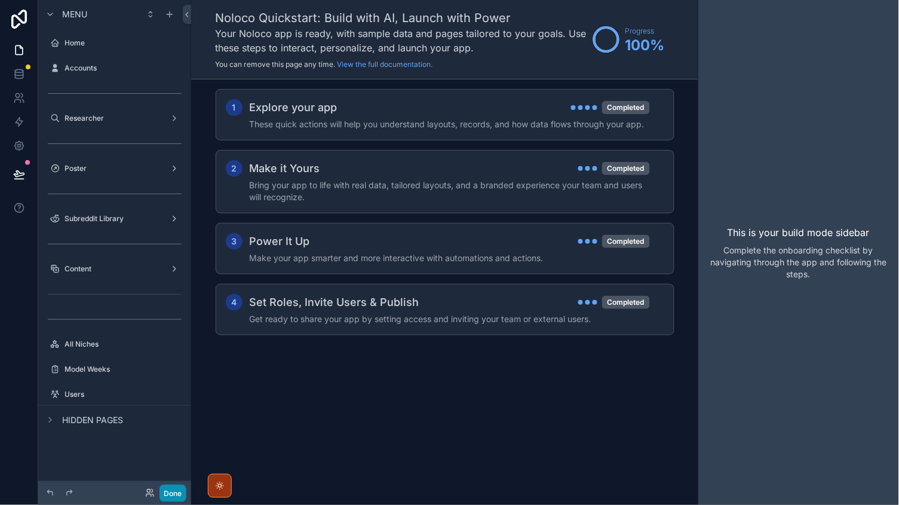
click at [176, 492] on button "Done" at bounding box center [173, 493] width 27 height 17
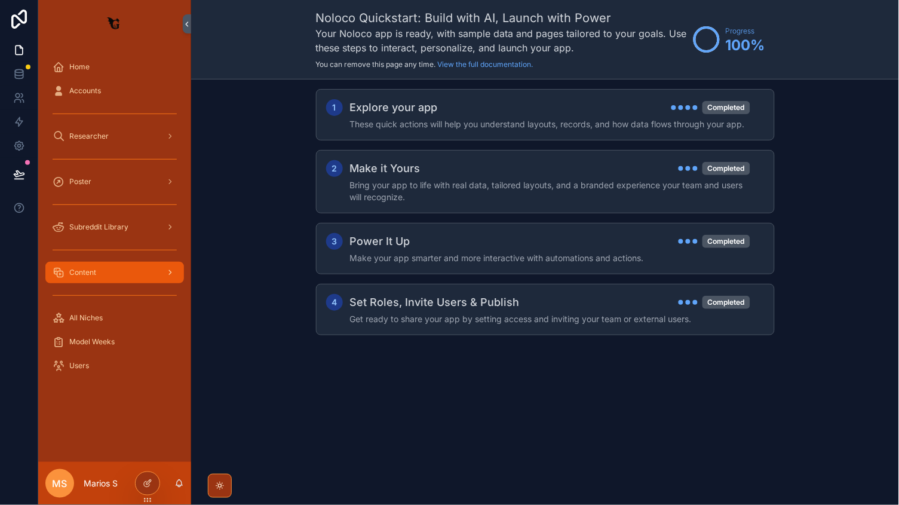
click at [111, 277] on div "Content" at bounding box center [115, 272] width 124 height 19
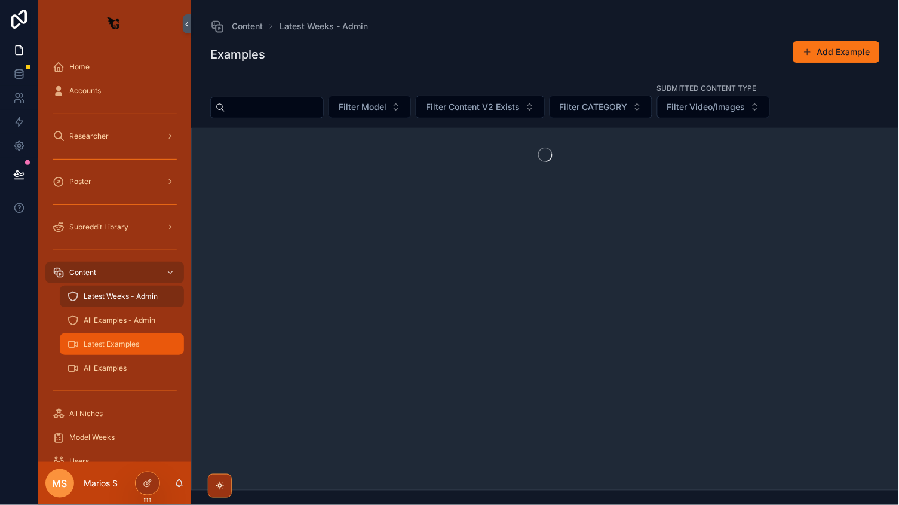
click at [101, 341] on span "Latest Examples" at bounding box center [112, 344] width 56 height 10
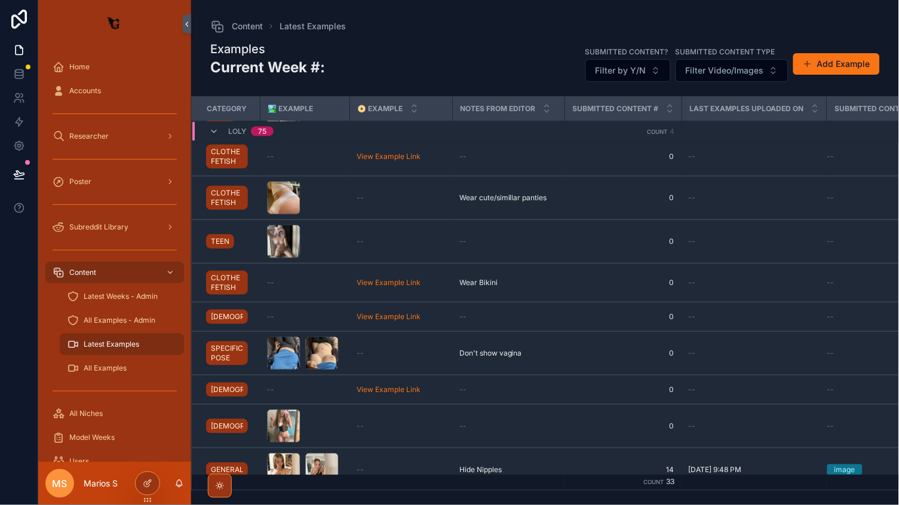
scroll to position [452, 0]
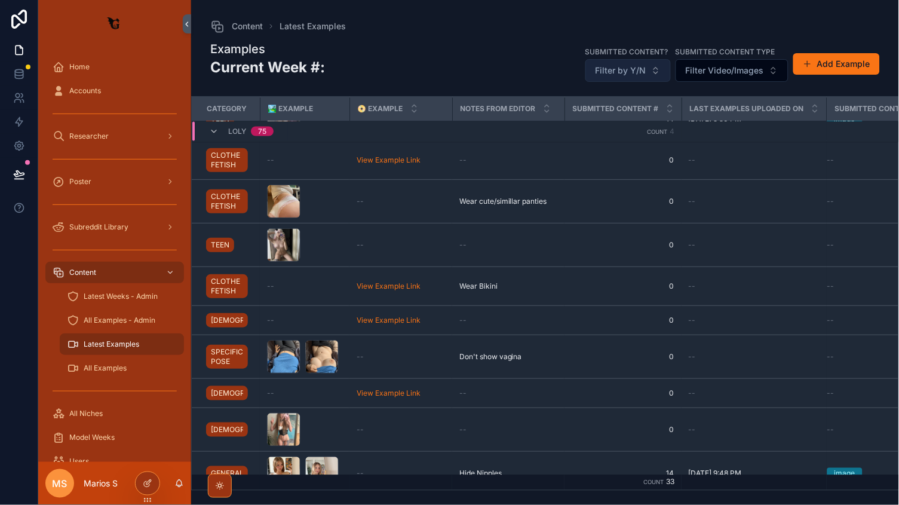
click at [631, 61] on button "Filter by Y/N" at bounding box center [628, 70] width 85 height 23
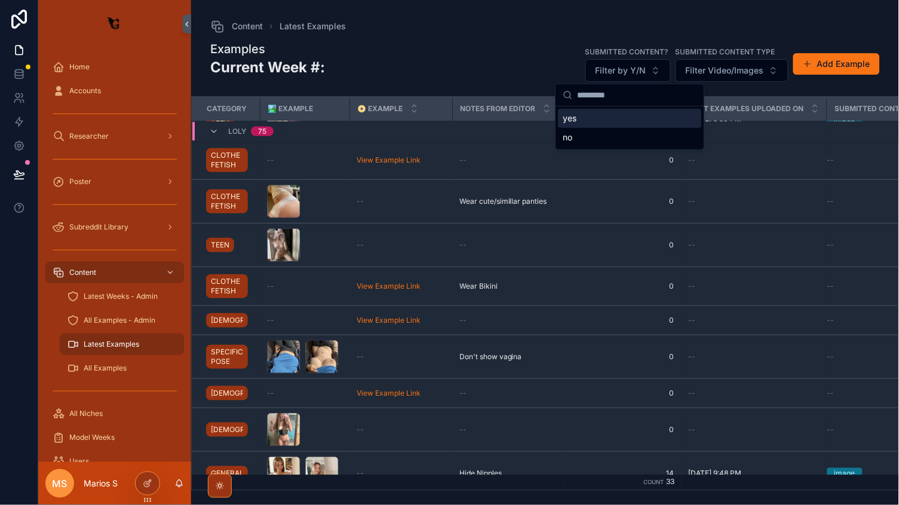
click at [589, 115] on div "yes" at bounding box center [630, 118] width 143 height 19
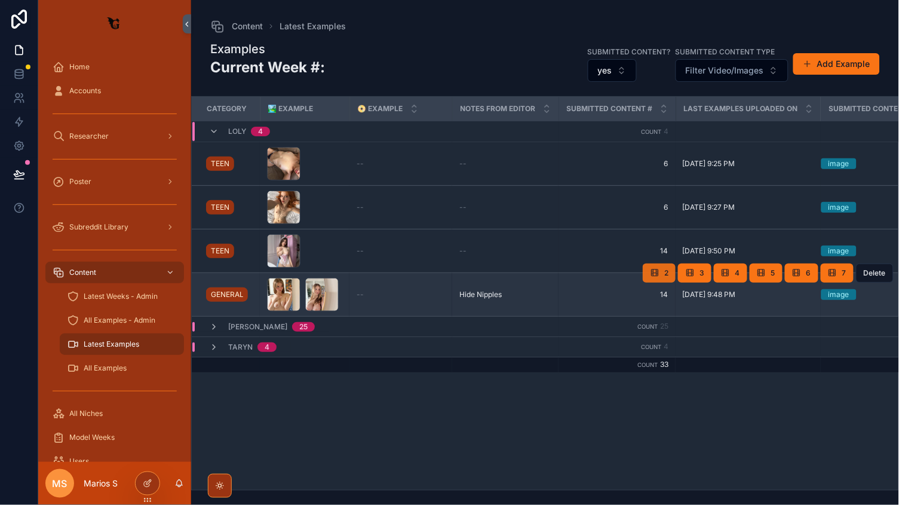
click at [670, 265] on button "2" at bounding box center [659, 273] width 33 height 19
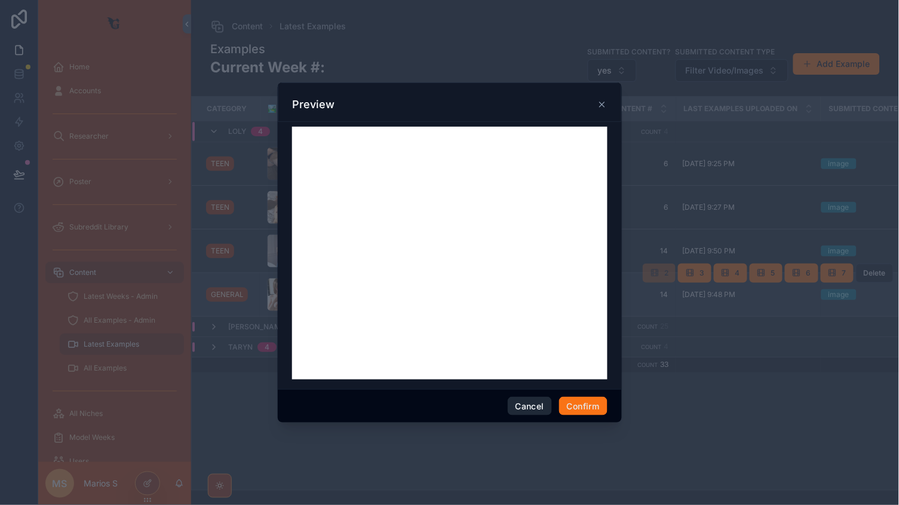
click at [540, 409] on button "Cancel" at bounding box center [530, 406] width 44 height 19
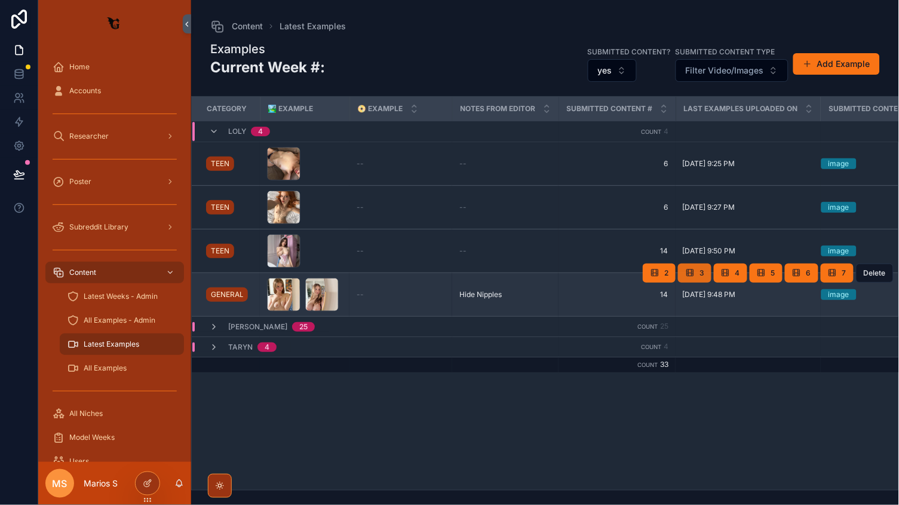
click at [698, 271] on button "3" at bounding box center [694, 273] width 33 height 19
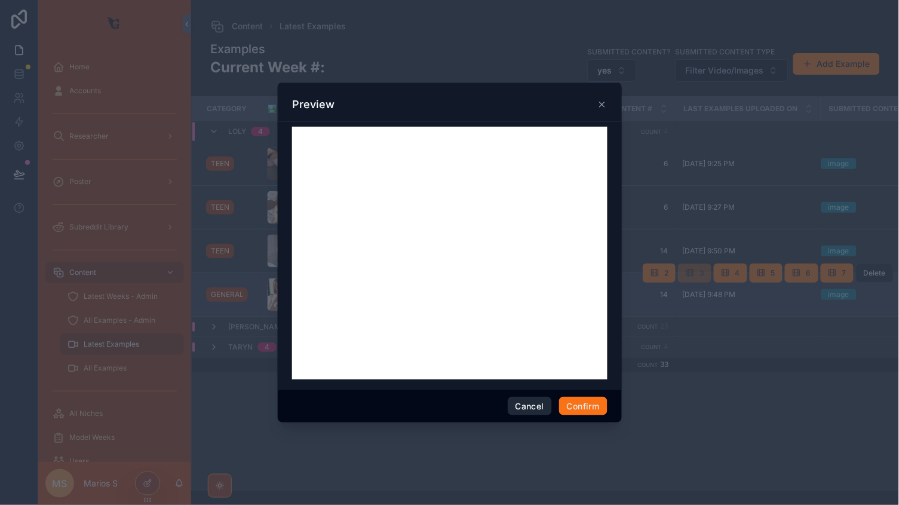
click at [517, 405] on button "Cancel" at bounding box center [530, 406] width 44 height 19
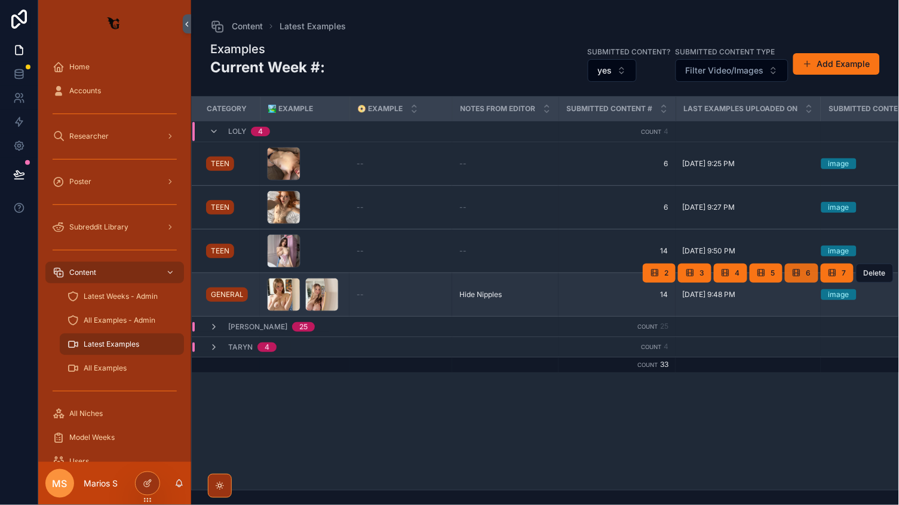
click at [802, 265] on button "6" at bounding box center [801, 273] width 33 height 19
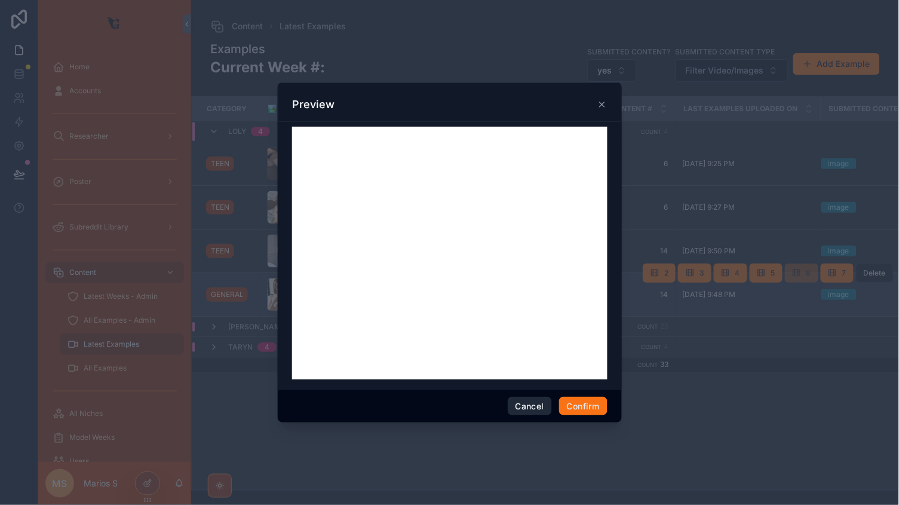
click at [525, 403] on button "Cancel" at bounding box center [530, 406] width 44 height 19
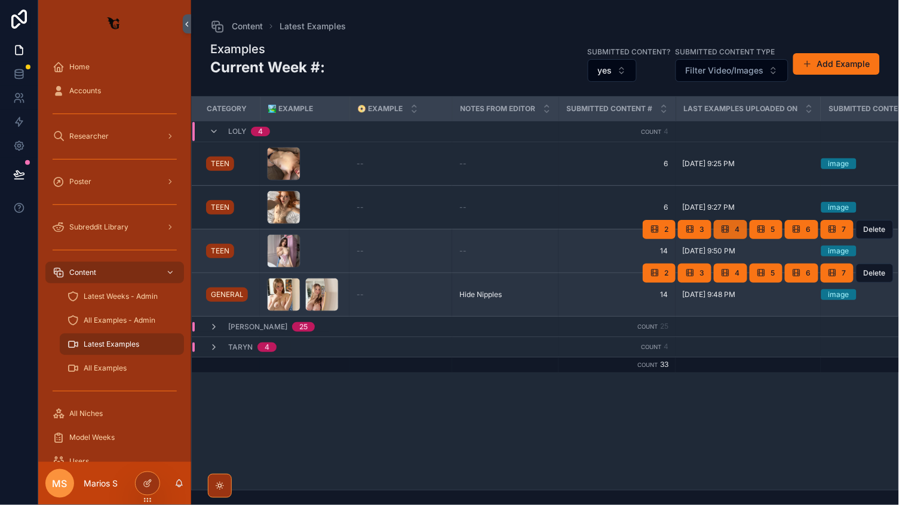
click at [742, 232] on button "4" at bounding box center [730, 229] width 33 height 19
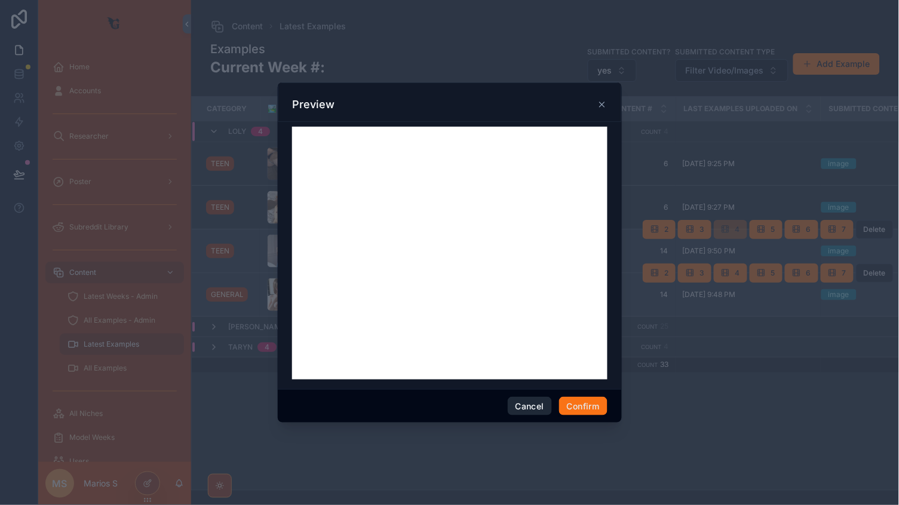
click at [537, 405] on button "Cancel" at bounding box center [530, 406] width 44 height 19
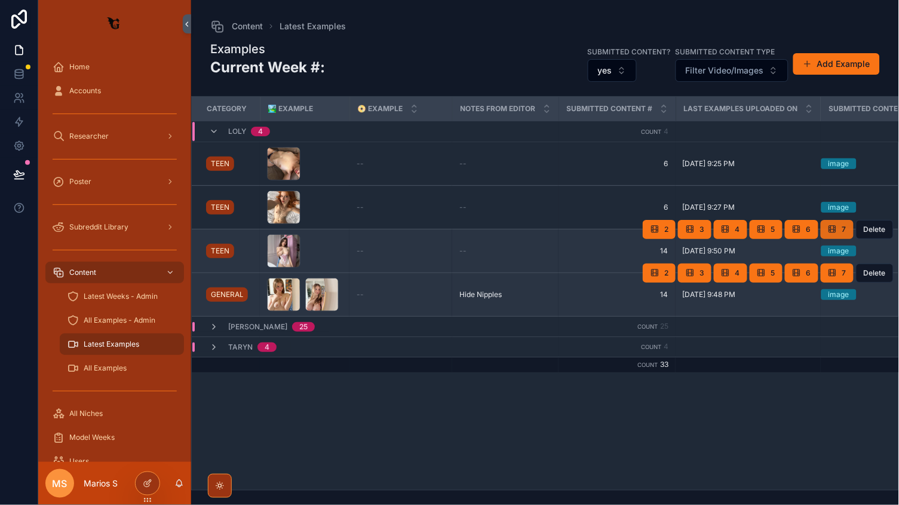
click at [836, 225] on icon "scrollable content" at bounding box center [833, 230] width 10 height 10
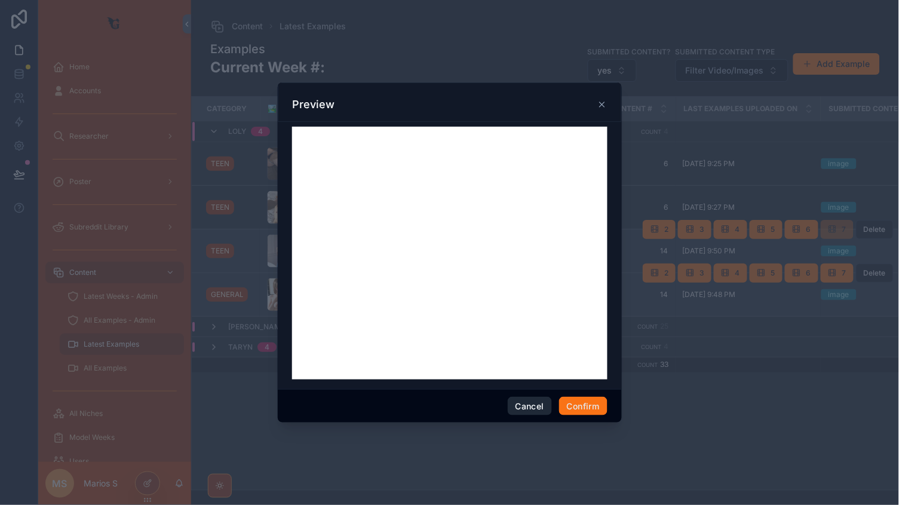
click at [527, 405] on button "Cancel" at bounding box center [530, 406] width 44 height 19
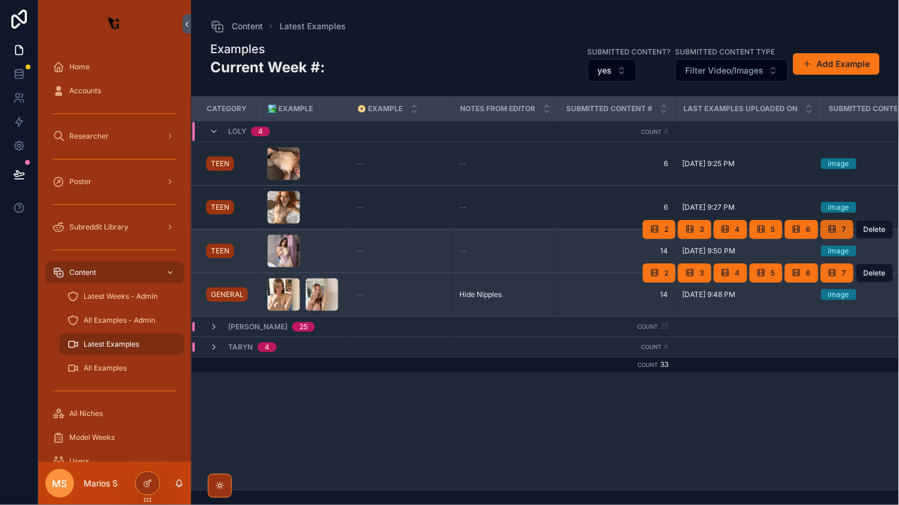
click at [829, 232] on icon "scrollable content" at bounding box center [833, 230] width 10 height 10
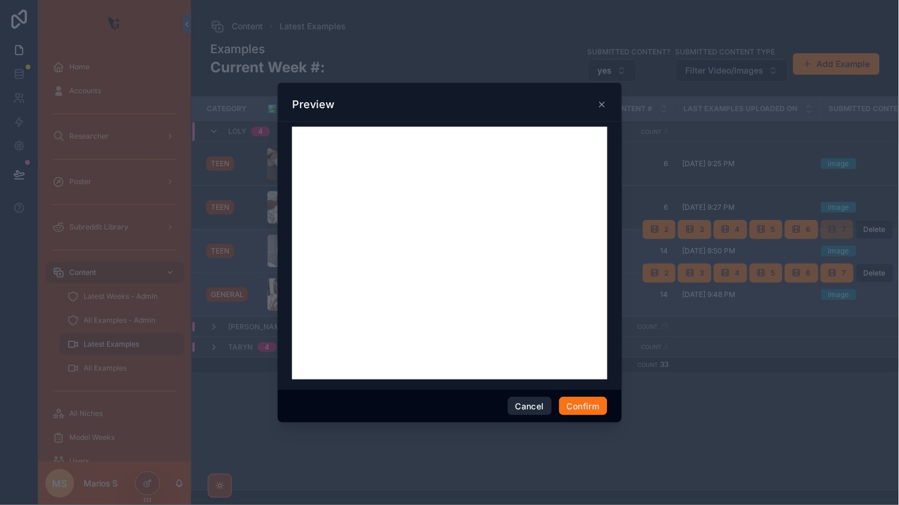
click at [527, 411] on button "Cancel" at bounding box center [530, 406] width 44 height 19
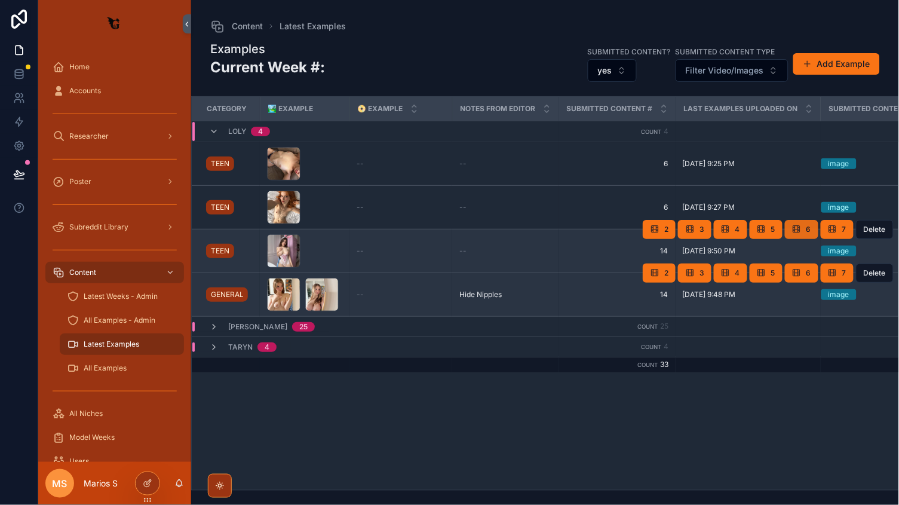
click at [800, 230] on icon "scrollable content" at bounding box center [797, 230] width 10 height 10
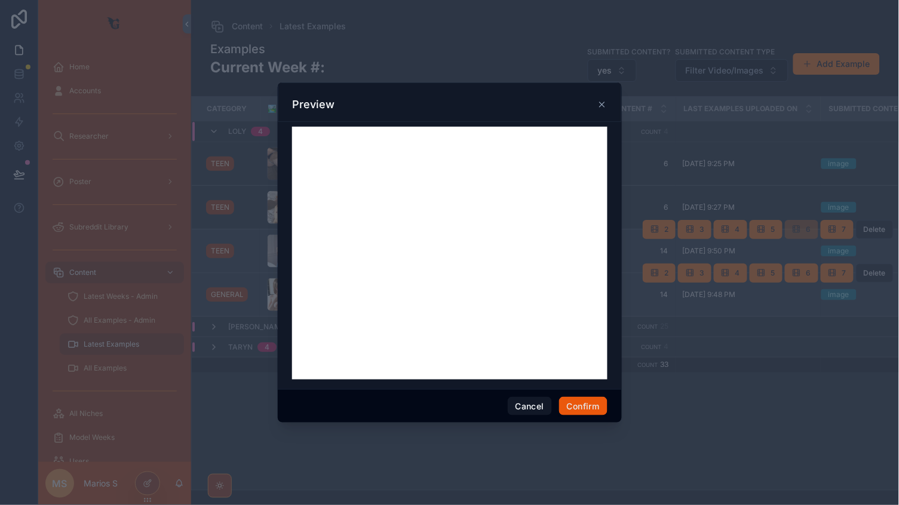
click at [590, 404] on button "Confirm" at bounding box center [583, 406] width 48 height 19
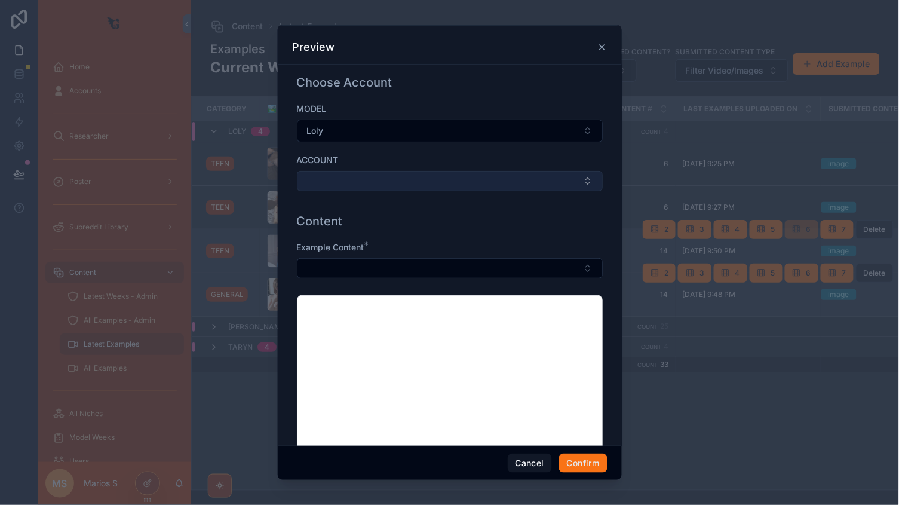
click at [372, 181] on button "Select Button" at bounding box center [450, 181] width 306 height 20
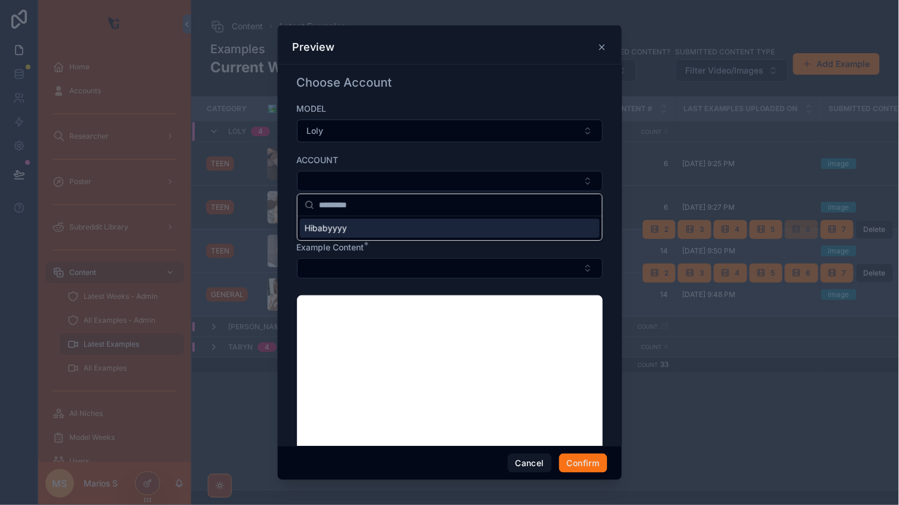
click at [353, 228] on div "Hibabyyyy" at bounding box center [450, 228] width 300 height 19
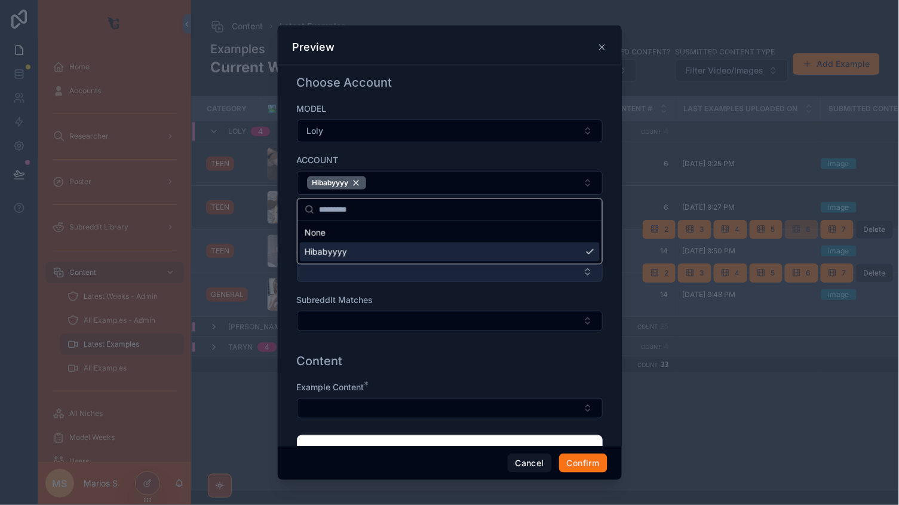
click at [339, 279] on button "Select Button" at bounding box center [450, 272] width 306 height 20
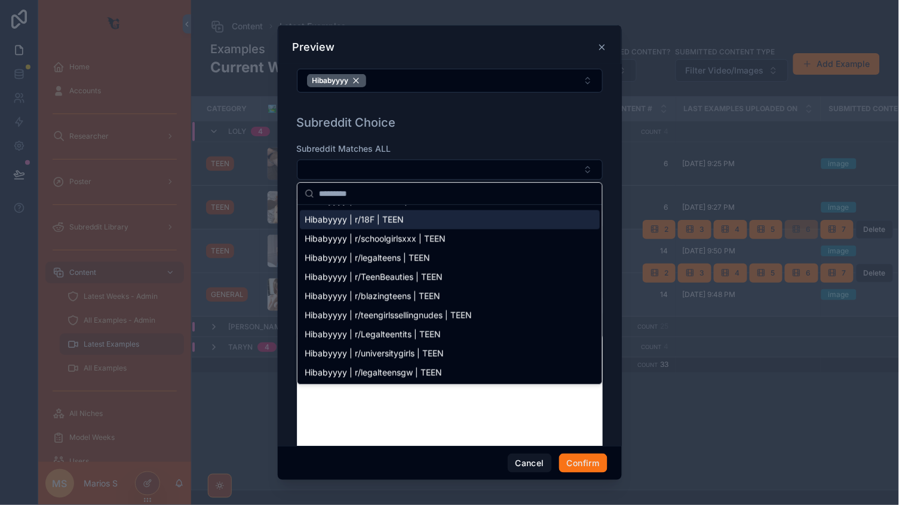
scroll to position [1526, 0]
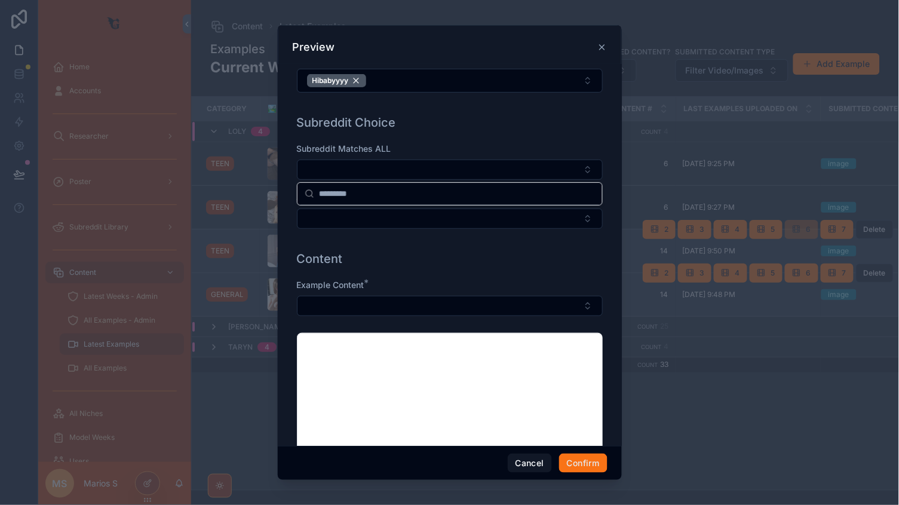
click at [420, 143] on div "Subreddit Matches ALL" at bounding box center [450, 149] width 306 height 12
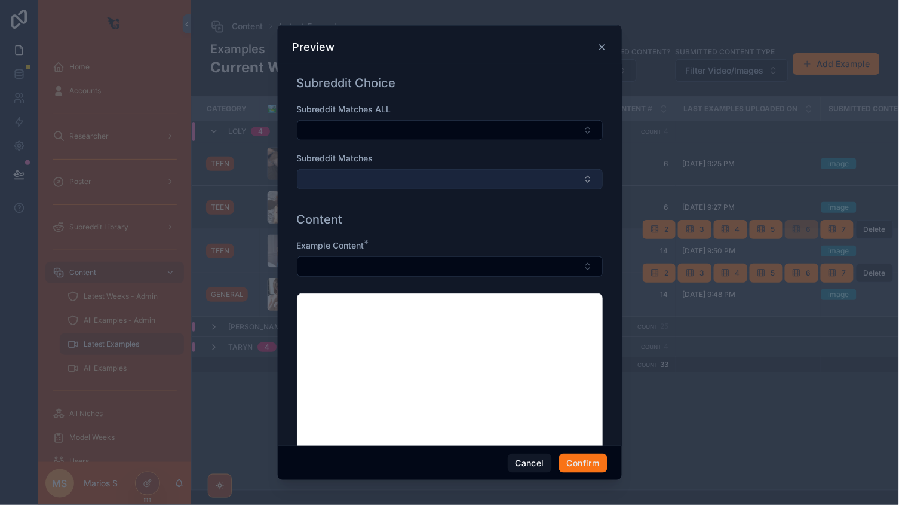
click at [373, 182] on button "Select Button" at bounding box center [450, 179] width 306 height 20
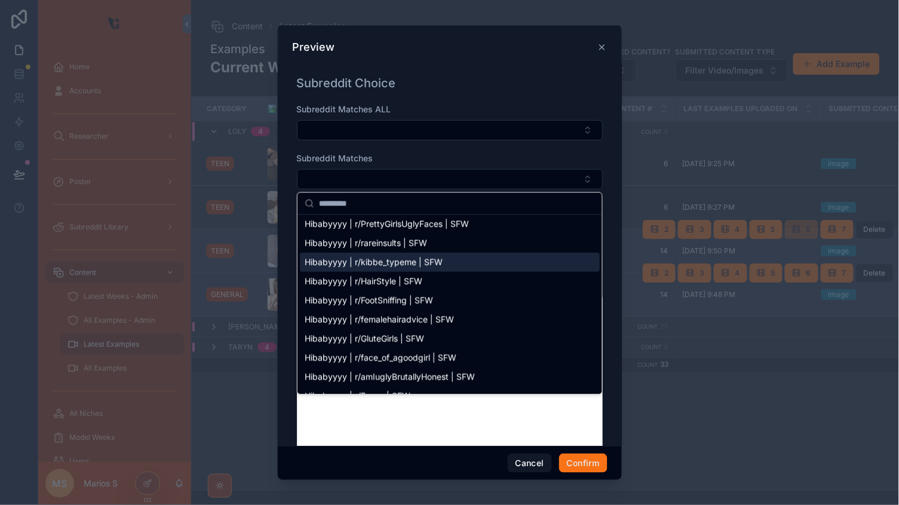
scroll to position [453, 0]
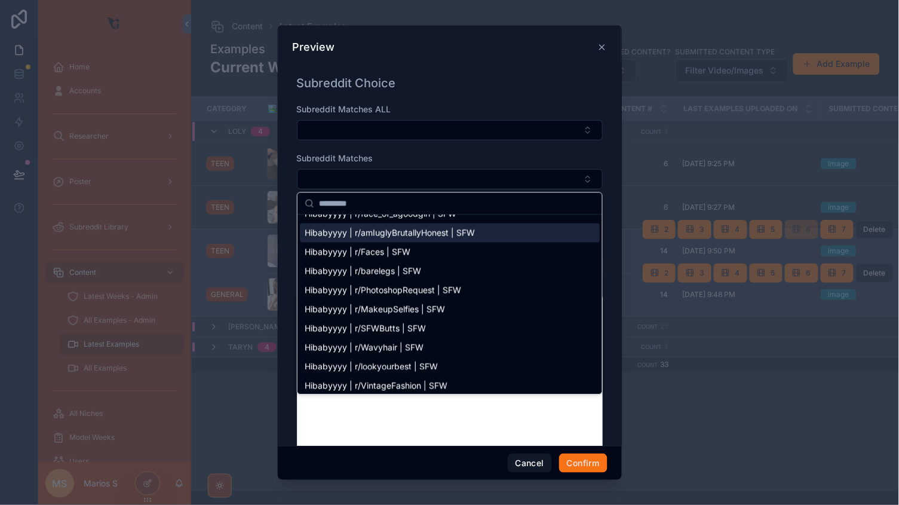
click at [382, 158] on div "Subreddit Matches" at bounding box center [450, 158] width 306 height 12
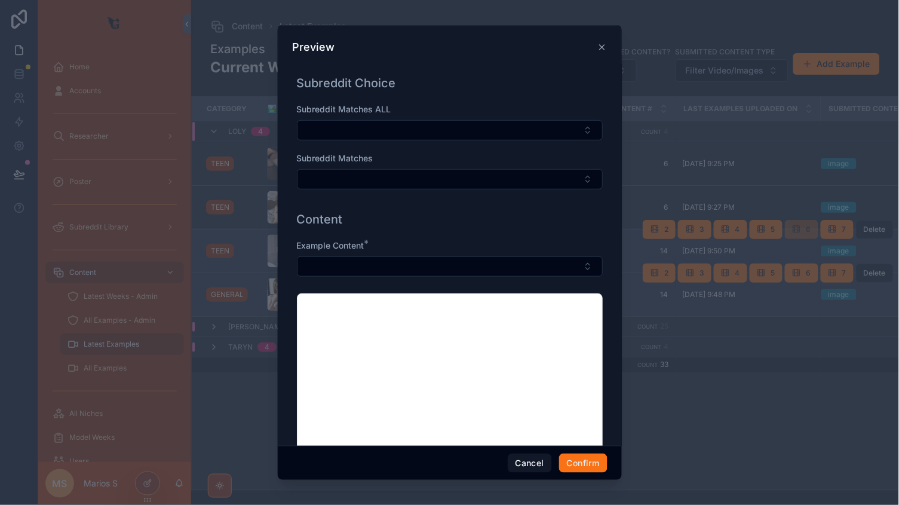
click at [417, 253] on div "Example Content *" at bounding box center [450, 258] width 306 height 37
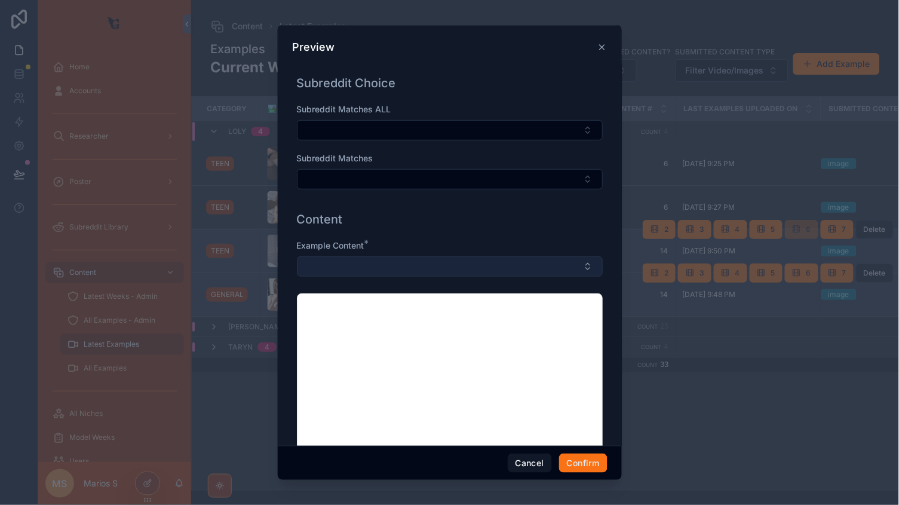
click at [411, 265] on button "Select Button" at bounding box center [450, 266] width 306 height 20
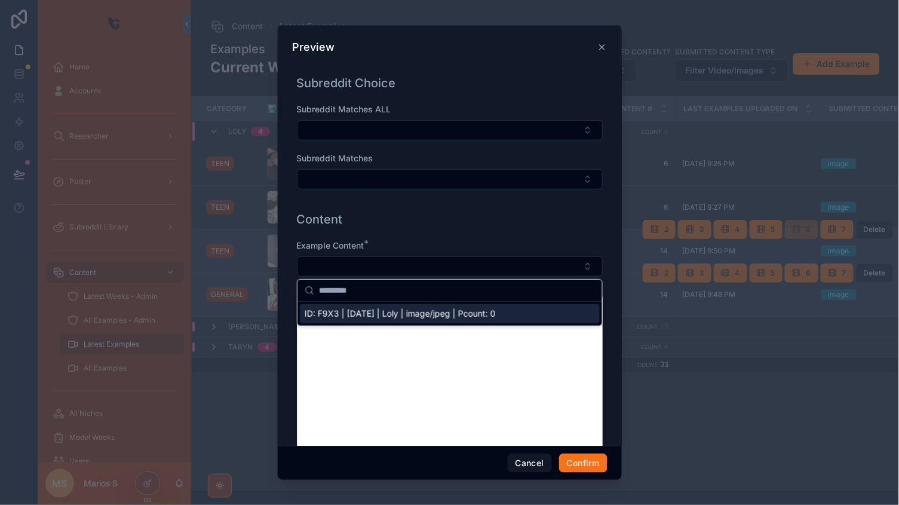
click at [367, 316] on span "ID: F9X3 | [DATE] | Loly | image/jpeg | Pcount: 0" at bounding box center [400, 314] width 191 height 12
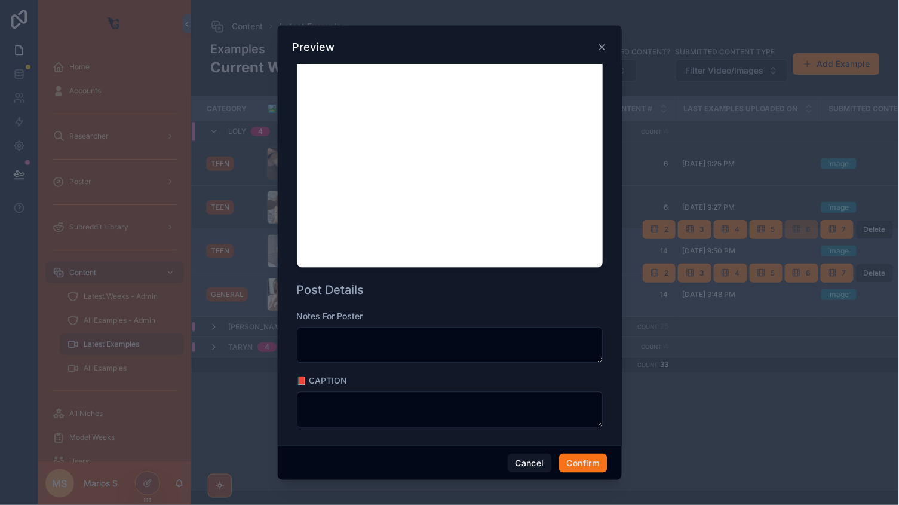
scroll to position [424, 0]
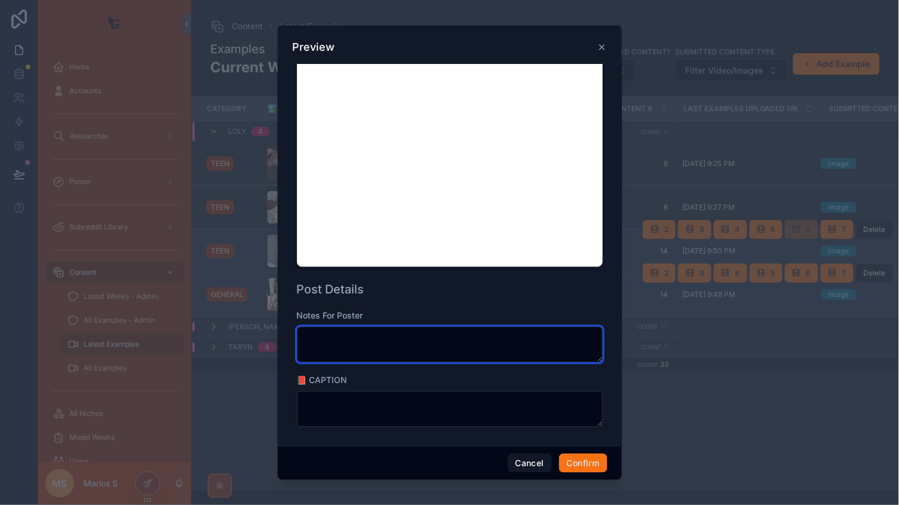
click at [368, 341] on textarea at bounding box center [450, 345] width 306 height 36
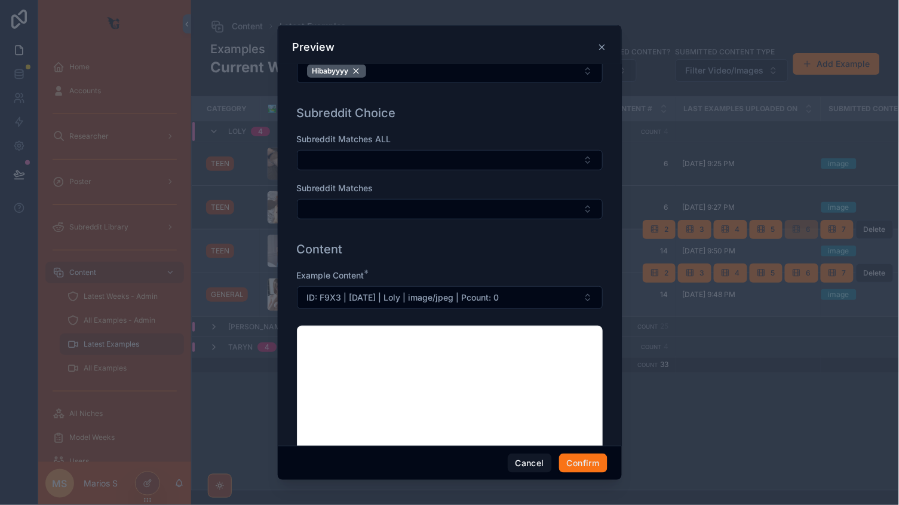
scroll to position [93, 0]
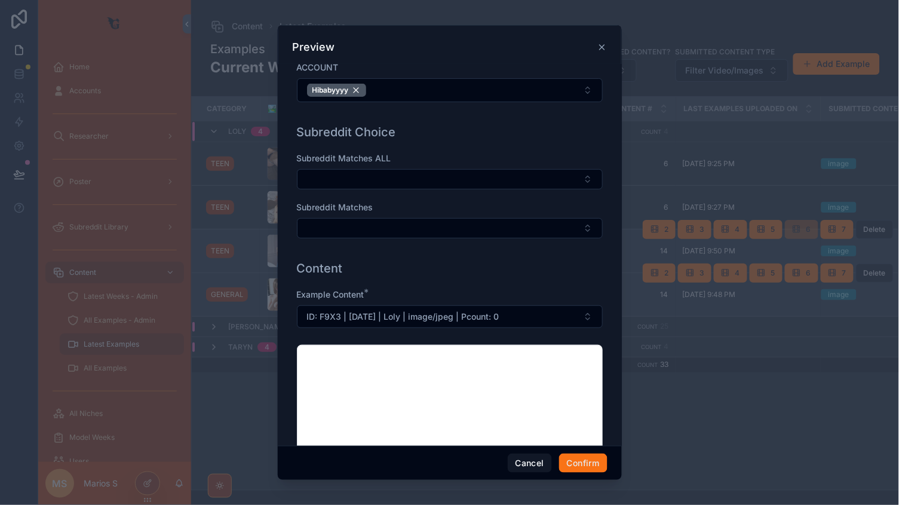
click at [348, 240] on div "Subreddit Matches ALL Subreddit Matches" at bounding box center [450, 201] width 306 height 98
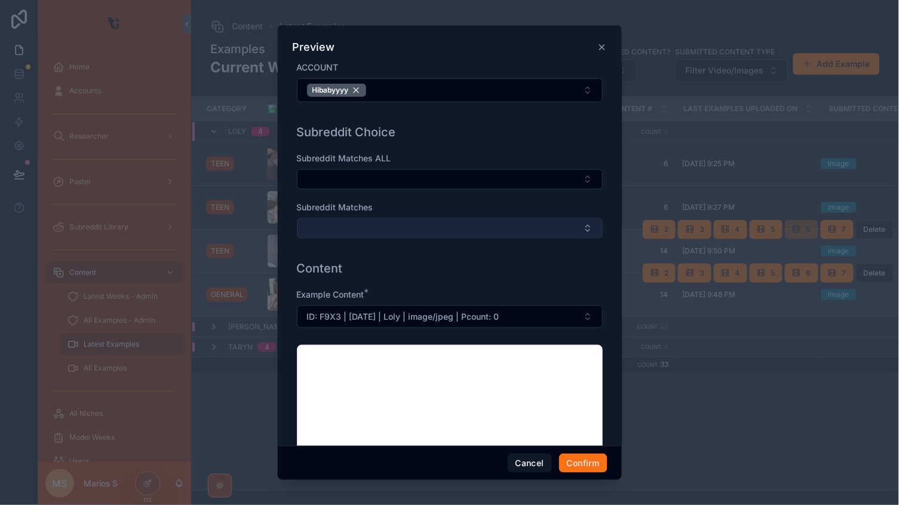
click at [346, 230] on button "Select Button" at bounding box center [450, 228] width 306 height 20
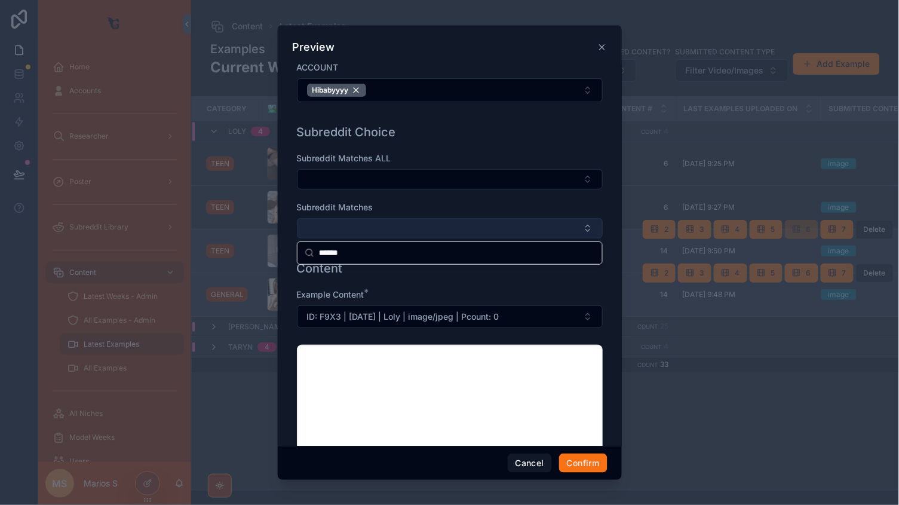
type input "******"
click at [372, 232] on button "Select Button" at bounding box center [450, 228] width 306 height 20
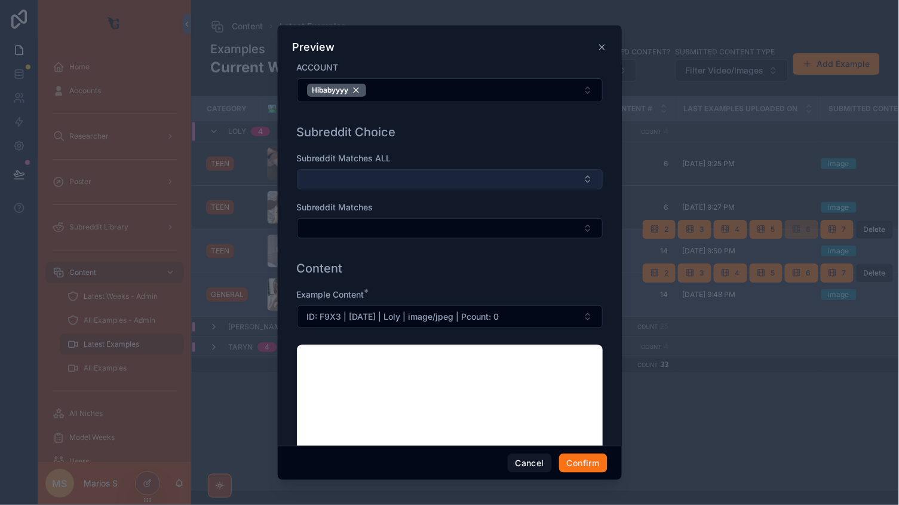
click at [377, 173] on button "Select Button" at bounding box center [450, 179] width 306 height 20
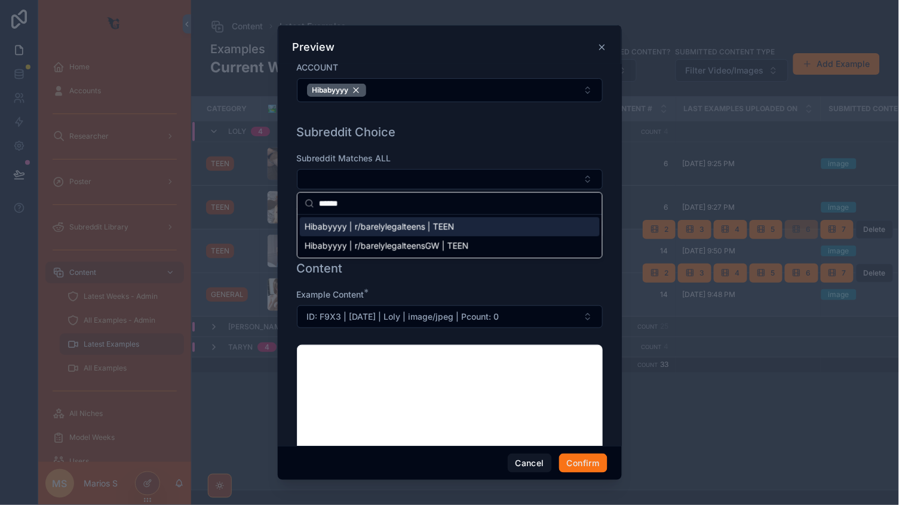
type input "******"
click at [388, 228] on span "Hibabyyyy | r/barelylegalteens | TEEN" at bounding box center [380, 227] width 150 height 12
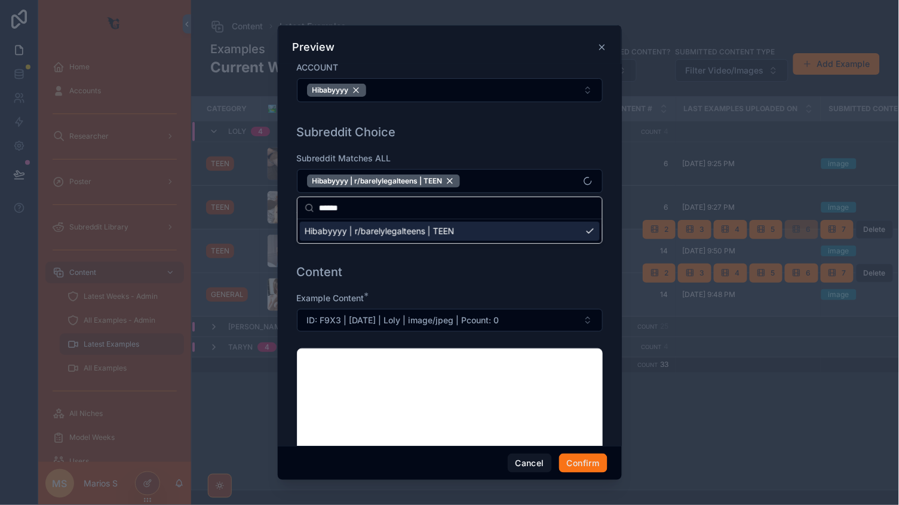
click at [494, 136] on div "Subreddit Choice" at bounding box center [450, 132] width 306 height 17
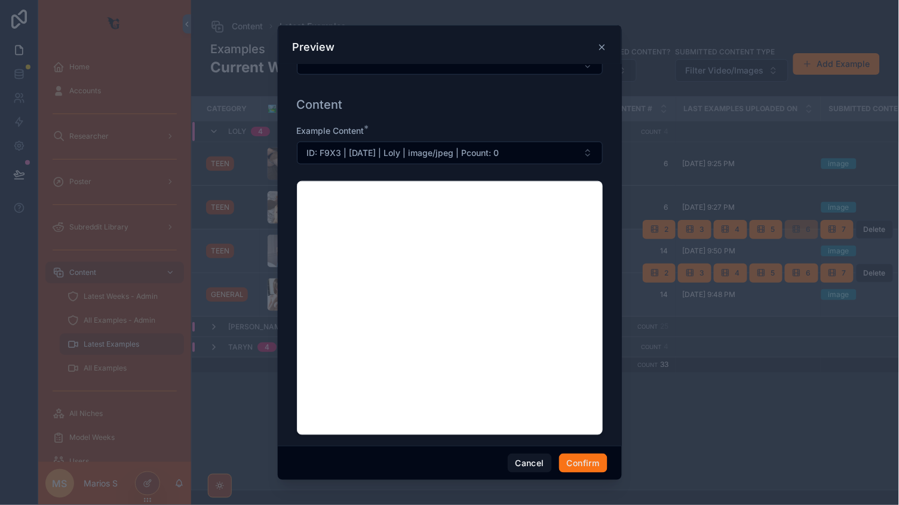
scroll to position [229, 0]
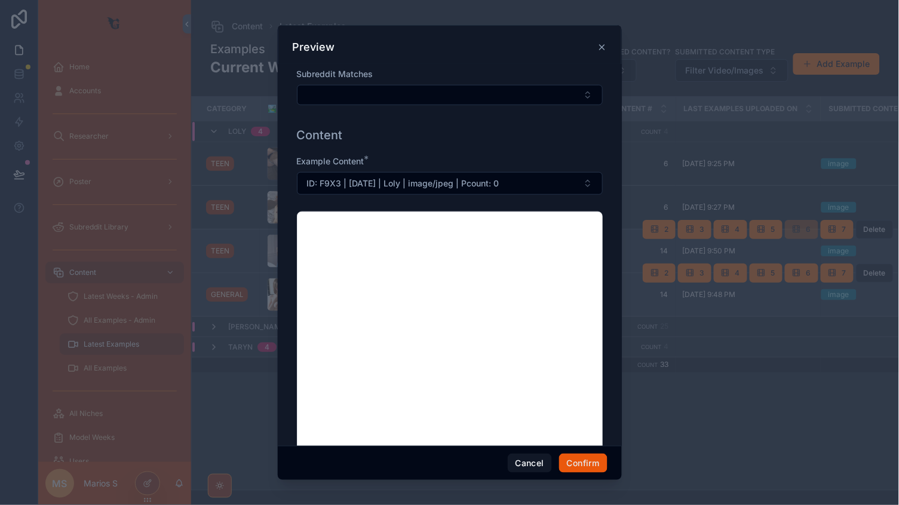
click at [587, 461] on button "Confirm" at bounding box center [583, 463] width 48 height 19
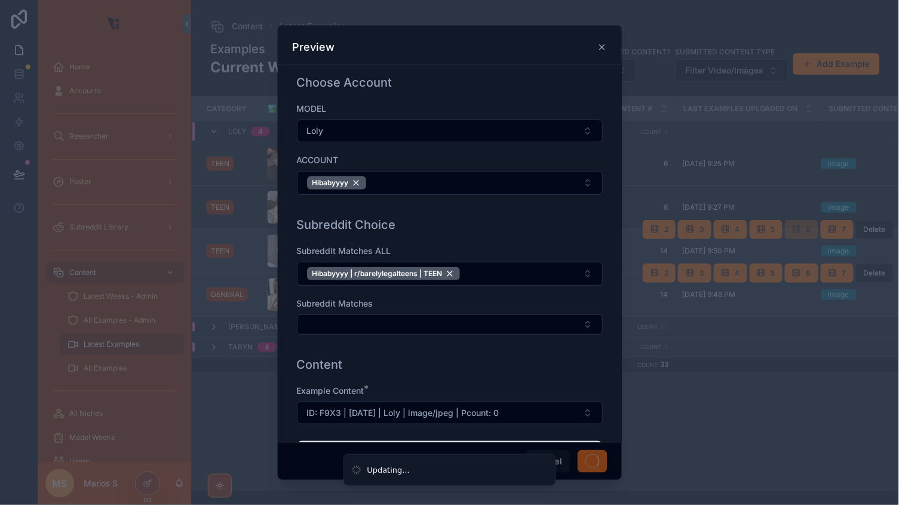
scroll to position [0, 0]
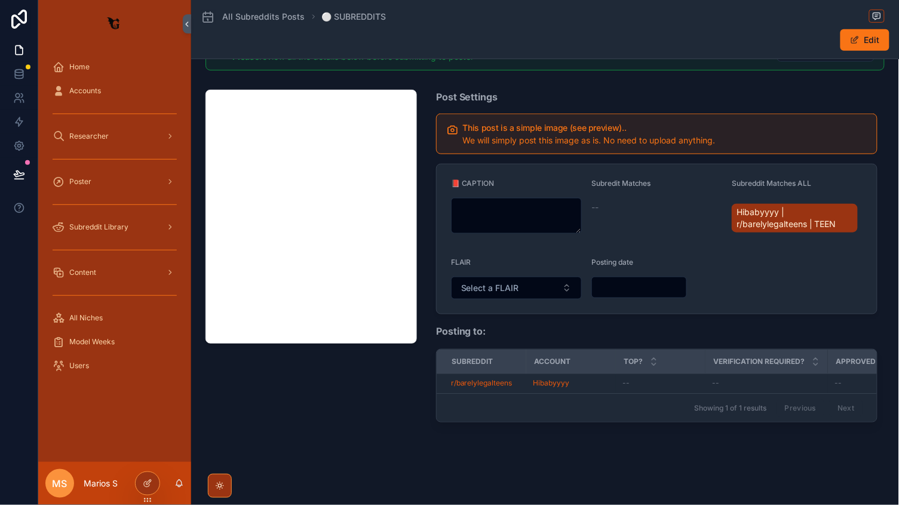
scroll to position [137, 0]
click at [566, 266] on div "FLAIR" at bounding box center [516, 265] width 131 height 14
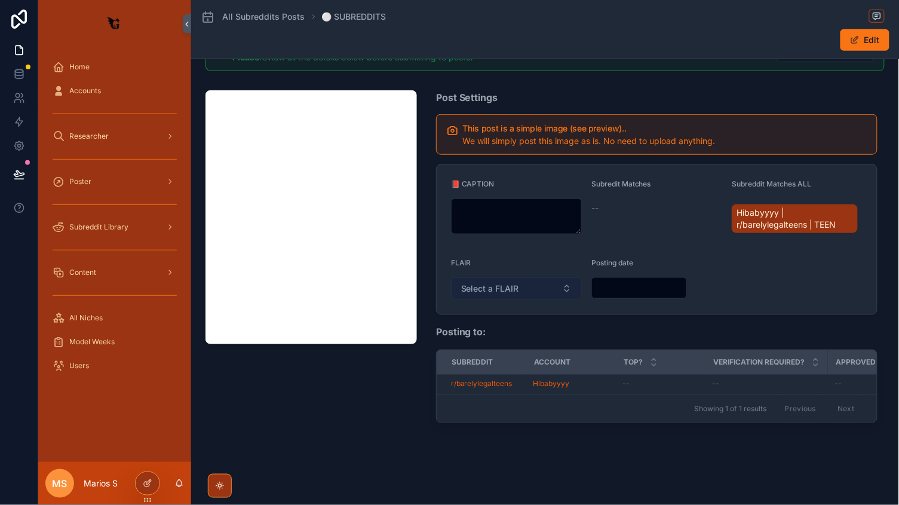
click at [541, 277] on button "Select a FLAIR" at bounding box center [516, 288] width 131 height 23
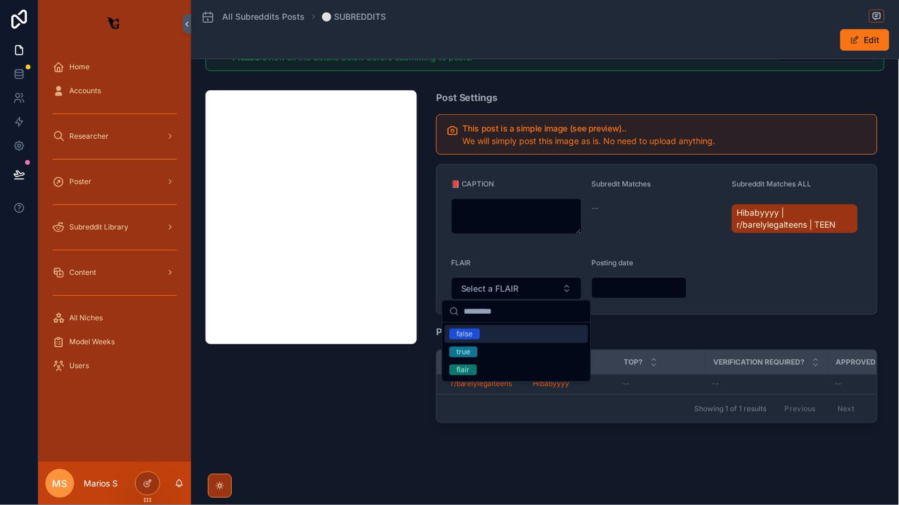
click at [700, 160] on div "📕 CAPTION Subredit Matches -- Subreddit Matches ALL Hibabyyyy | r/barelylegalte…" at bounding box center [657, 240] width 461 height 160
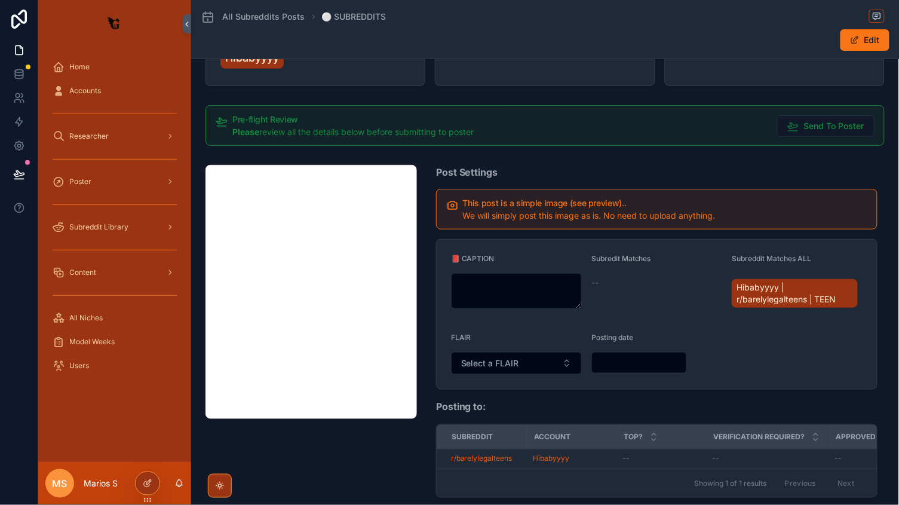
scroll to position [58, 0]
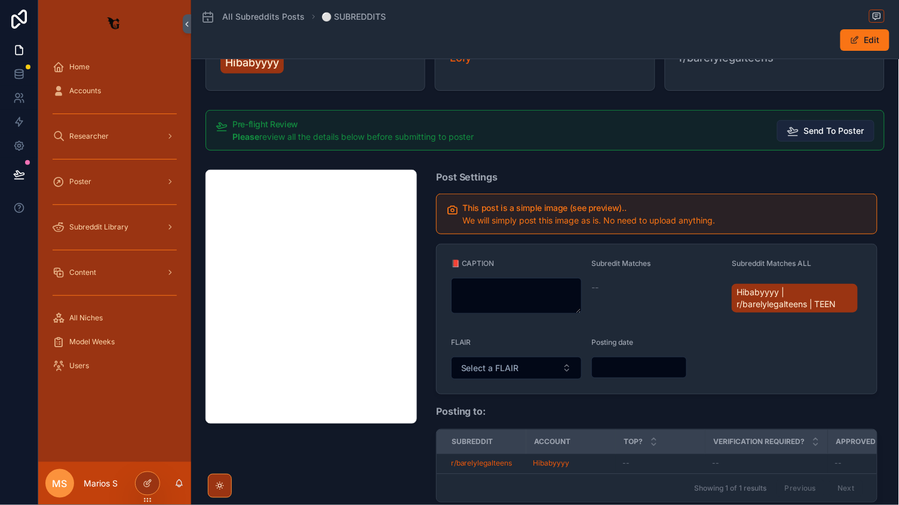
click at [825, 134] on span "Send To Poster" at bounding box center [834, 131] width 60 height 12
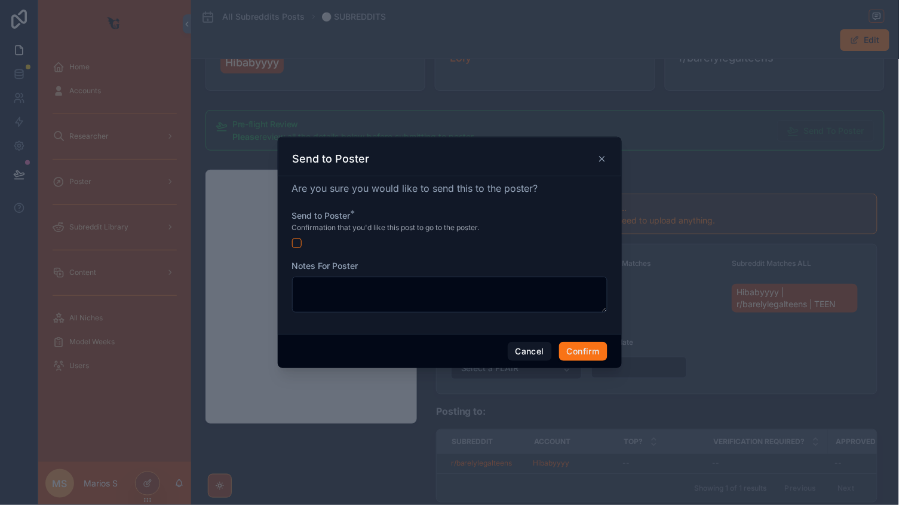
click at [294, 240] on button "button" at bounding box center [297, 243] width 10 height 10
click at [579, 353] on button "Confirm" at bounding box center [583, 351] width 48 height 19
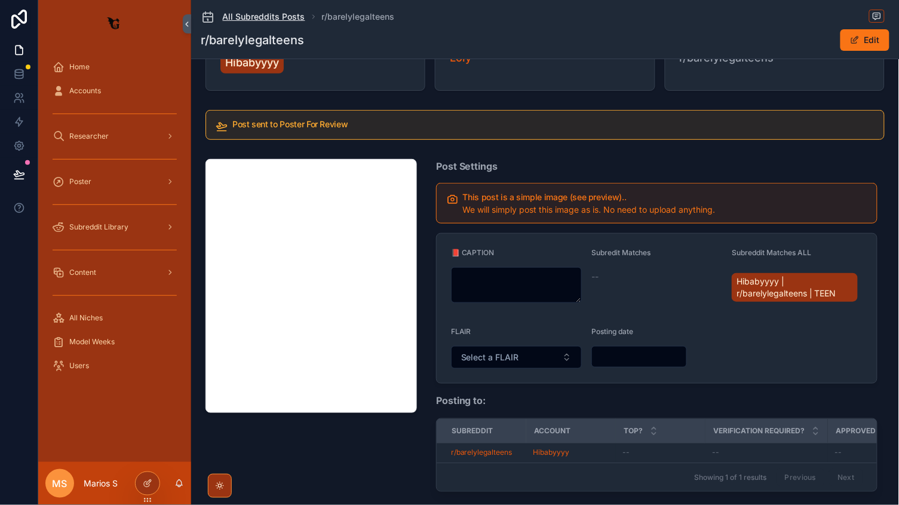
click at [291, 16] on span "All Subreddits Posts" at bounding box center [264, 17] width 82 height 12
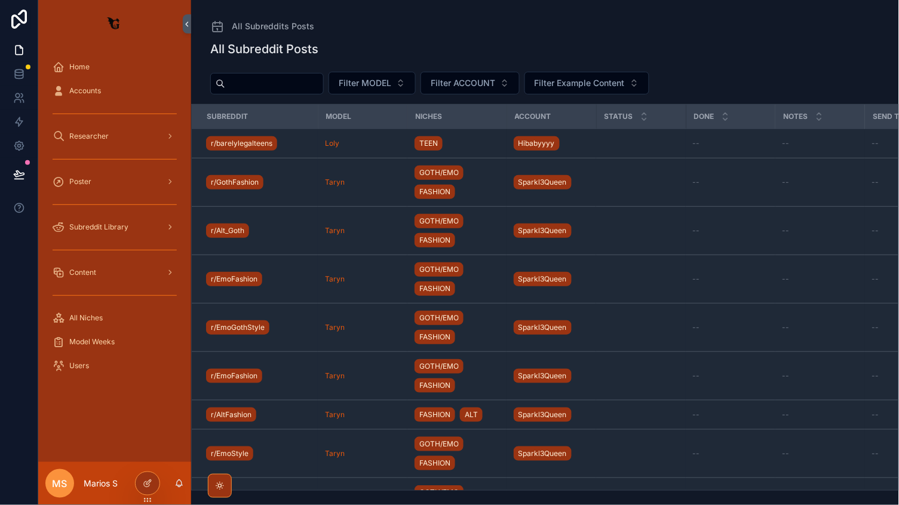
click at [129, 215] on div "Subreddit Library" at bounding box center [114, 227] width 153 height 24
click at [112, 266] on div "Content" at bounding box center [115, 272] width 124 height 19
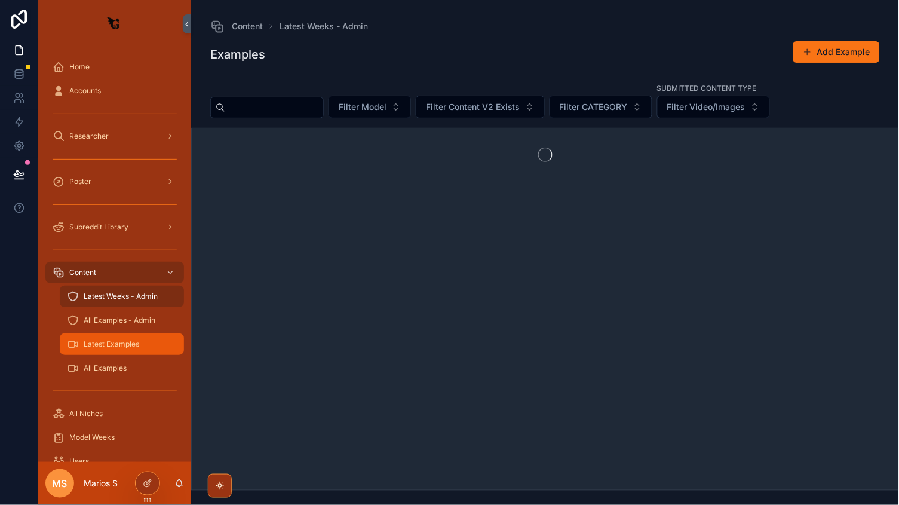
click at [119, 337] on div "Latest Examples" at bounding box center [122, 344] width 110 height 19
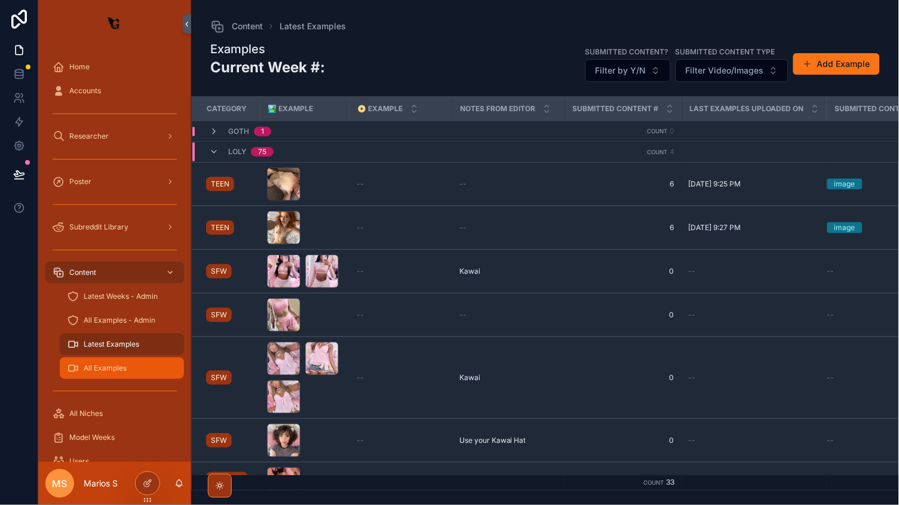
click at [127, 363] on div "All Examples" at bounding box center [122, 368] width 110 height 19
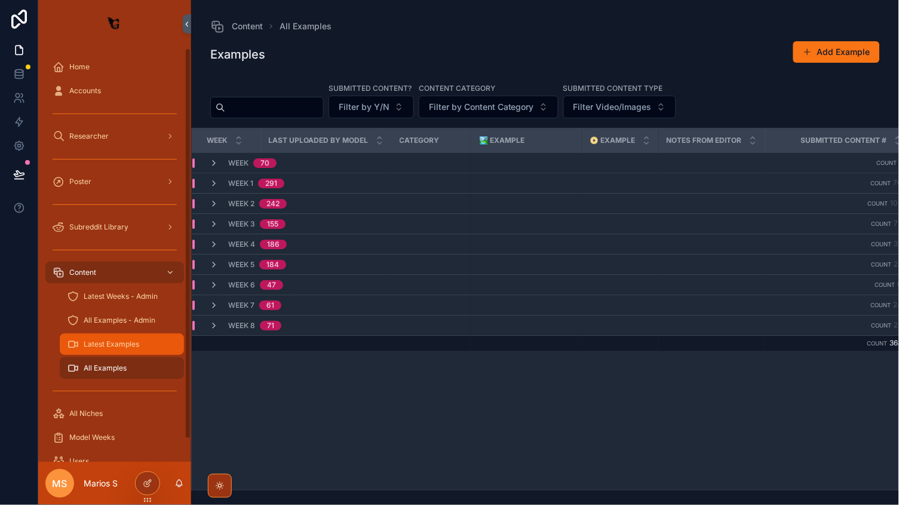
click at [102, 345] on span "Latest Examples" at bounding box center [112, 344] width 56 height 10
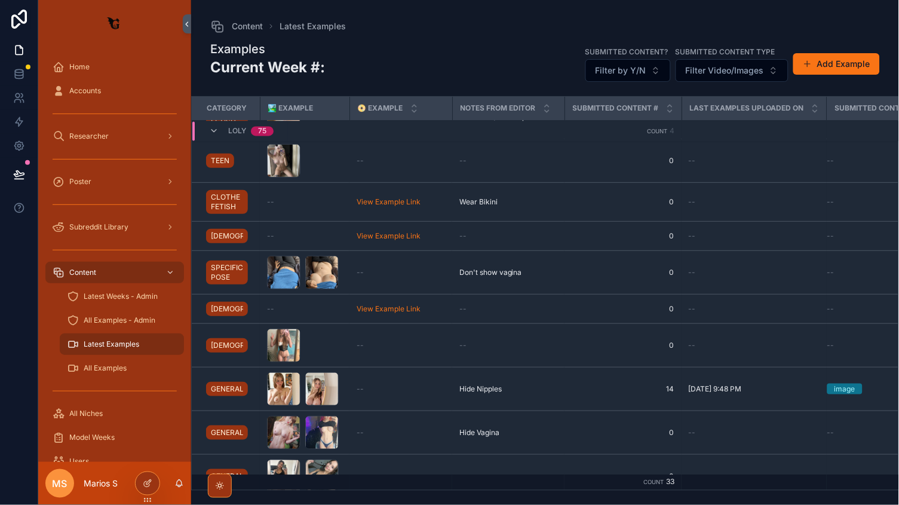
scroll to position [576, 0]
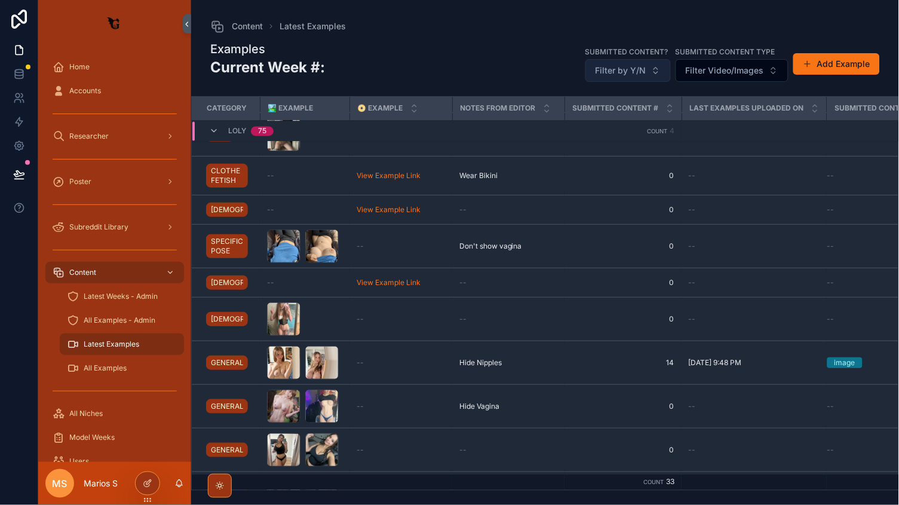
click at [644, 74] on span "Filter by Y/N" at bounding box center [621, 71] width 51 height 12
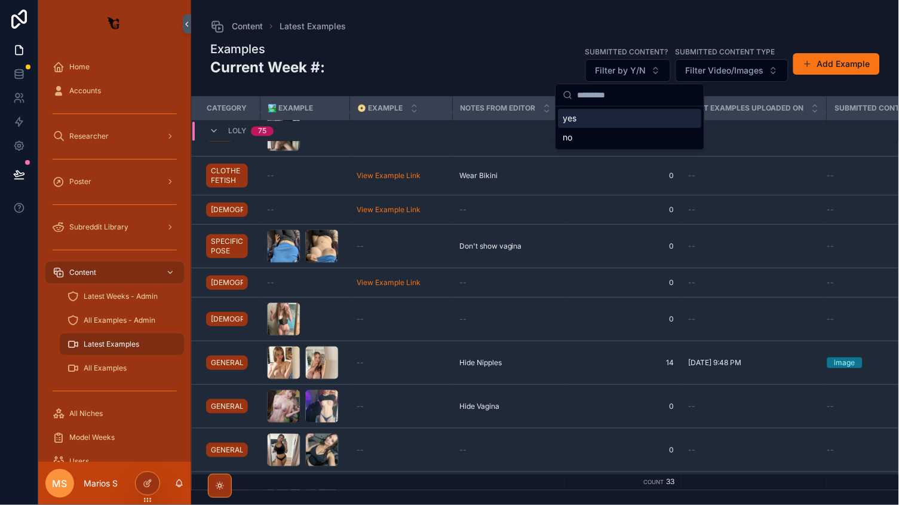
click at [606, 118] on div "yes" at bounding box center [630, 118] width 143 height 19
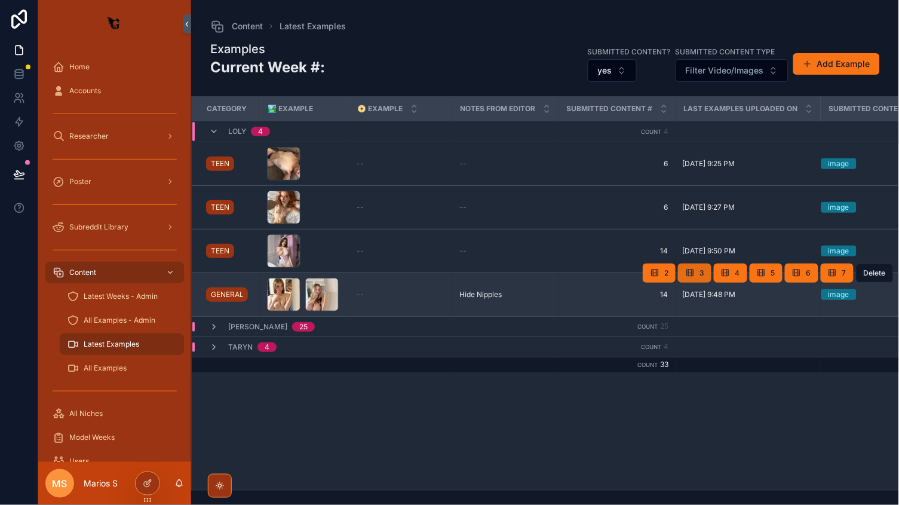
click at [707, 276] on button "3" at bounding box center [694, 273] width 33 height 19
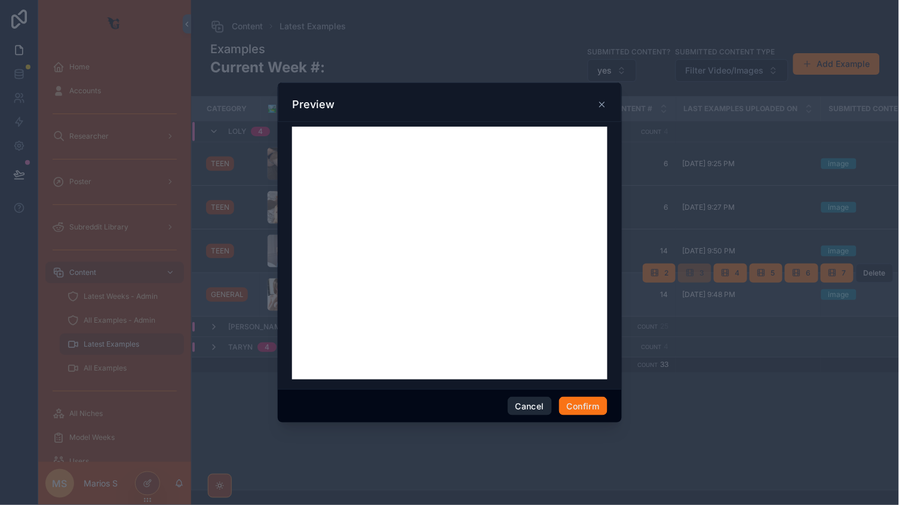
click at [524, 412] on button "Cancel" at bounding box center [530, 406] width 44 height 19
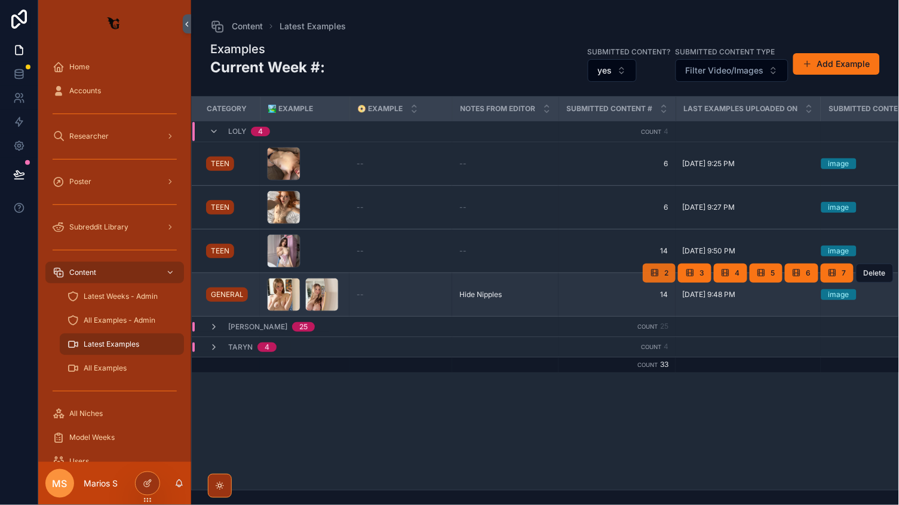
click at [667, 272] on span "2" at bounding box center [667, 273] width 4 height 10
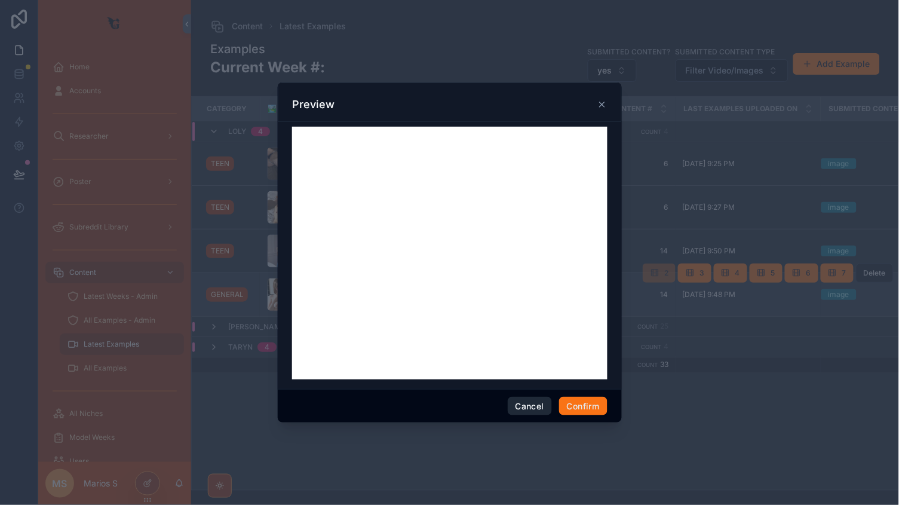
click at [513, 403] on button "Cancel" at bounding box center [530, 406] width 44 height 19
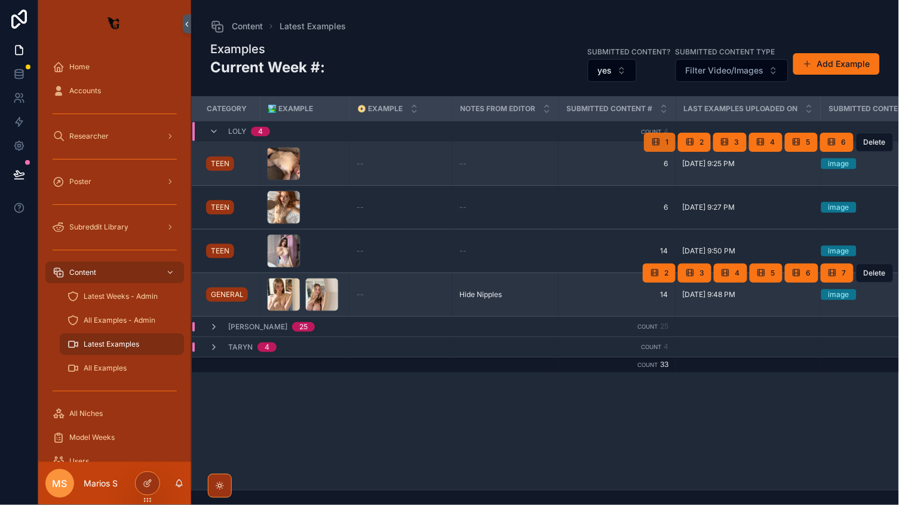
click at [669, 140] on span "1" at bounding box center [667, 142] width 3 height 10
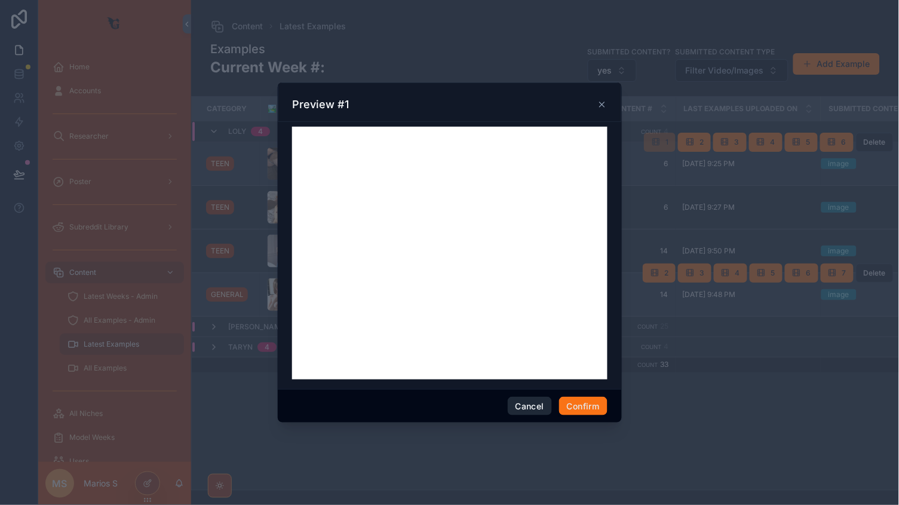
click at [524, 409] on button "Cancel" at bounding box center [530, 406] width 44 height 19
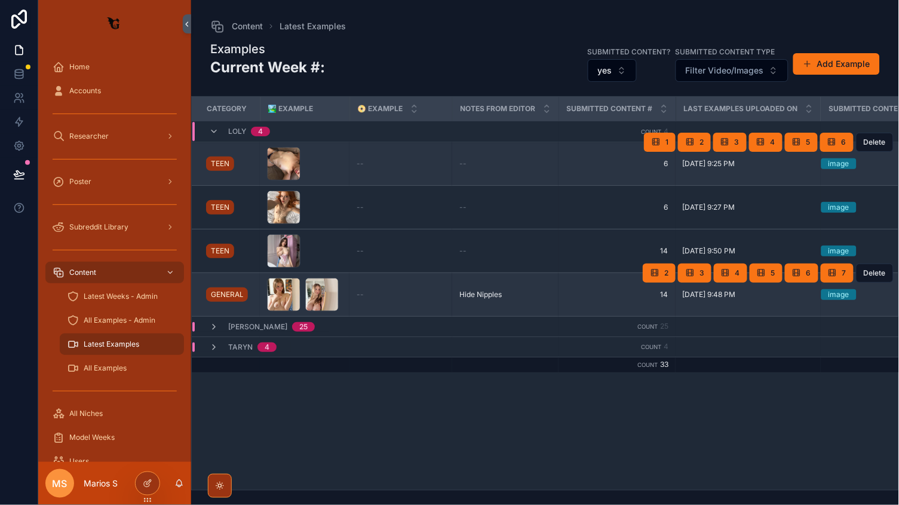
click at [714, 142] on div "1 2 3 4 5 6 Delete" at bounding box center [769, 142] width 250 height 43
click at [703, 142] on span "2" at bounding box center [702, 142] width 4 height 10
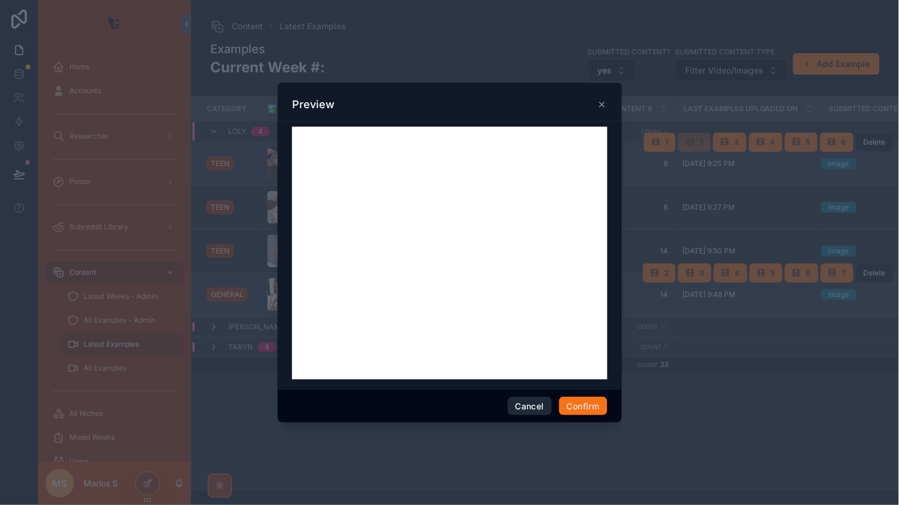
click at [522, 400] on button "Cancel" at bounding box center [530, 406] width 44 height 19
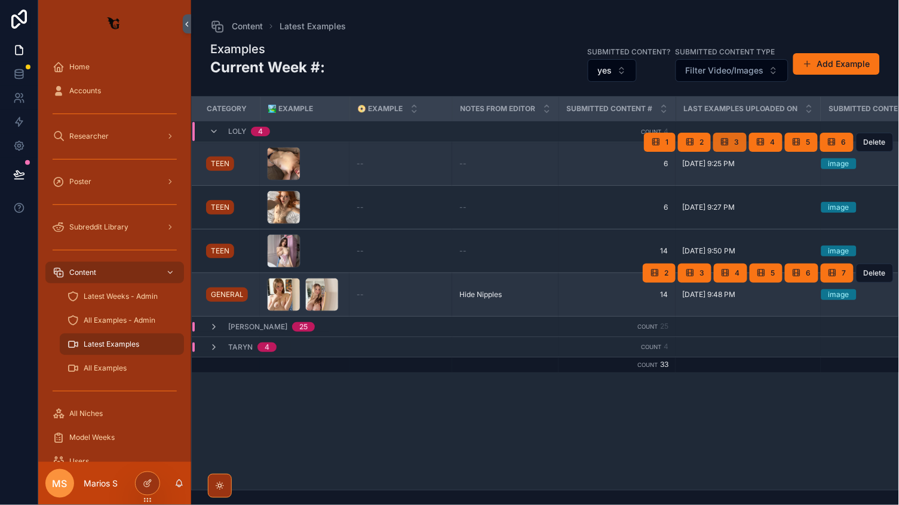
click at [724, 143] on icon "scrollable content" at bounding box center [726, 142] width 10 height 10
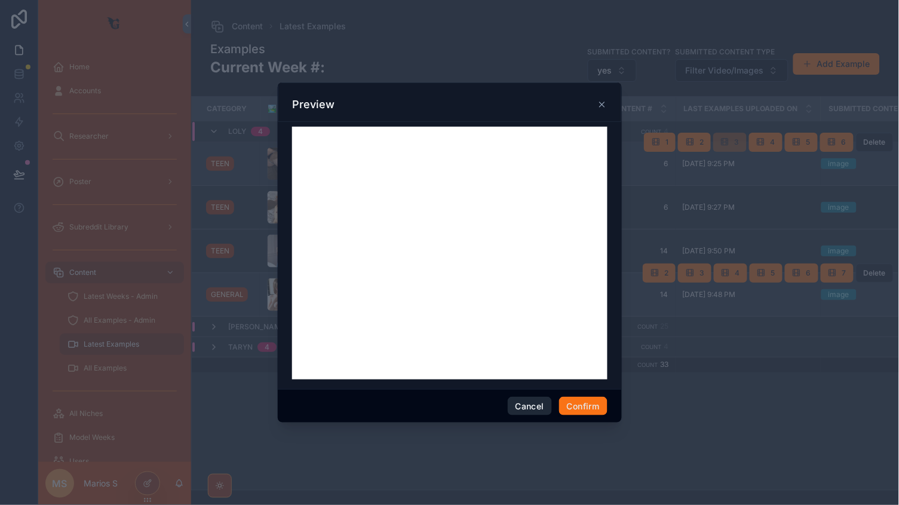
click at [515, 406] on button "Cancel" at bounding box center [530, 406] width 44 height 19
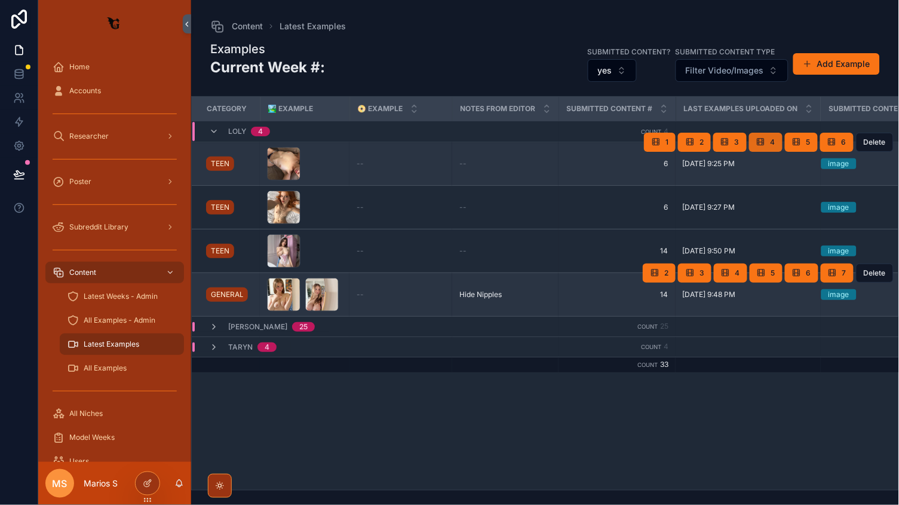
click at [775, 142] on span "4" at bounding box center [773, 142] width 5 height 10
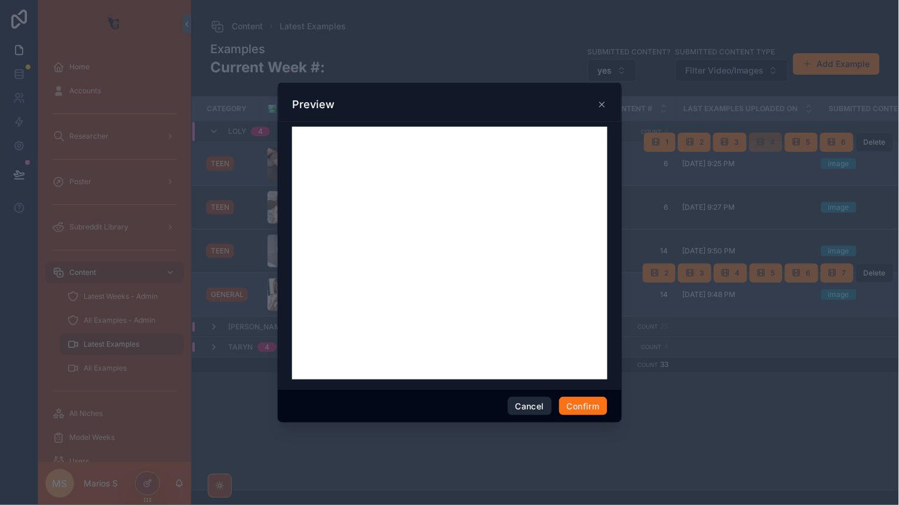
click at [533, 402] on button "Cancel" at bounding box center [530, 406] width 44 height 19
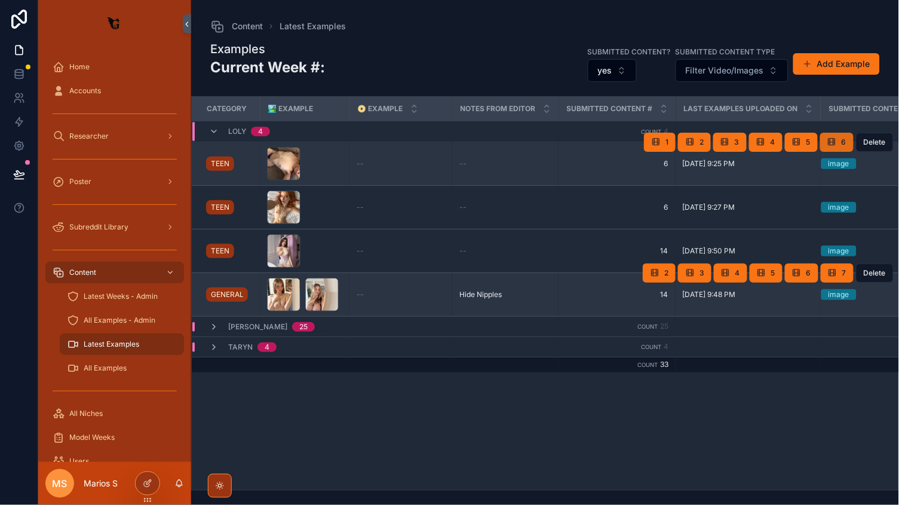
click at [838, 136] on button "6" at bounding box center [837, 142] width 33 height 19
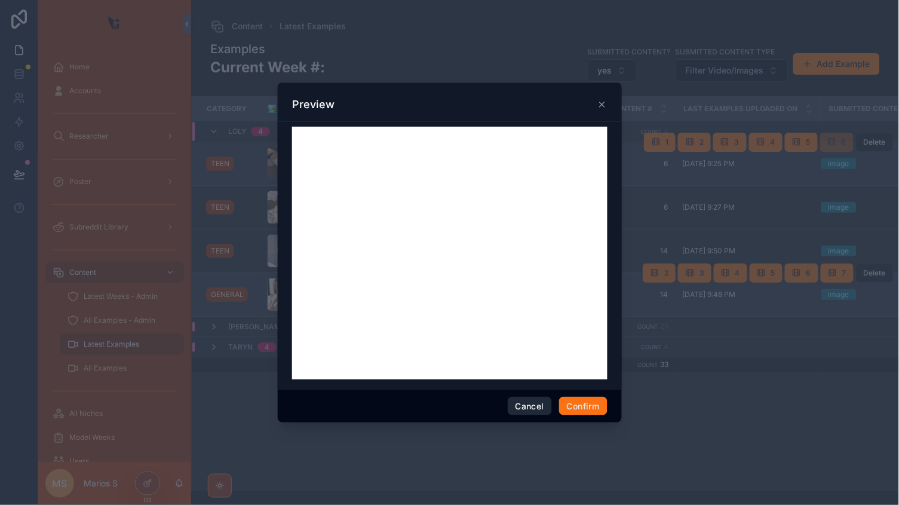
click at [532, 405] on button "Cancel" at bounding box center [530, 406] width 44 height 19
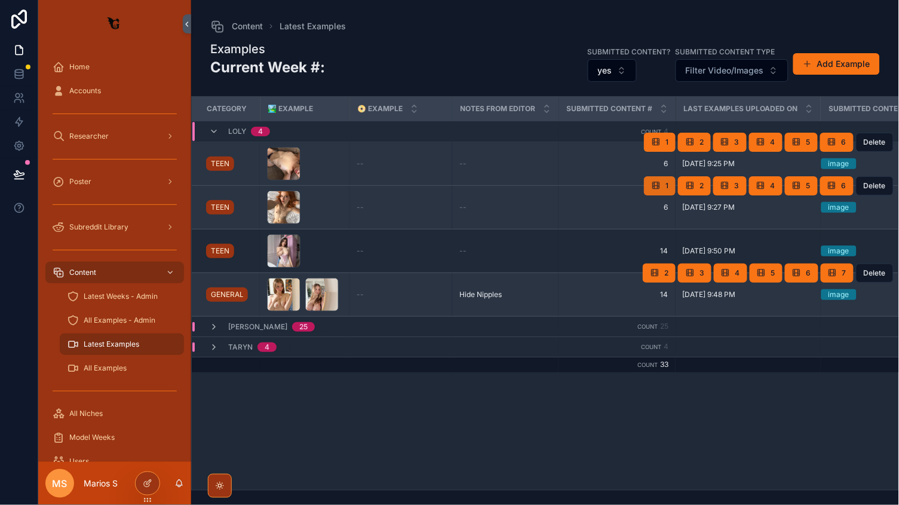
click at [660, 189] on icon "scrollable content" at bounding box center [656, 186] width 10 height 10
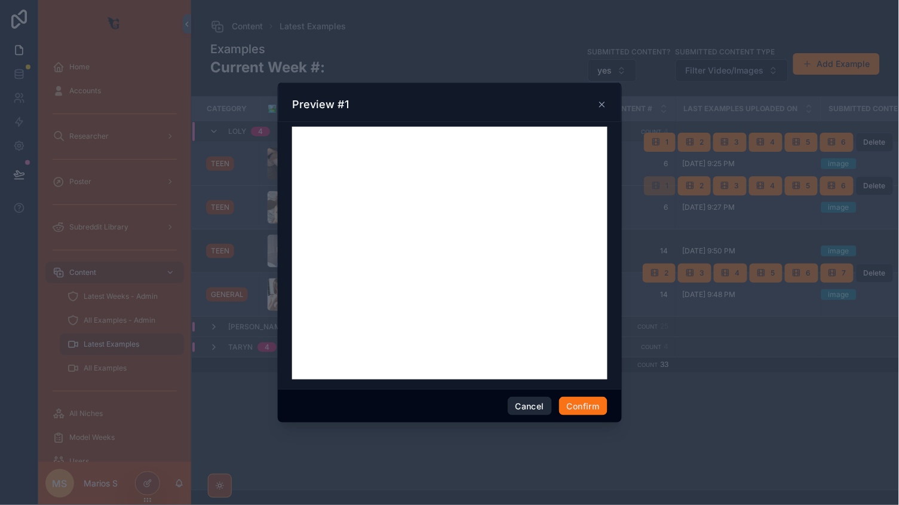
click at [530, 403] on button "Cancel" at bounding box center [530, 406] width 44 height 19
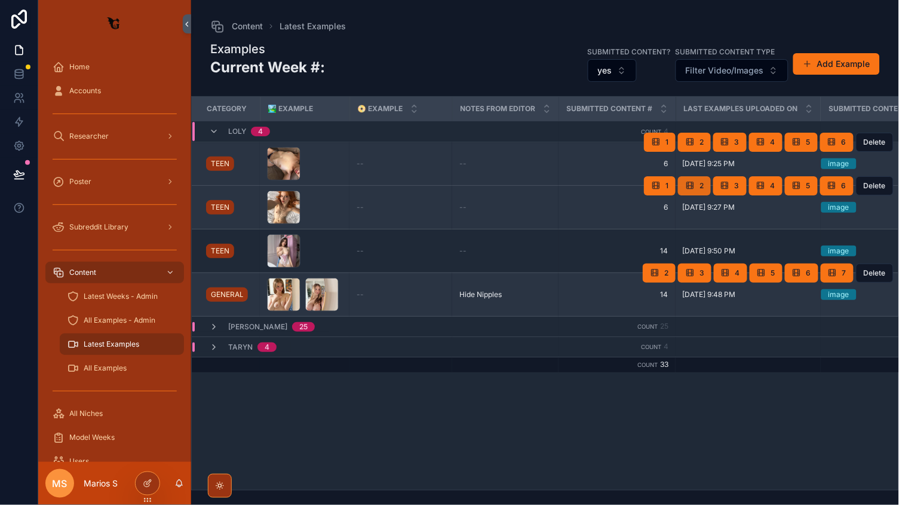
click at [708, 182] on button "2" at bounding box center [694, 185] width 33 height 19
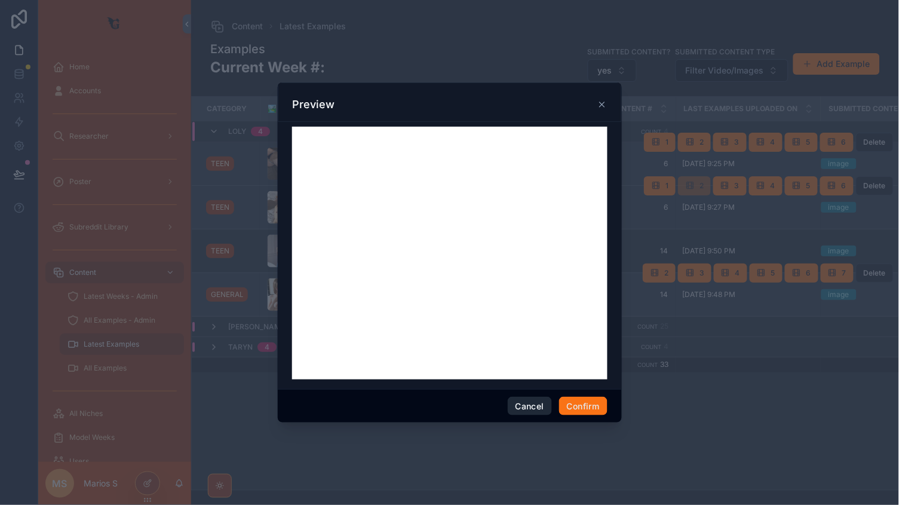
click at [528, 403] on button "Cancel" at bounding box center [530, 406] width 44 height 19
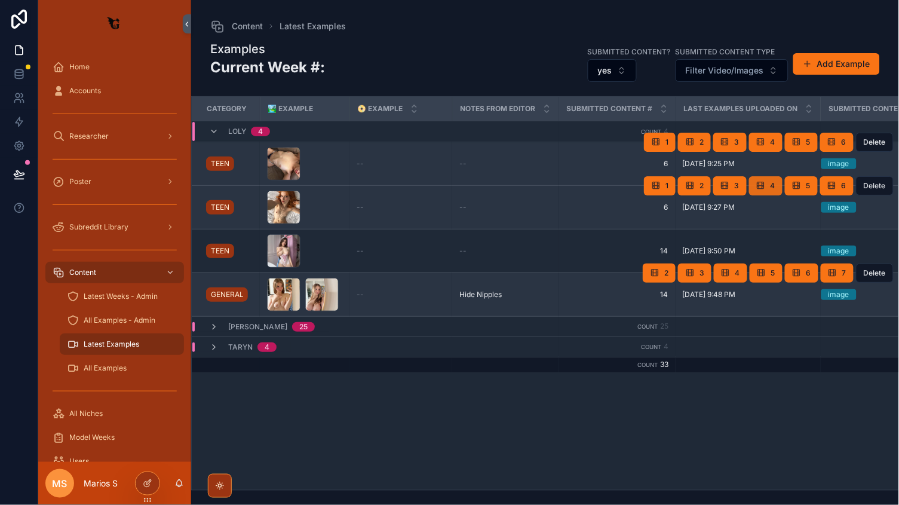
click at [758, 181] on icon "scrollable content" at bounding box center [762, 186] width 10 height 10
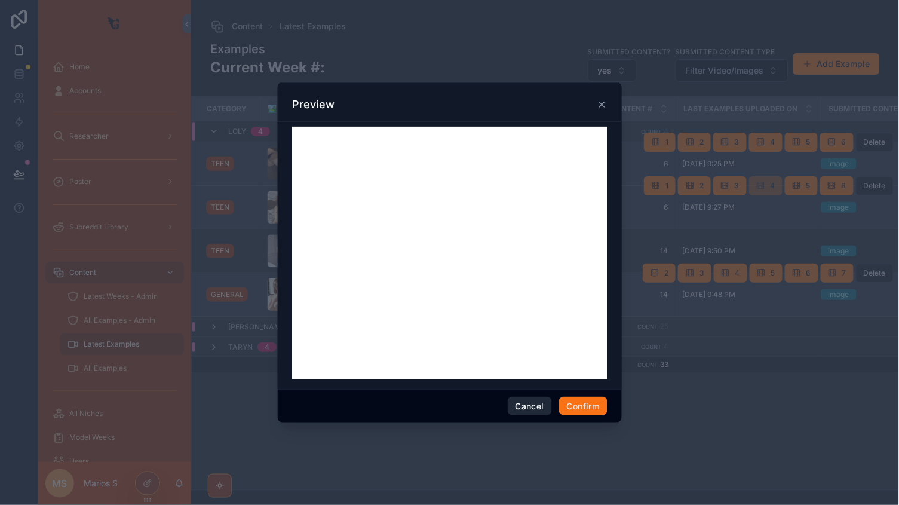
click at [528, 409] on button "Cancel" at bounding box center [530, 406] width 44 height 19
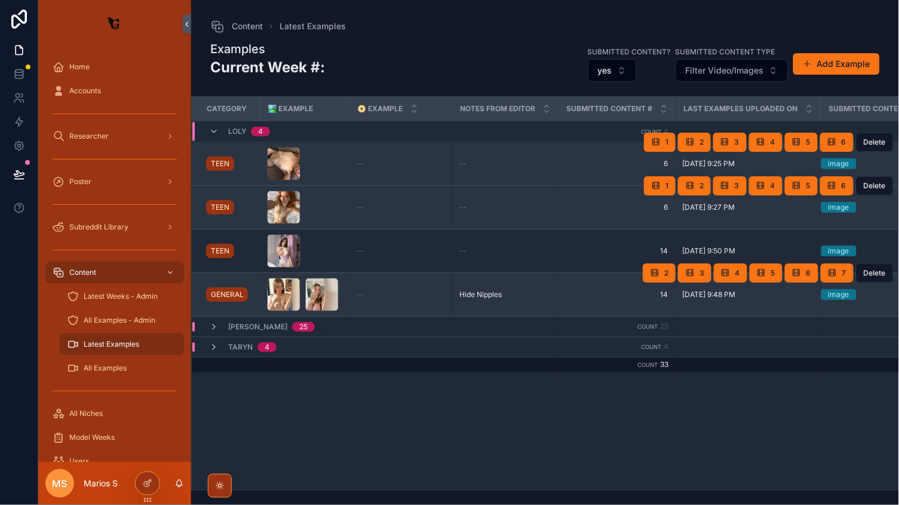
click at [335, 195] on div "scrollable content" at bounding box center [304, 207] width 75 height 33
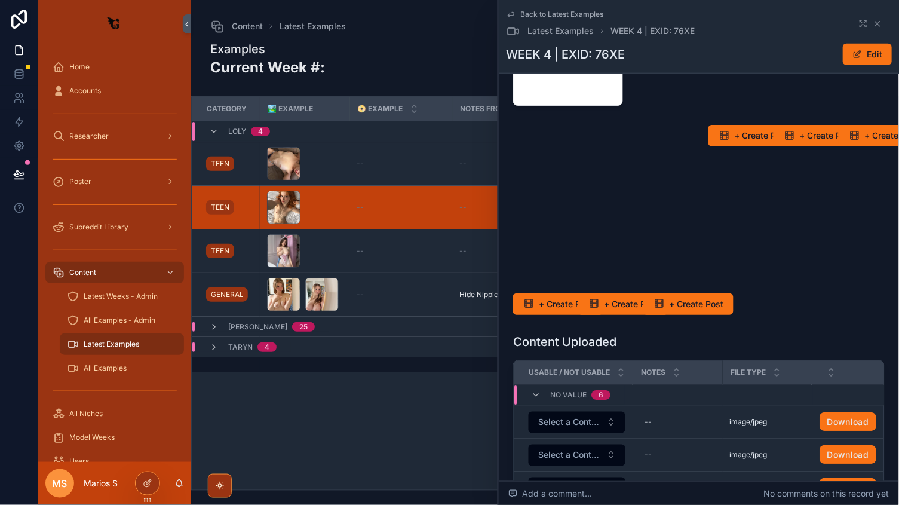
scroll to position [241, 0]
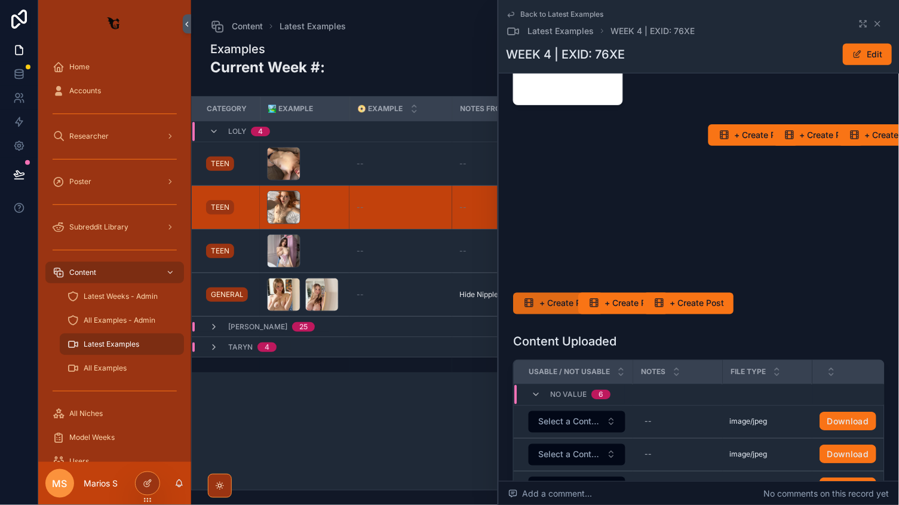
click at [537, 301] on button "+ Create Post" at bounding box center [558, 304] width 90 height 22
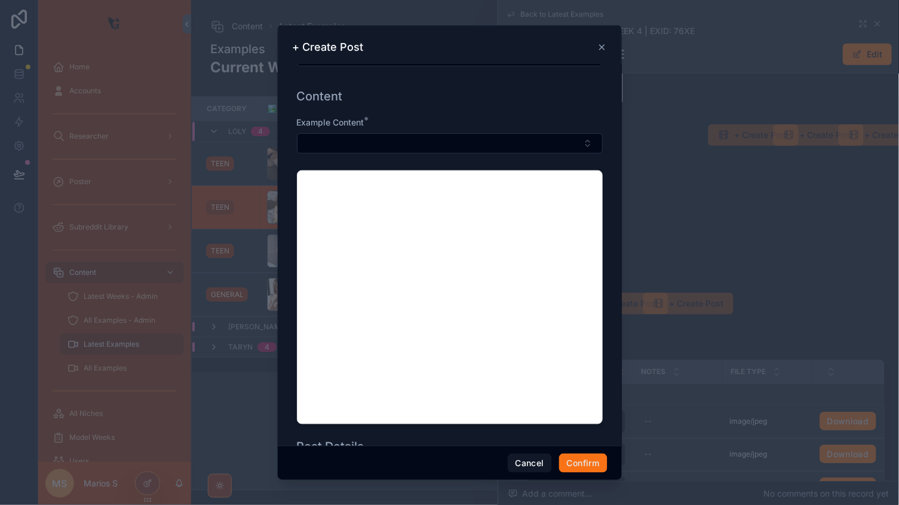
scroll to position [117, 0]
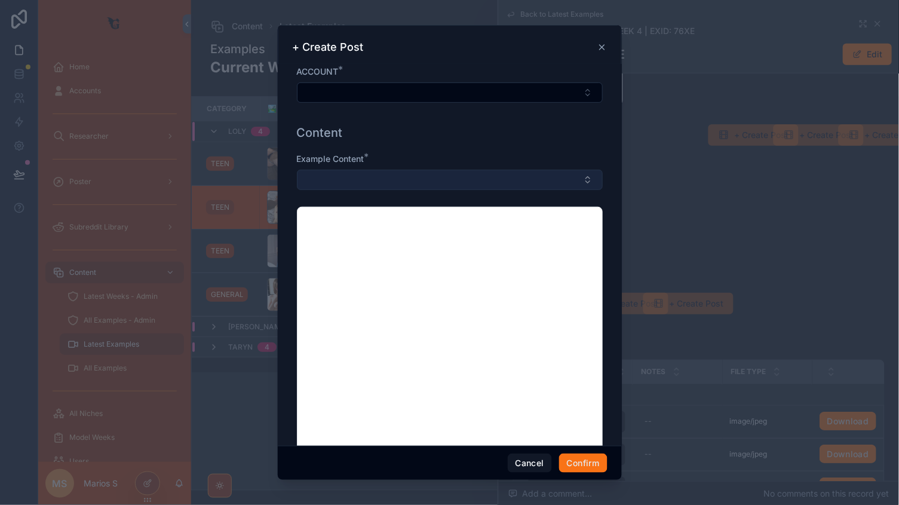
click at [393, 176] on button "Select Button" at bounding box center [450, 180] width 306 height 20
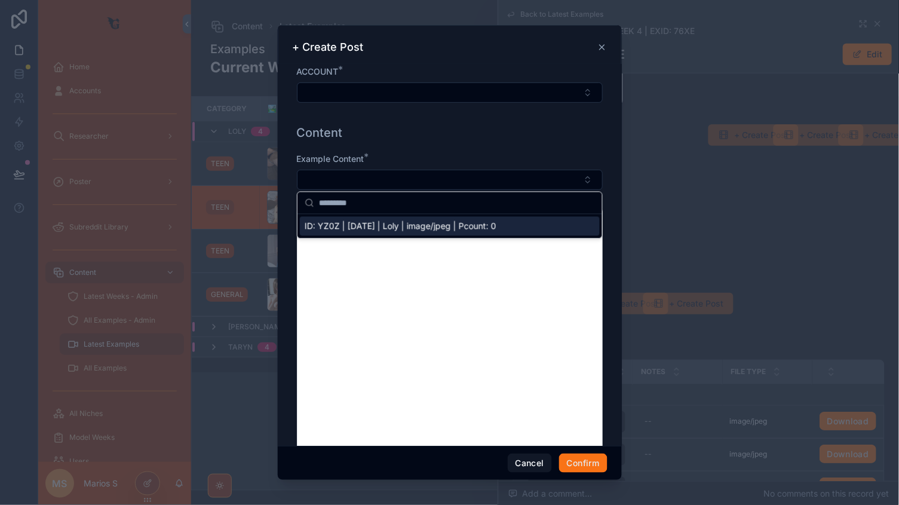
click at [365, 221] on span "ID: YZ0Z | [DATE] | Loly | image/jpeg | Pcount: 0" at bounding box center [401, 227] width 192 height 12
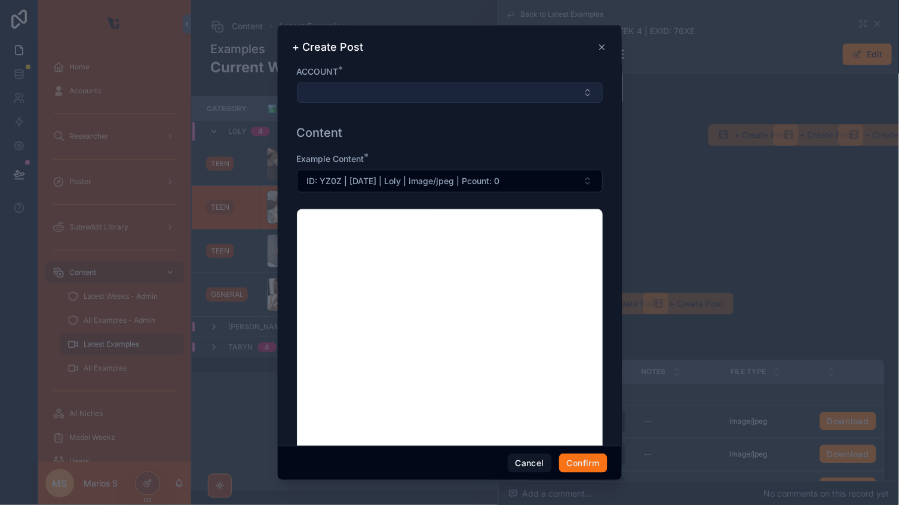
click at [336, 85] on button "Select Button" at bounding box center [450, 92] width 306 height 20
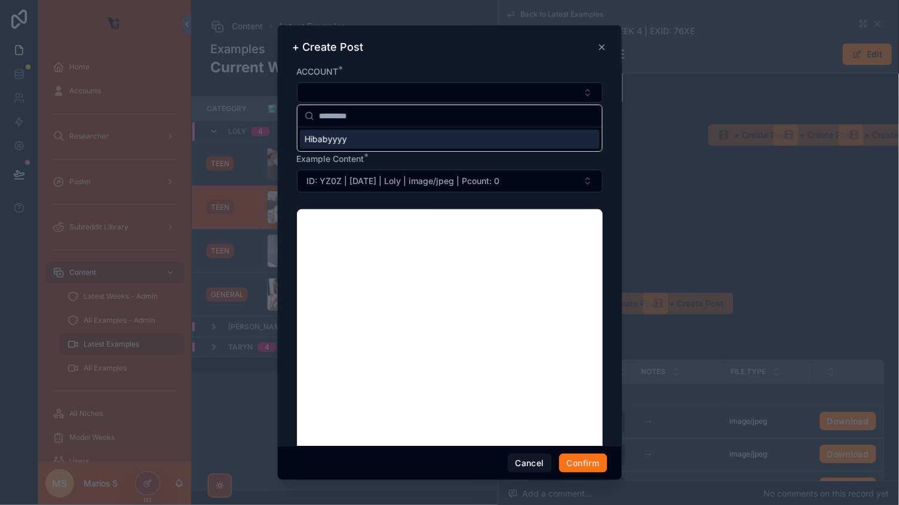
click at [338, 134] on span "Hibabyyyy" at bounding box center [326, 139] width 42 height 12
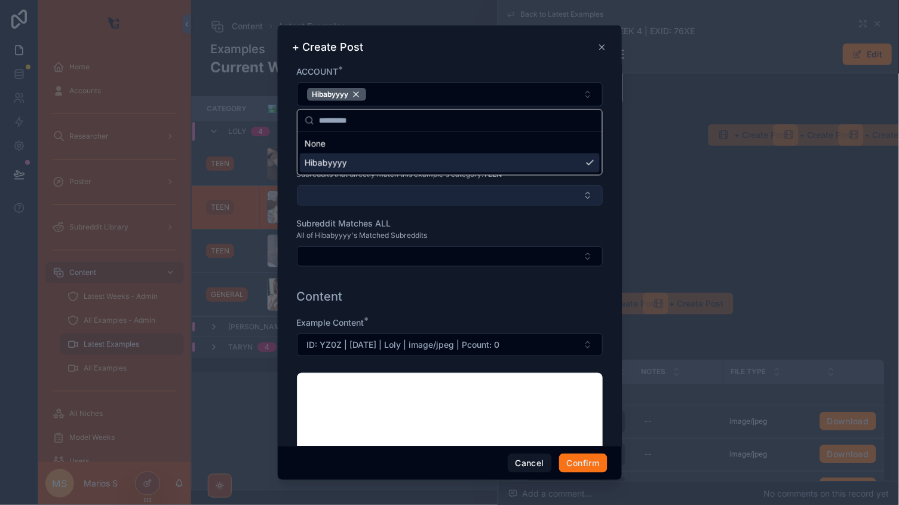
click at [358, 201] on button "Select Button" at bounding box center [450, 195] width 306 height 20
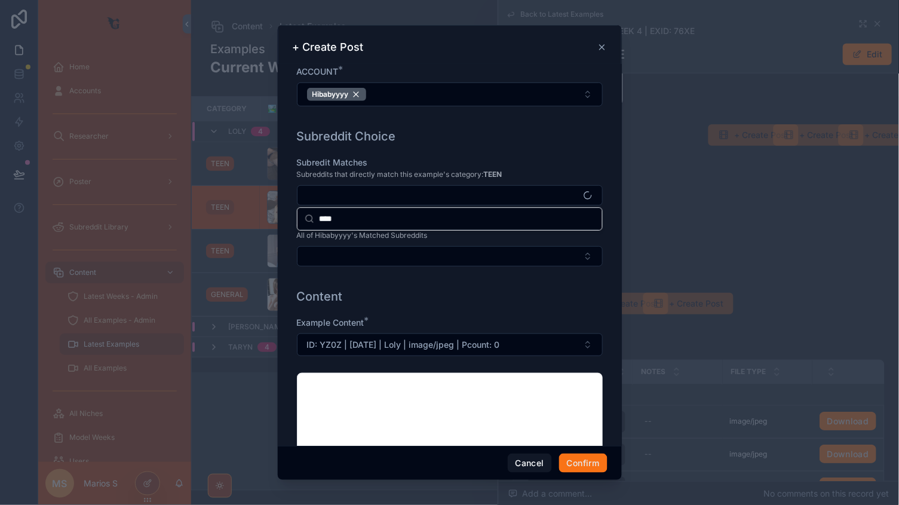
type input "****"
click at [412, 270] on div "Subredit Matches Subreddits that directly match this example's category: TEEN S…" at bounding box center [450, 218] width 306 height 122
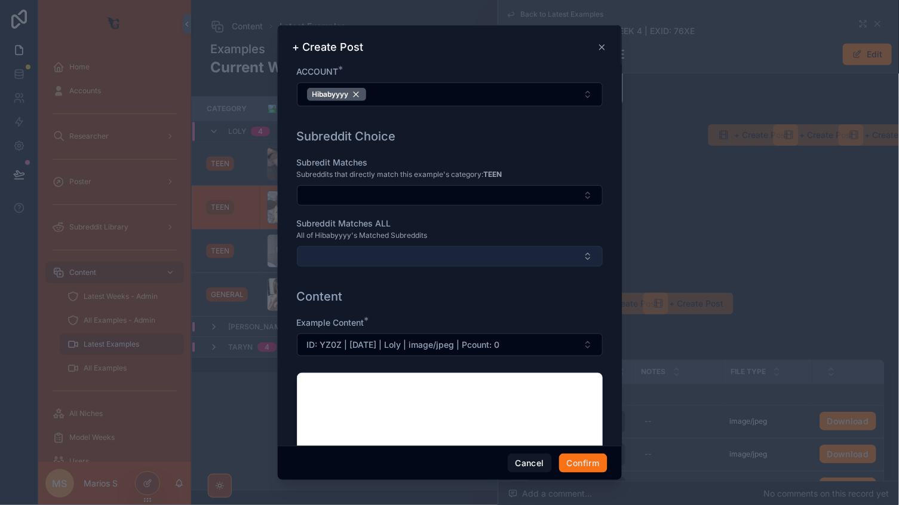
click at [406, 264] on button "Select Button" at bounding box center [450, 256] width 306 height 20
type input "*"
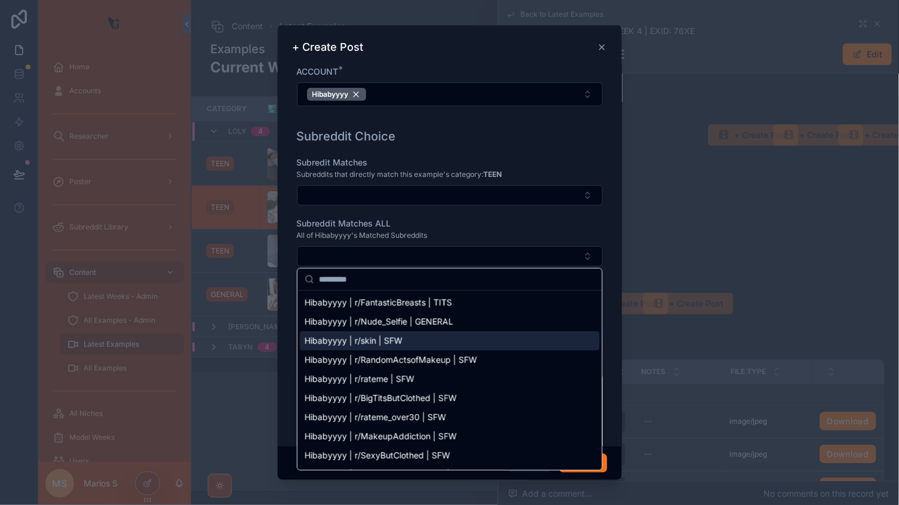
scroll to position [0, 0]
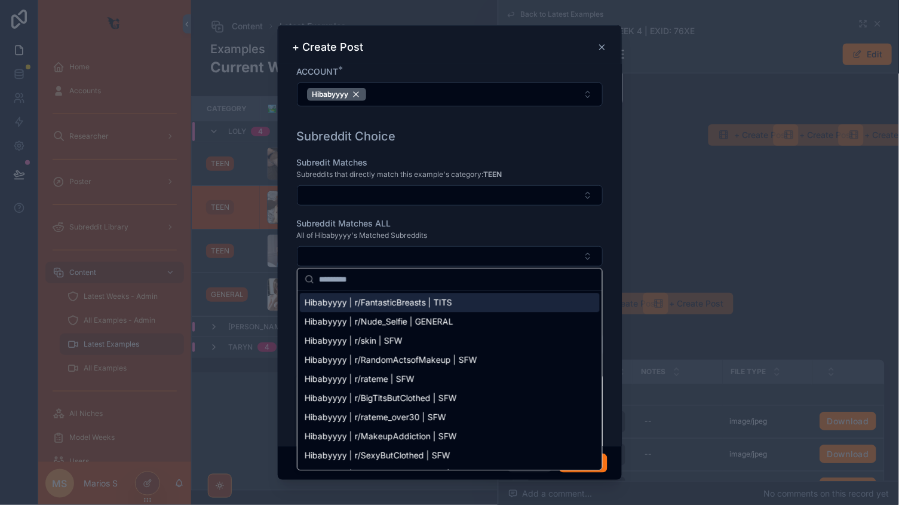
click at [393, 306] on span "Hibabyyyy | r/FantasticBreasts | TITS" at bounding box center [379, 303] width 148 height 12
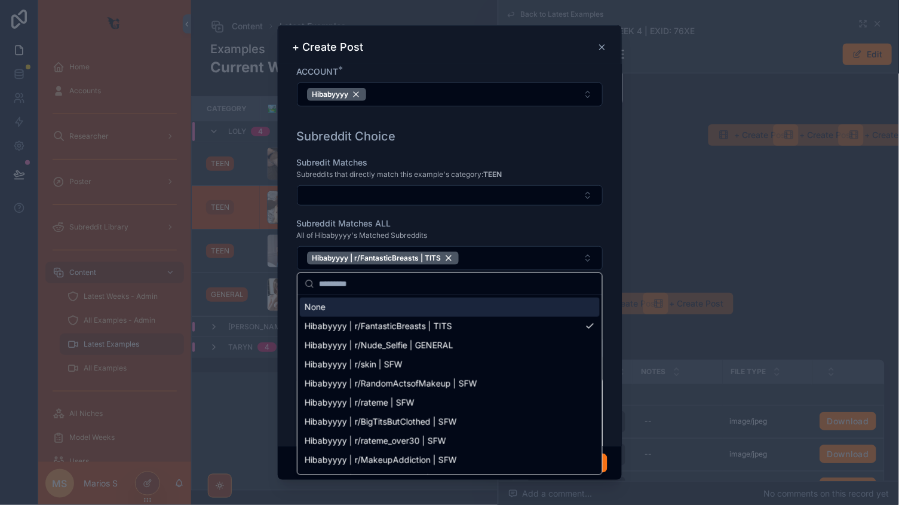
click at [493, 222] on div "Subreddit Matches ALL" at bounding box center [450, 224] width 306 height 12
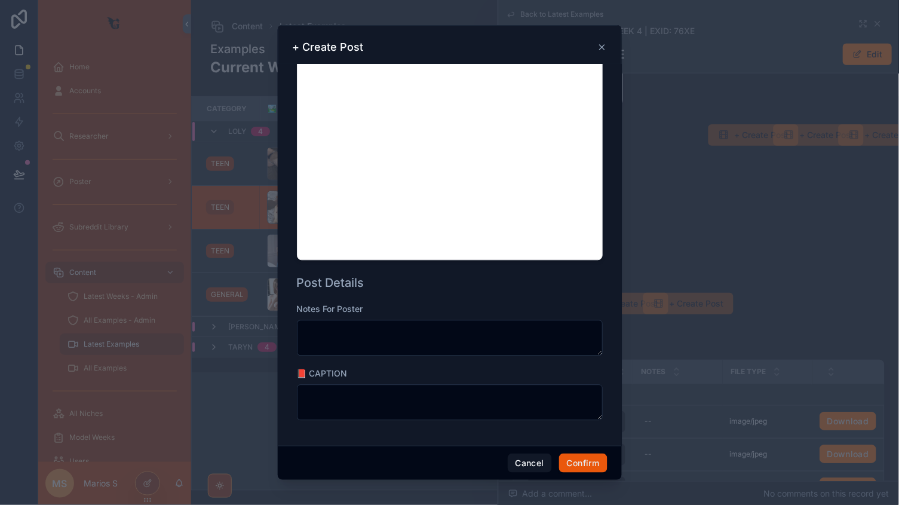
scroll to position [486, 0]
click at [583, 458] on button "Confirm" at bounding box center [583, 463] width 48 height 19
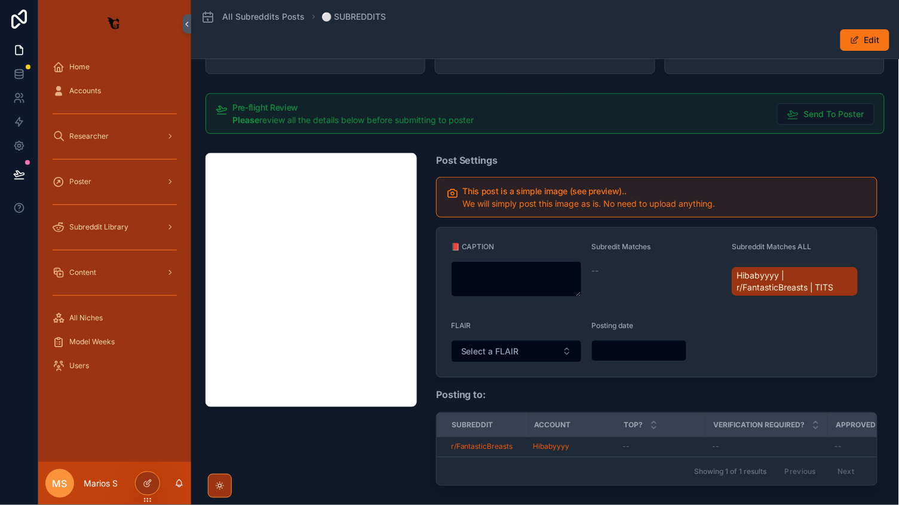
scroll to position [91, 0]
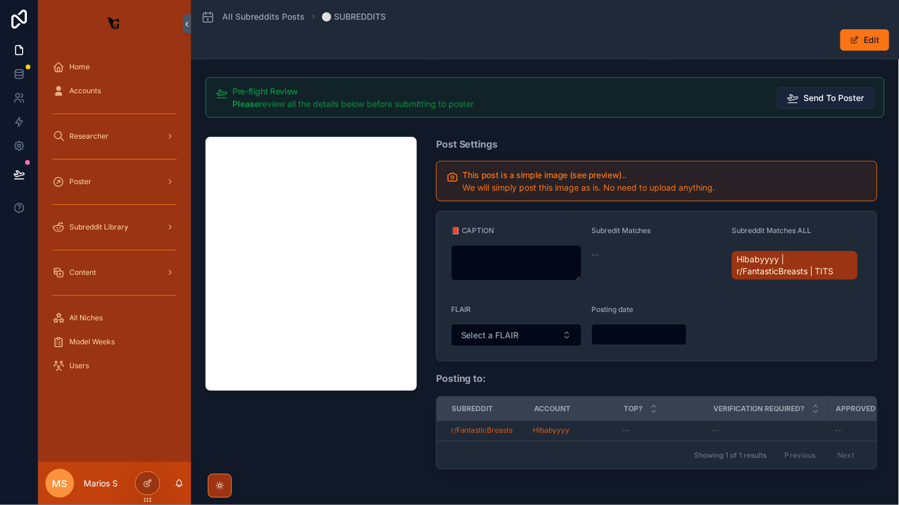
click at [832, 97] on span "Send To Poster" at bounding box center [834, 98] width 60 height 12
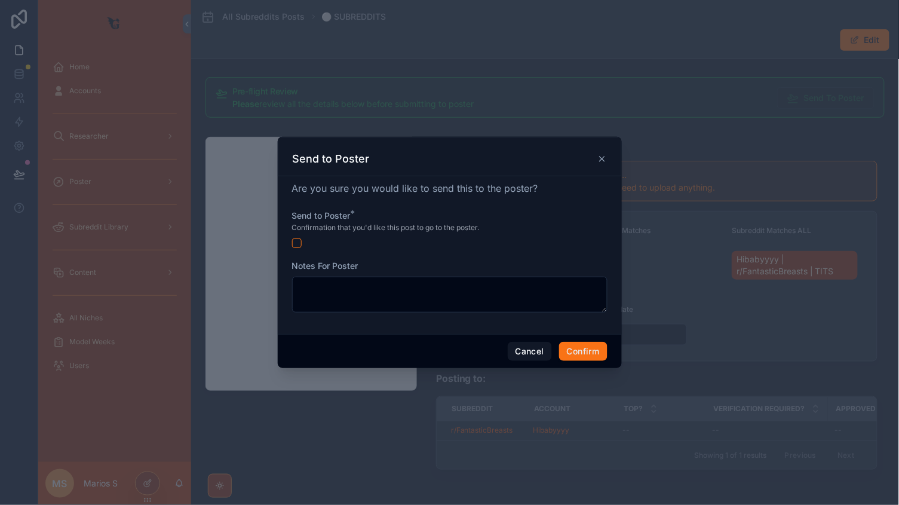
click at [296, 235] on div "Send to Poster * Confirmation that you'd like this post to go to the poster." at bounding box center [450, 229] width 316 height 38
click at [296, 238] on div "Send to Poster * Confirmation that you'd like this post to go to the poster." at bounding box center [450, 229] width 316 height 38
click at [296, 241] on button "button" at bounding box center [297, 243] width 10 height 10
click at [567, 344] on button "Confirm" at bounding box center [583, 351] width 48 height 19
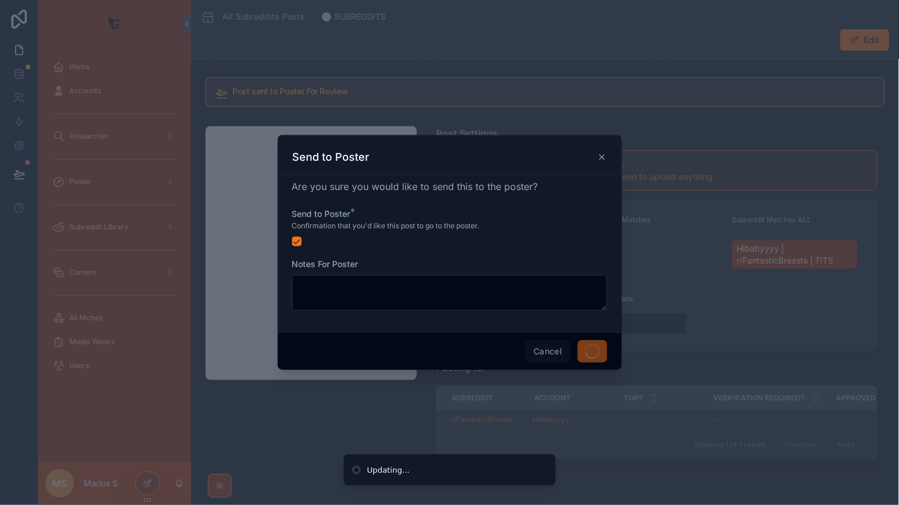
click at [567, 349] on span "Cancel" at bounding box center [548, 351] width 44 height 23
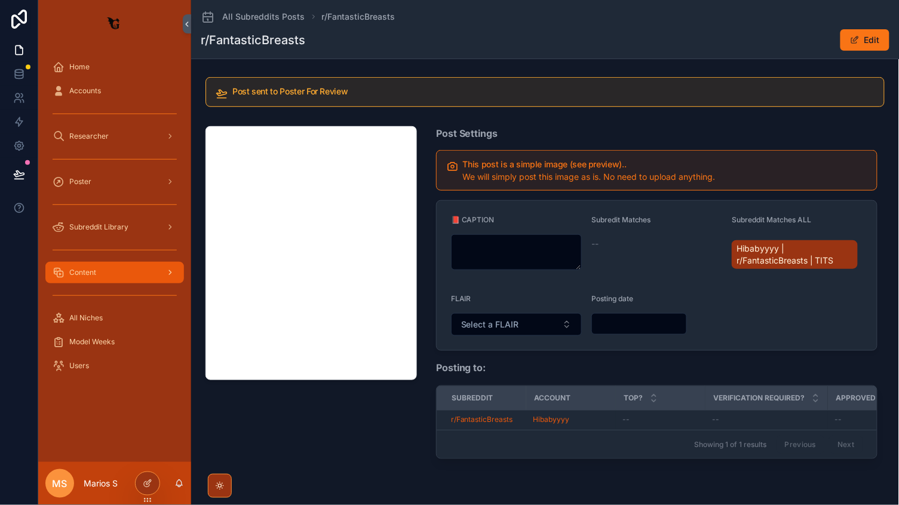
click at [100, 274] on div "Content" at bounding box center [115, 272] width 124 height 19
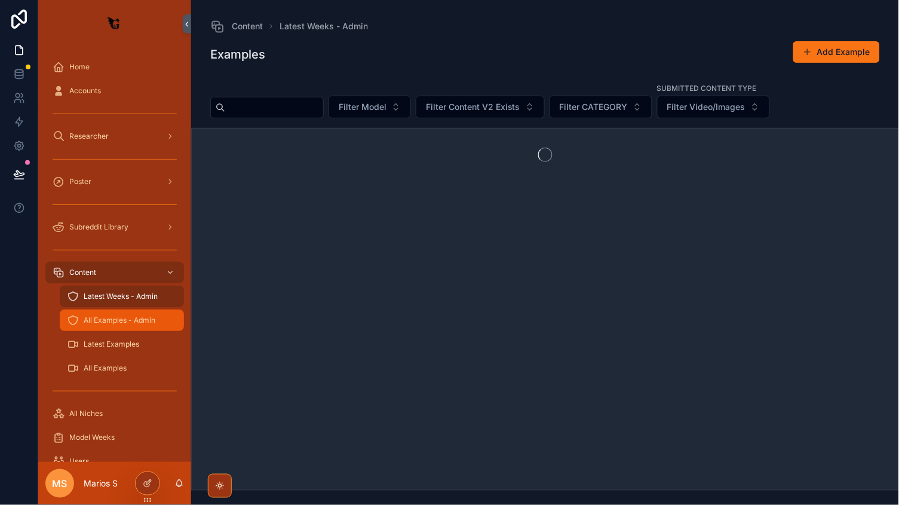
click at [124, 320] on span "All Examples - Admin" at bounding box center [120, 321] width 72 height 10
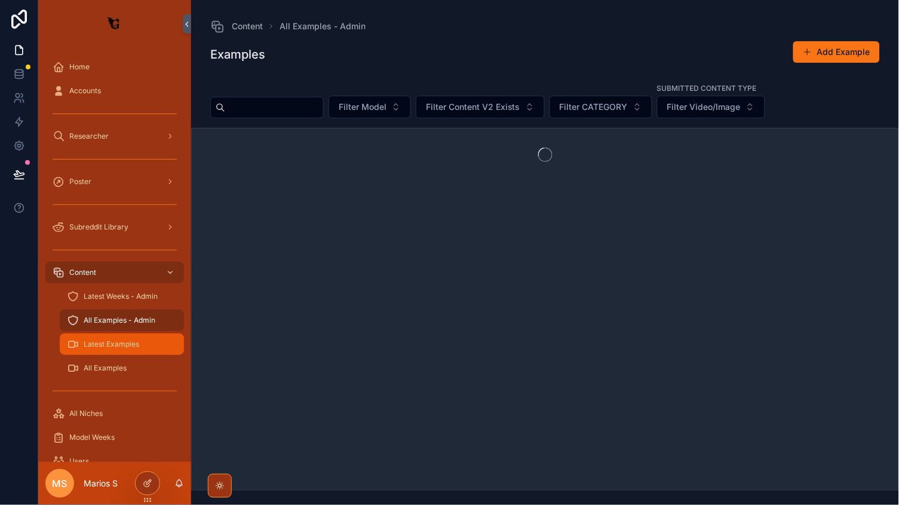
click at [116, 336] on div "Latest Examples" at bounding box center [122, 344] width 110 height 19
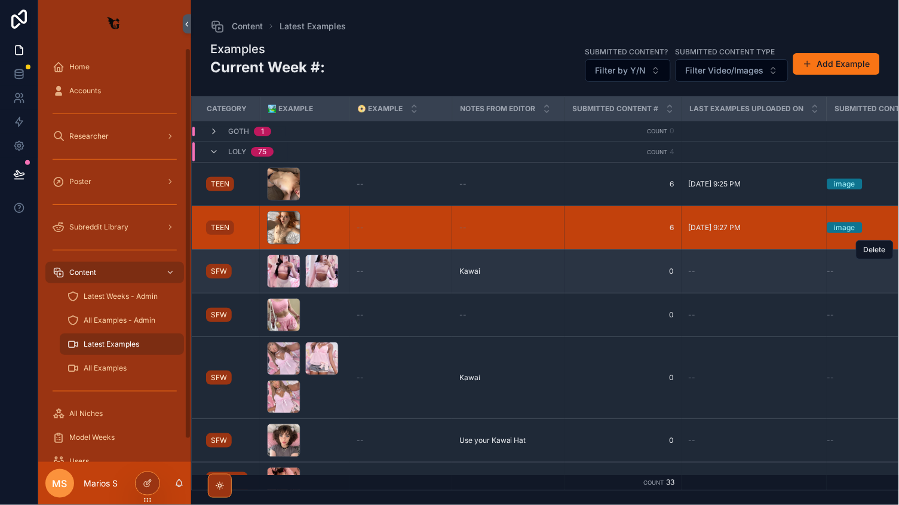
scroll to position [45, 0]
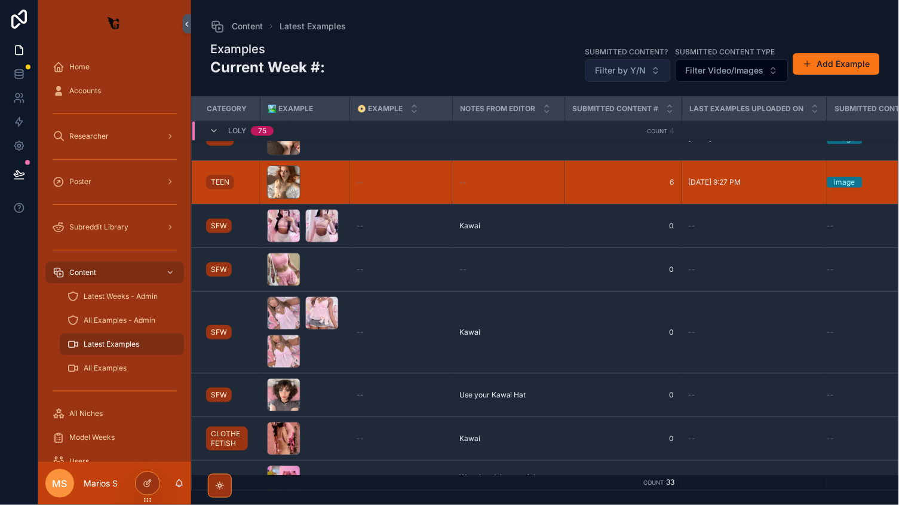
click at [646, 59] on button "Filter by Y/N" at bounding box center [628, 70] width 85 height 23
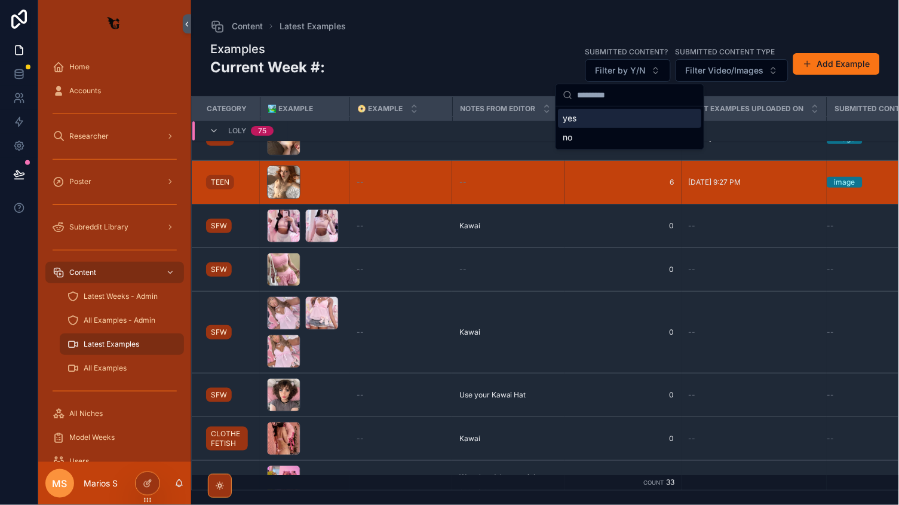
click at [574, 124] on div "yes" at bounding box center [630, 118] width 143 height 19
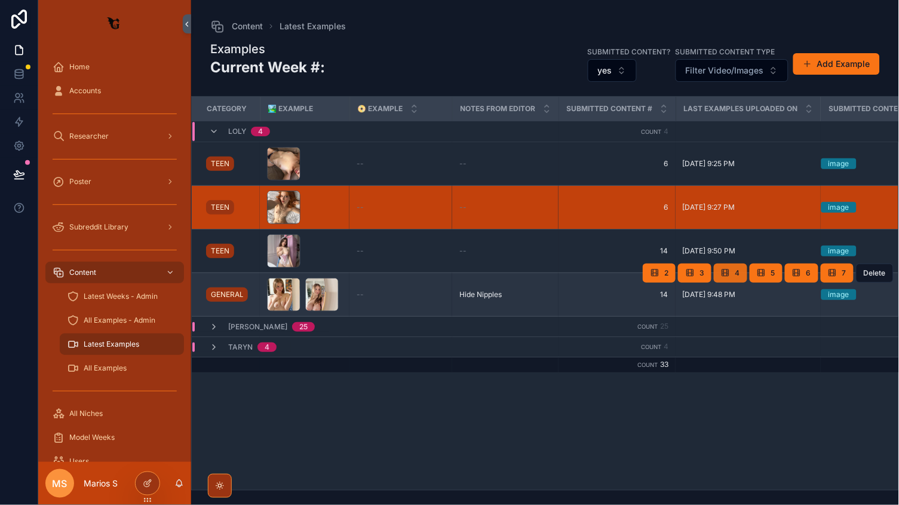
click at [715, 273] on button "4" at bounding box center [730, 273] width 33 height 19
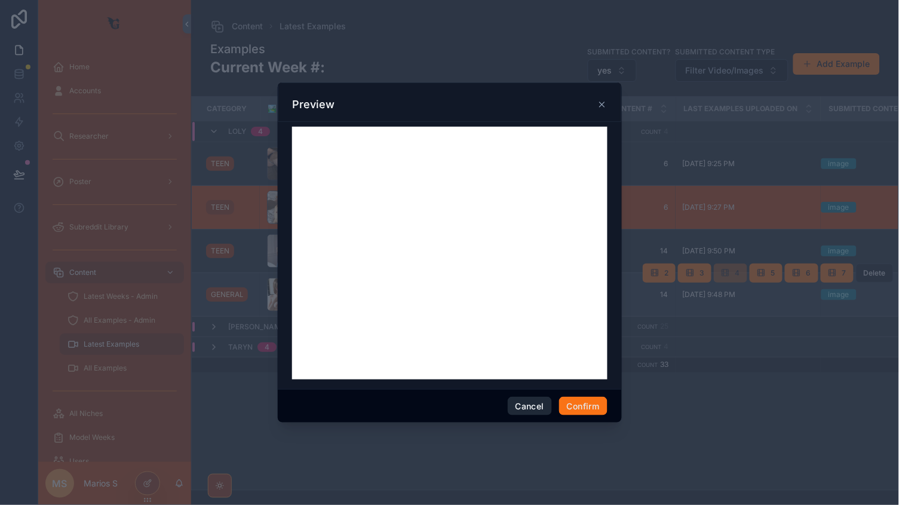
click at [531, 406] on button "Cancel" at bounding box center [530, 406] width 44 height 19
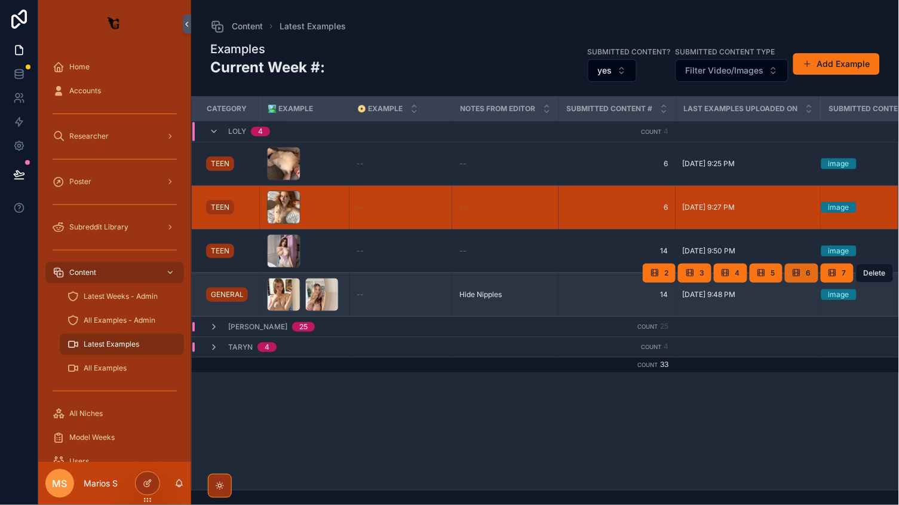
click at [799, 273] on icon "scrollable content" at bounding box center [797, 273] width 10 height 10
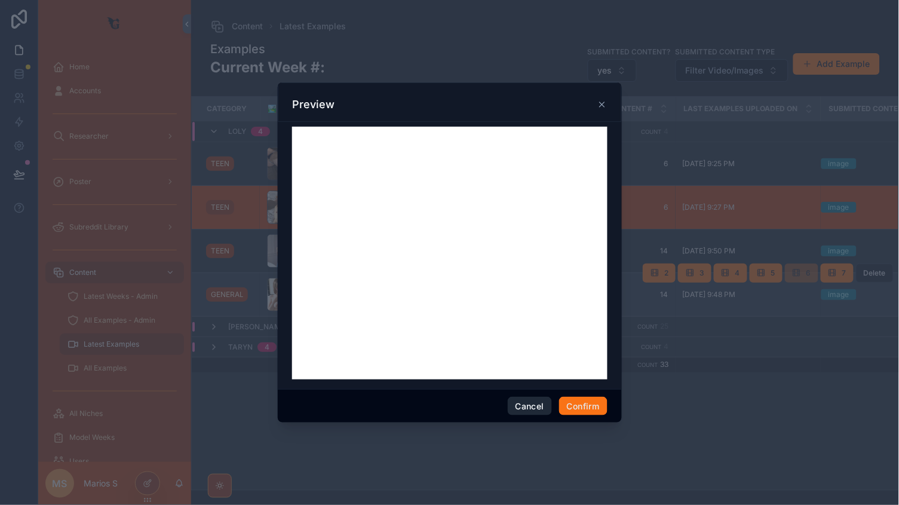
click at [527, 408] on button "Cancel" at bounding box center [530, 406] width 44 height 19
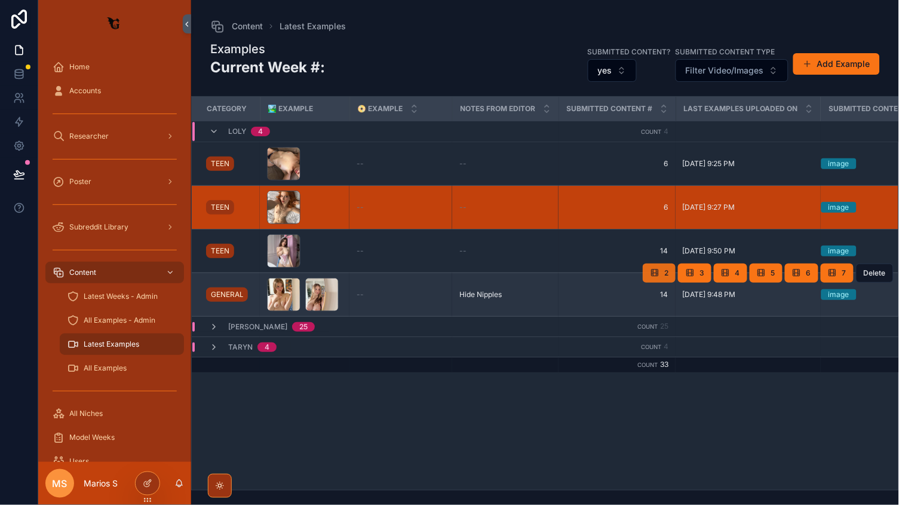
click at [651, 276] on icon "scrollable content" at bounding box center [655, 273] width 10 height 10
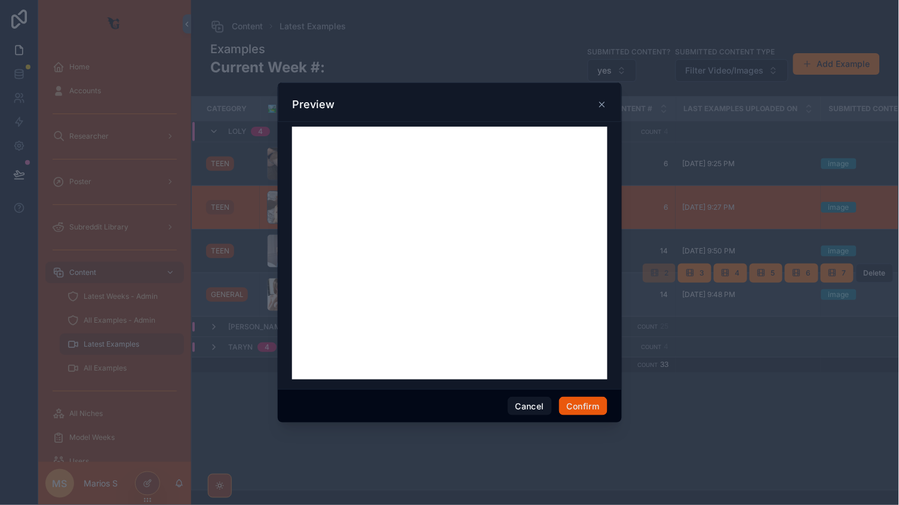
click at [583, 397] on button "Confirm" at bounding box center [583, 406] width 48 height 19
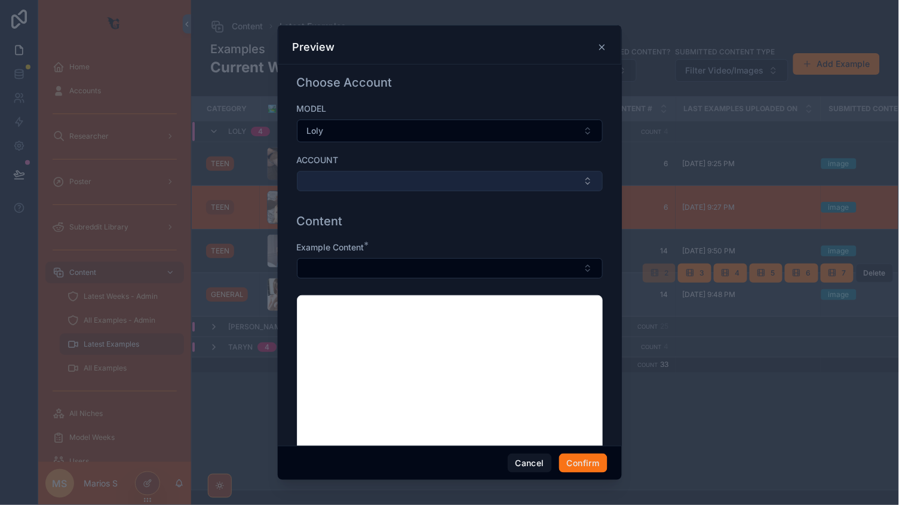
click at [388, 188] on button "Select Button" at bounding box center [450, 181] width 306 height 20
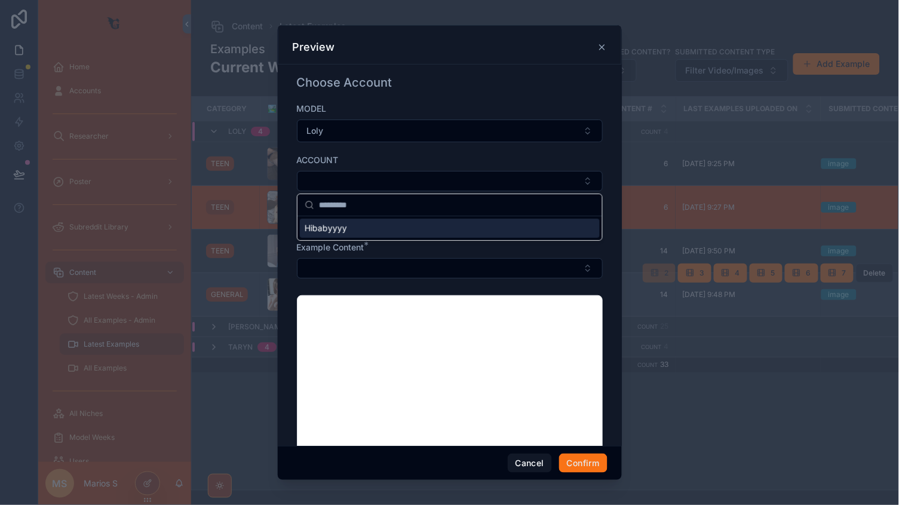
click at [357, 229] on div "Hibabyyyy" at bounding box center [450, 228] width 300 height 19
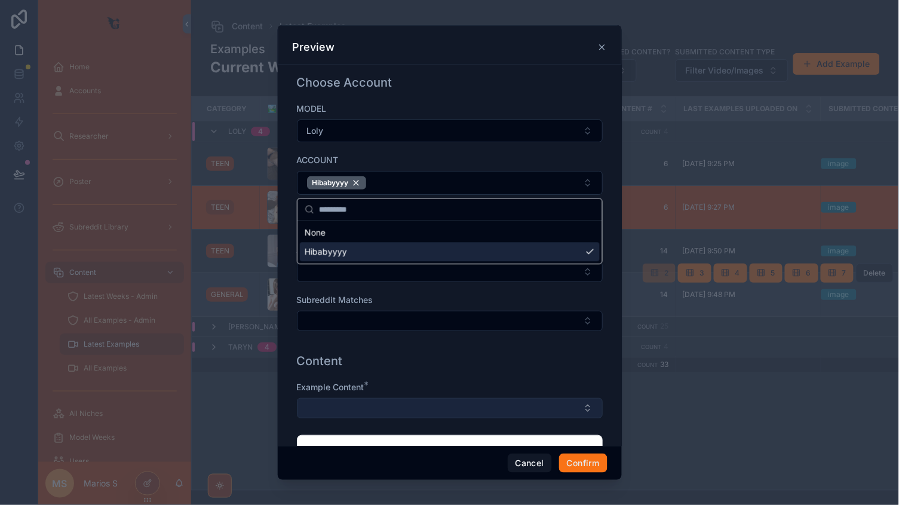
click at [346, 398] on button "Select Button" at bounding box center [450, 408] width 306 height 20
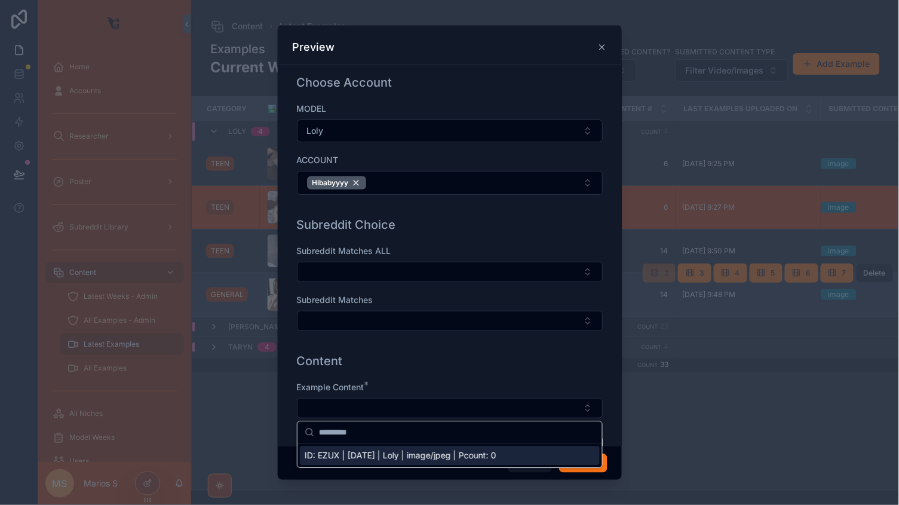
click at [345, 461] on span "ID: EZUX | [DATE] | Loly | image/jpeg | Pcount: 0" at bounding box center [401, 456] width 192 height 12
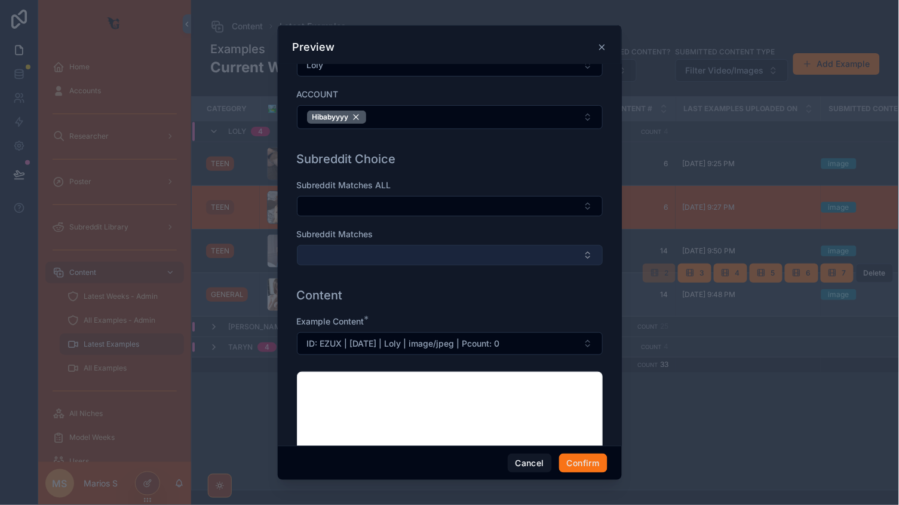
scroll to position [56, 0]
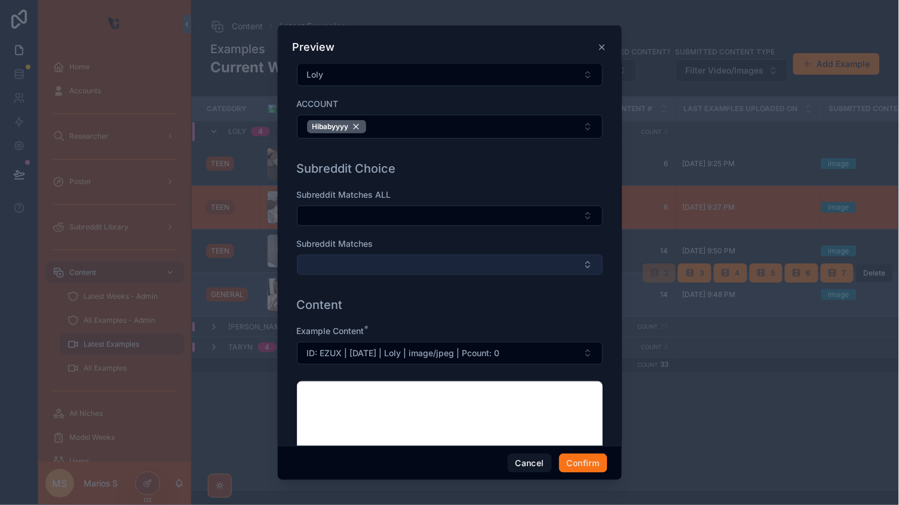
click at [350, 273] on button "Select Button" at bounding box center [450, 265] width 306 height 20
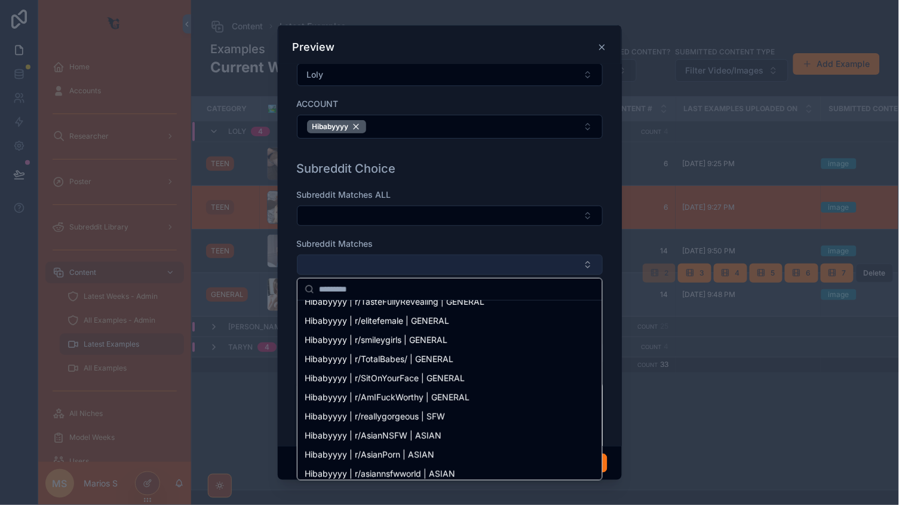
scroll to position [5225, 0]
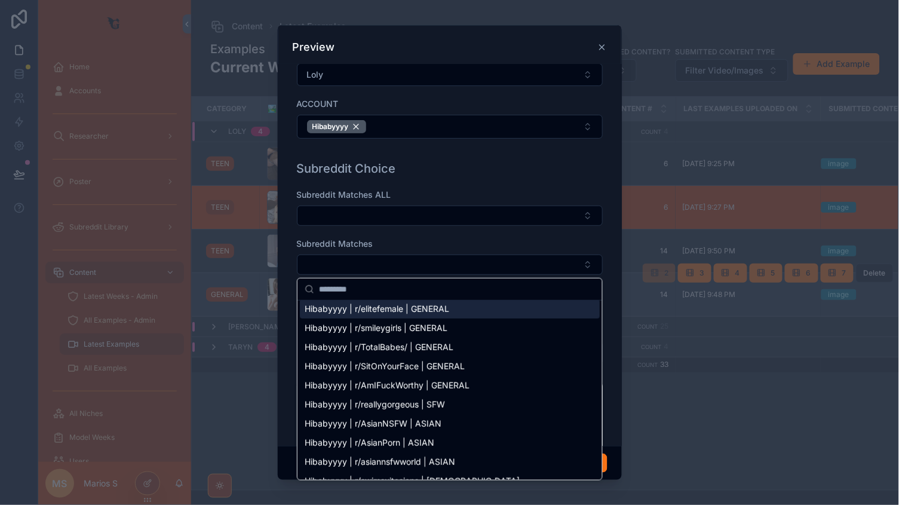
click at [610, 46] on div "Preview" at bounding box center [450, 44] width 344 height 39
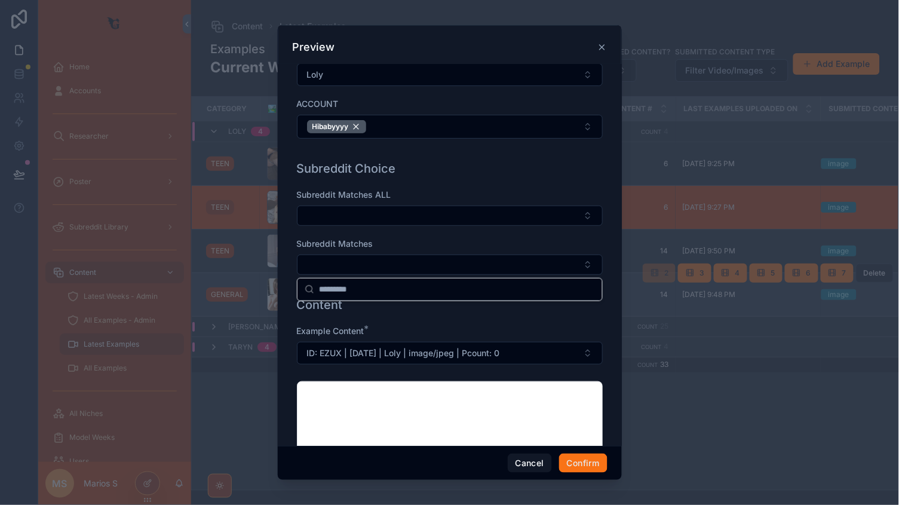
click at [609, 46] on div "Preview" at bounding box center [450, 44] width 344 height 39
click at [603, 47] on icon at bounding box center [603, 47] width 10 height 10
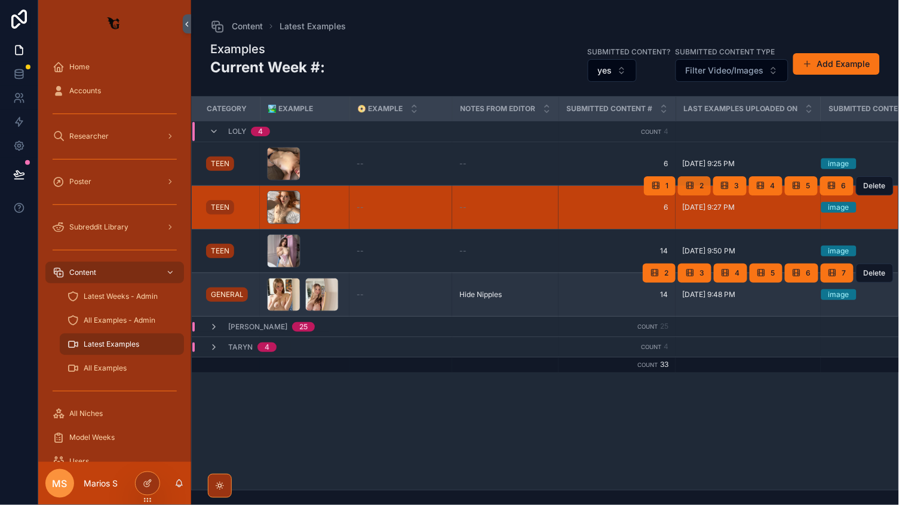
click at [695, 191] on button "2" at bounding box center [694, 185] width 33 height 19
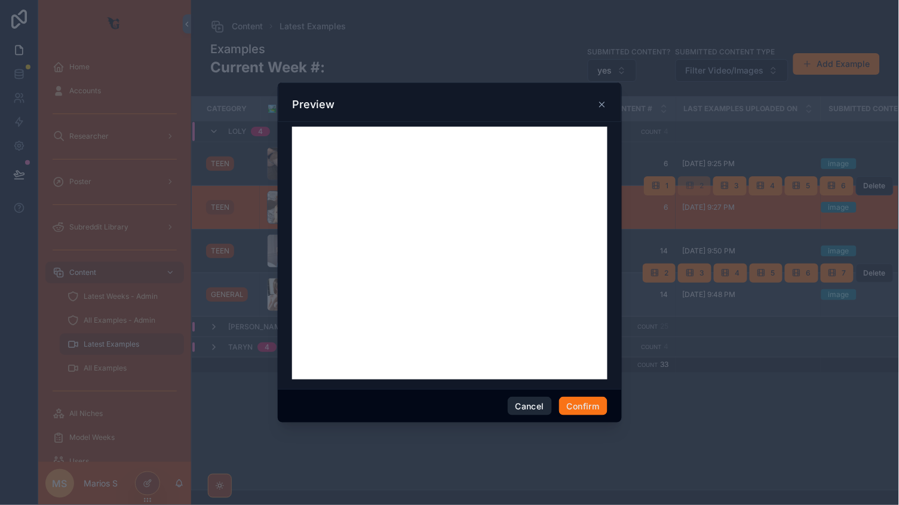
click at [529, 411] on button "Cancel" at bounding box center [530, 406] width 44 height 19
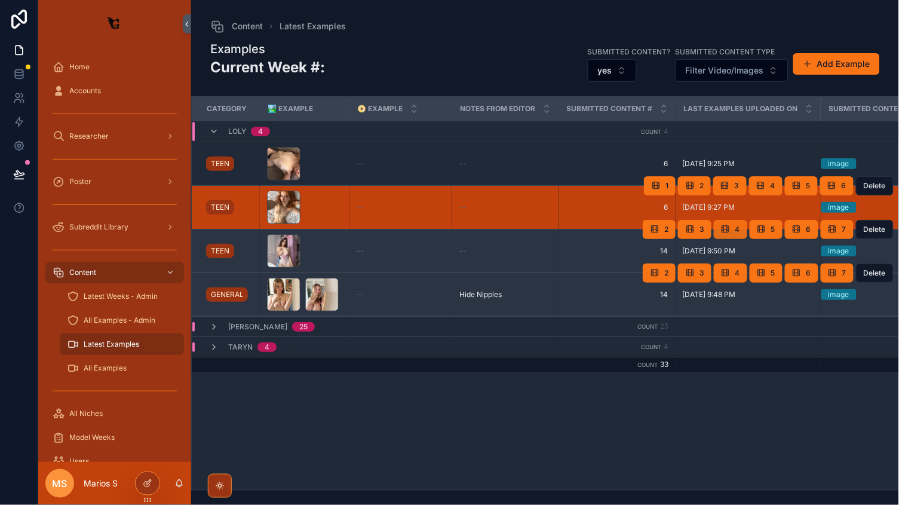
click at [717, 235] on button "4" at bounding box center [730, 229] width 33 height 19
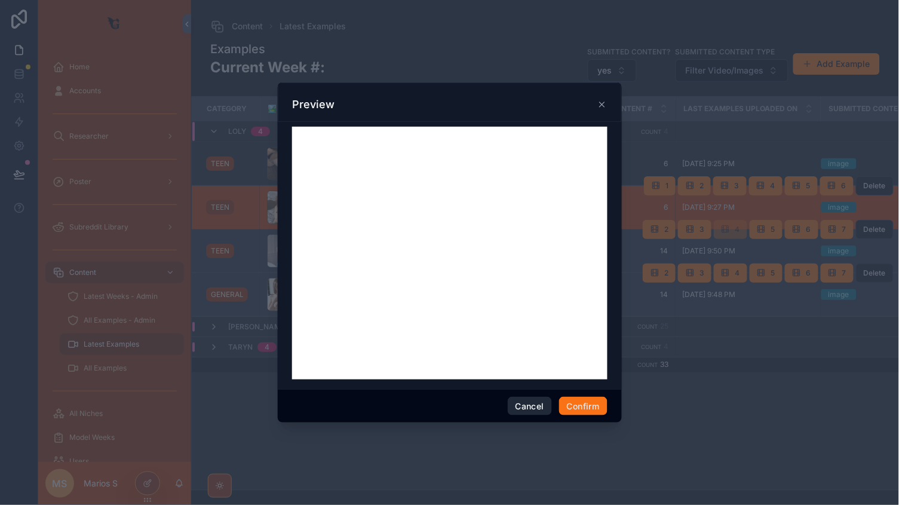
click at [535, 409] on button "Cancel" at bounding box center [530, 406] width 44 height 19
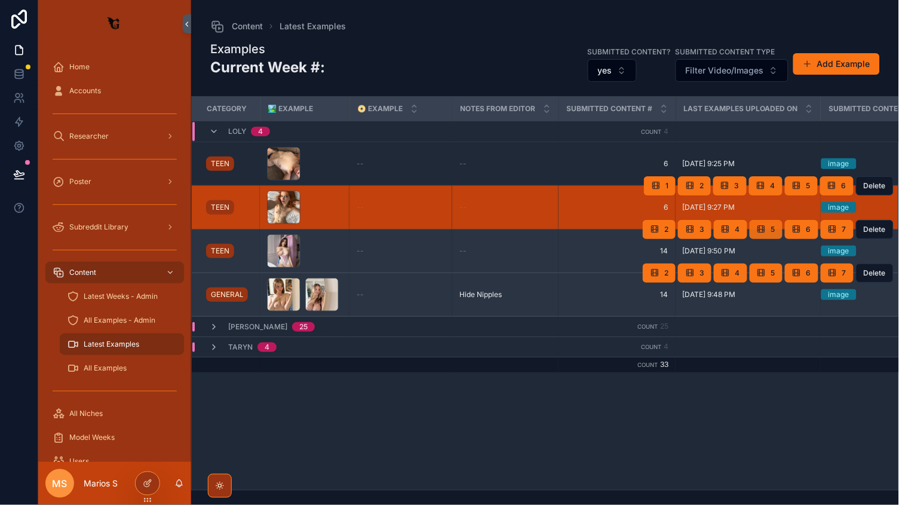
click at [768, 228] on button "5" at bounding box center [766, 229] width 33 height 19
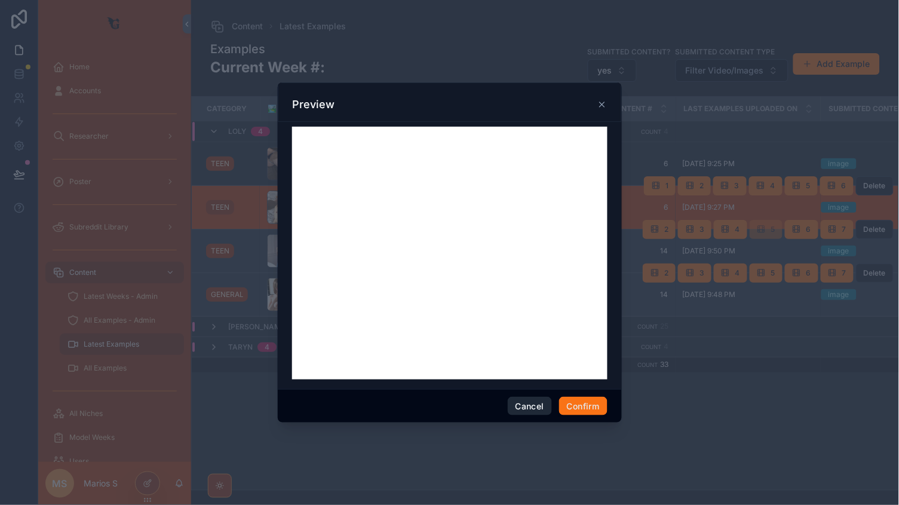
click at [531, 409] on button "Cancel" at bounding box center [530, 406] width 44 height 19
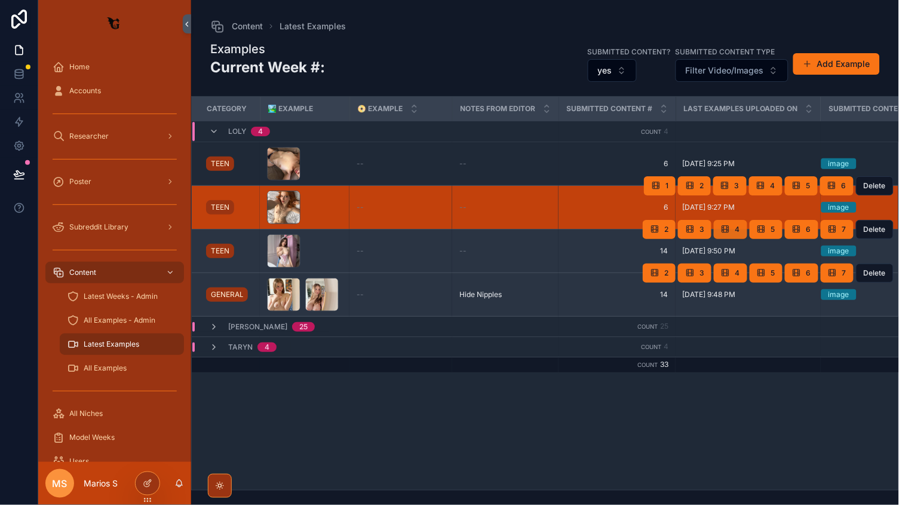
click at [739, 236] on button "4" at bounding box center [730, 229] width 33 height 19
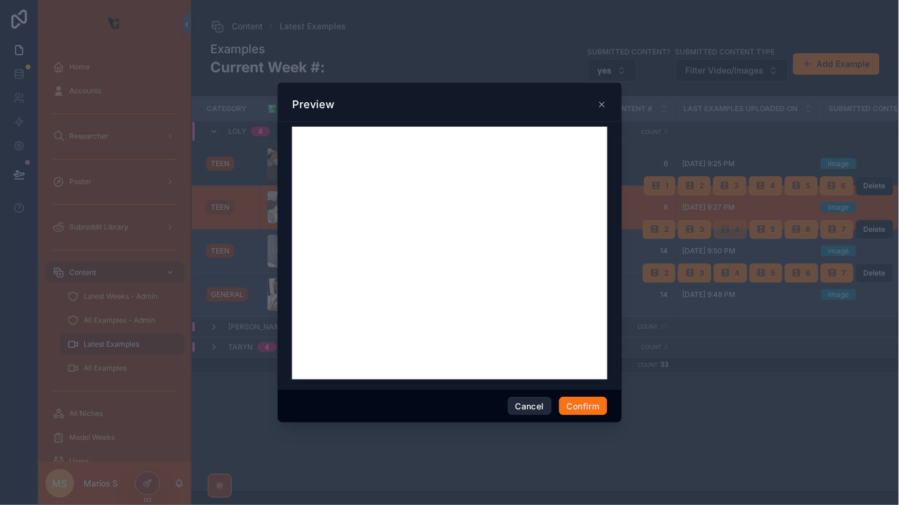
click at [543, 415] on button "Cancel" at bounding box center [530, 406] width 44 height 19
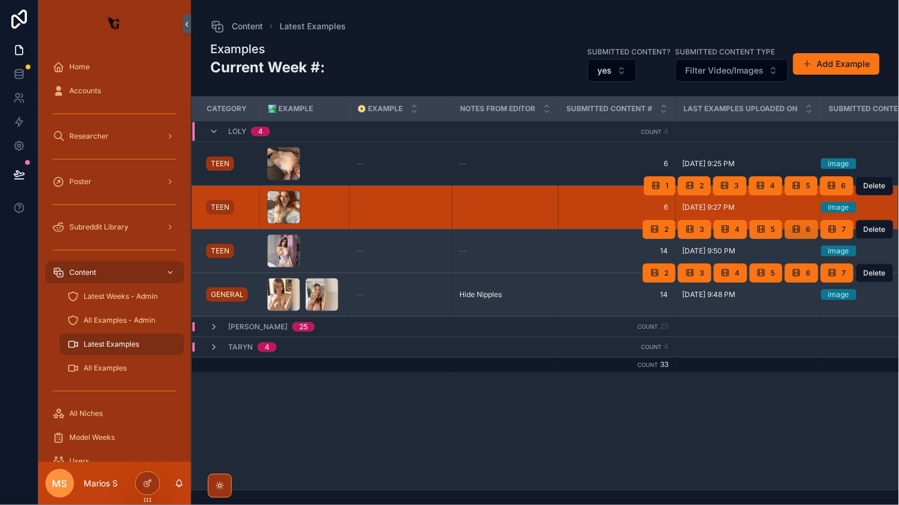
click at [813, 229] on button "6" at bounding box center [801, 229] width 33 height 19
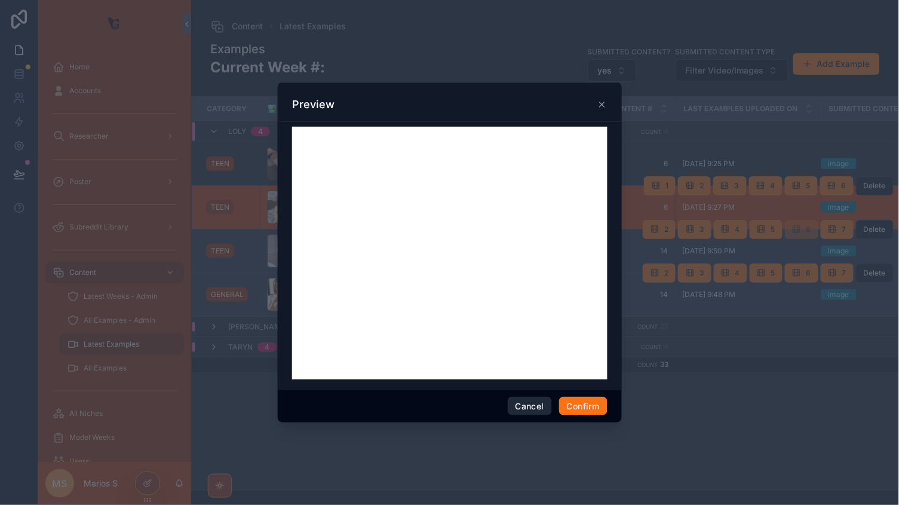
click at [537, 411] on button "Cancel" at bounding box center [530, 406] width 44 height 19
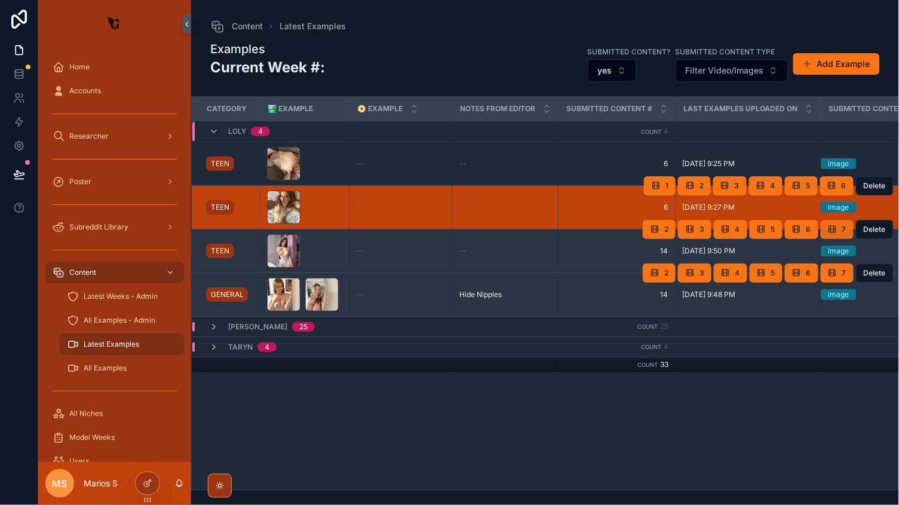
click at [833, 228] on icon "scrollable content" at bounding box center [833, 230] width 10 height 10
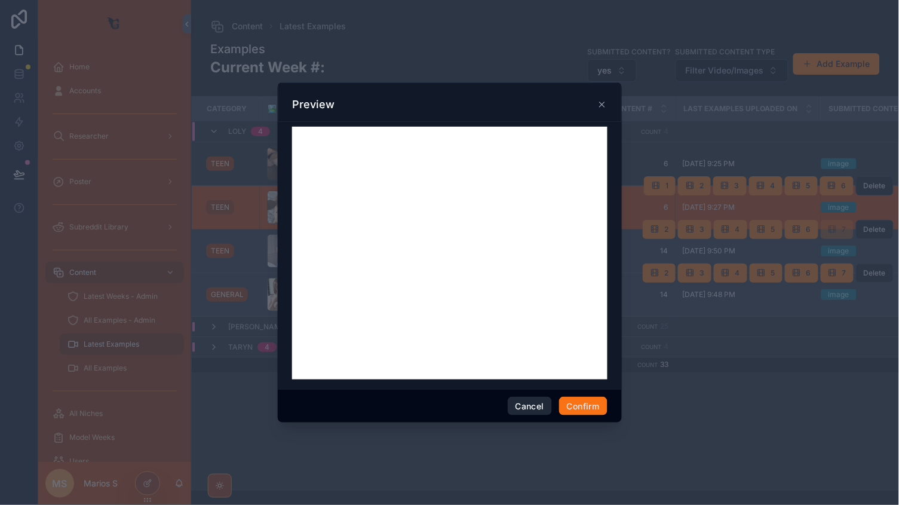
click at [527, 411] on button "Cancel" at bounding box center [530, 406] width 44 height 19
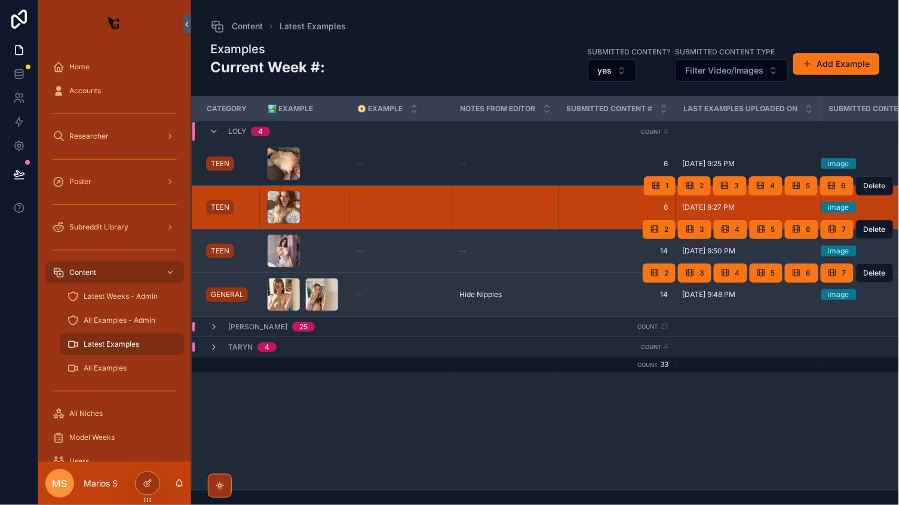
click at [668, 215] on div "2 3 4 5 6 7 Delete" at bounding box center [768, 229] width 251 height 43
click at [662, 229] on button "2" at bounding box center [659, 229] width 33 height 19
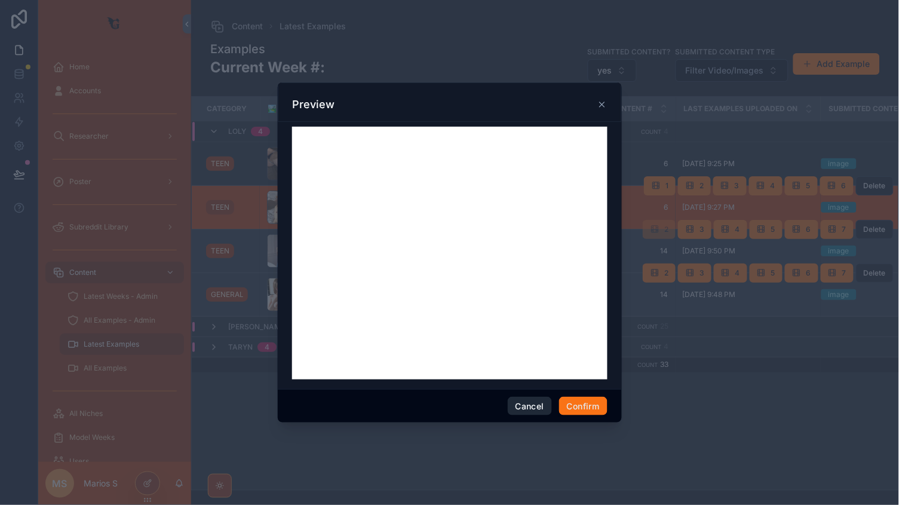
click at [528, 409] on button "Cancel" at bounding box center [530, 406] width 44 height 19
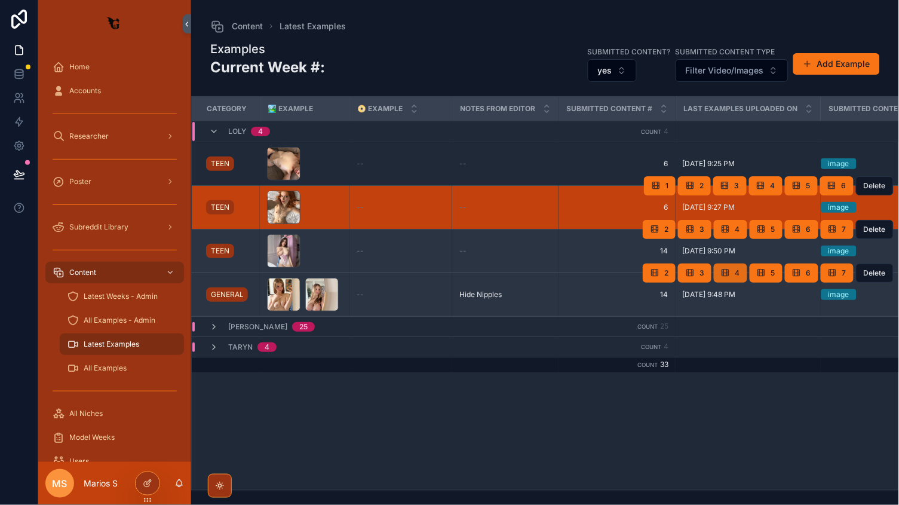
click at [714, 269] on button "4" at bounding box center [730, 273] width 33 height 19
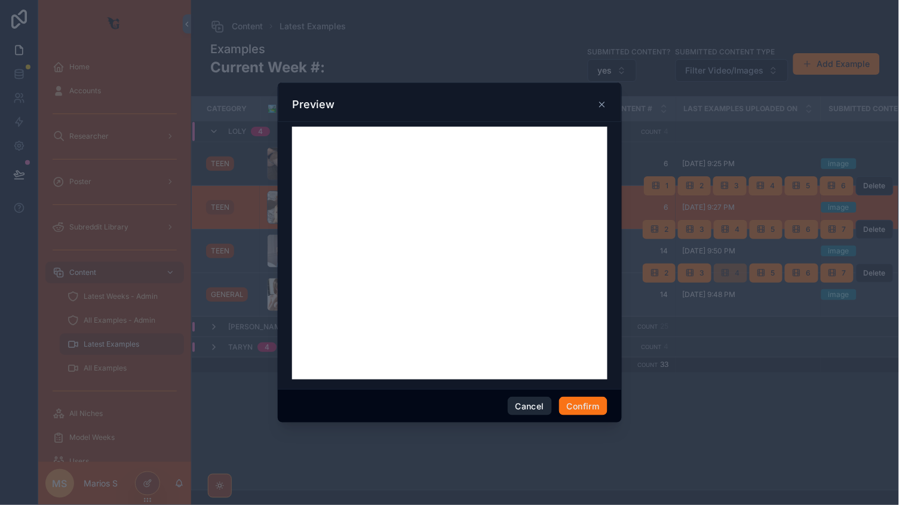
click at [527, 405] on button "Cancel" at bounding box center [530, 406] width 44 height 19
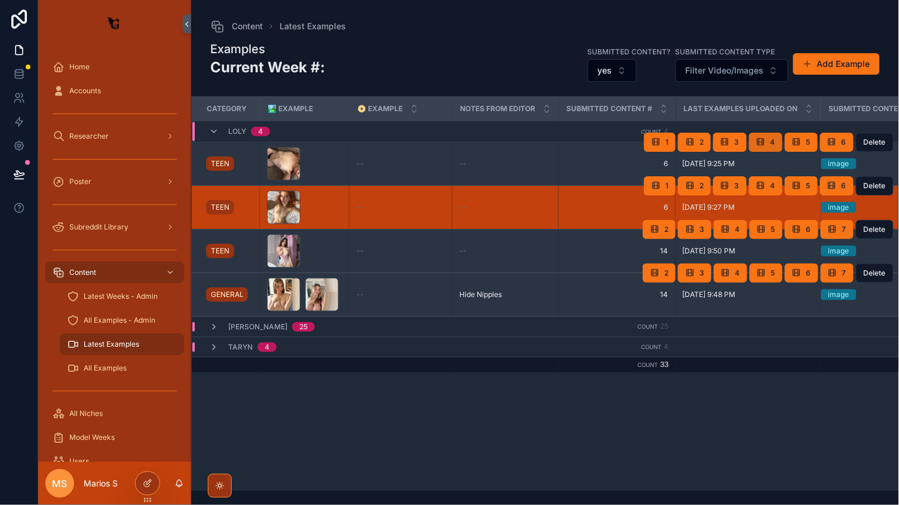
click at [754, 139] on button "4" at bounding box center [765, 142] width 33 height 19
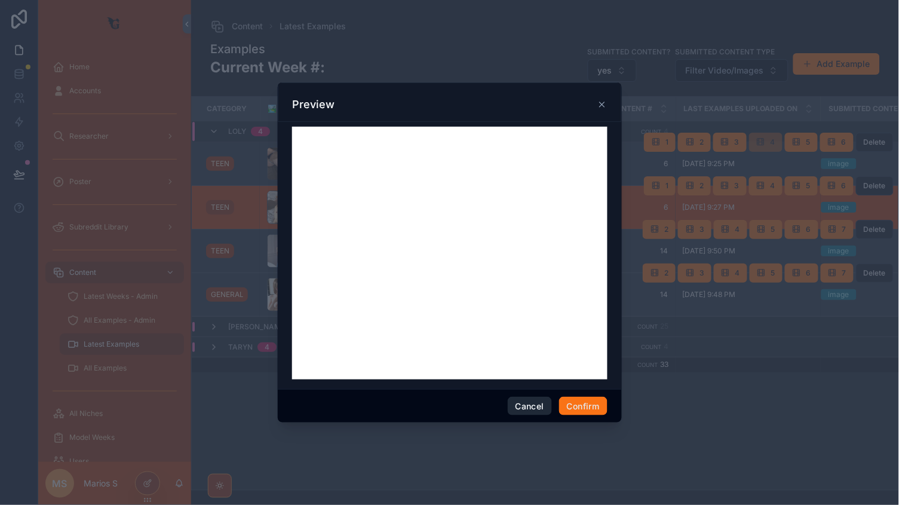
click at [533, 405] on button "Cancel" at bounding box center [530, 406] width 44 height 19
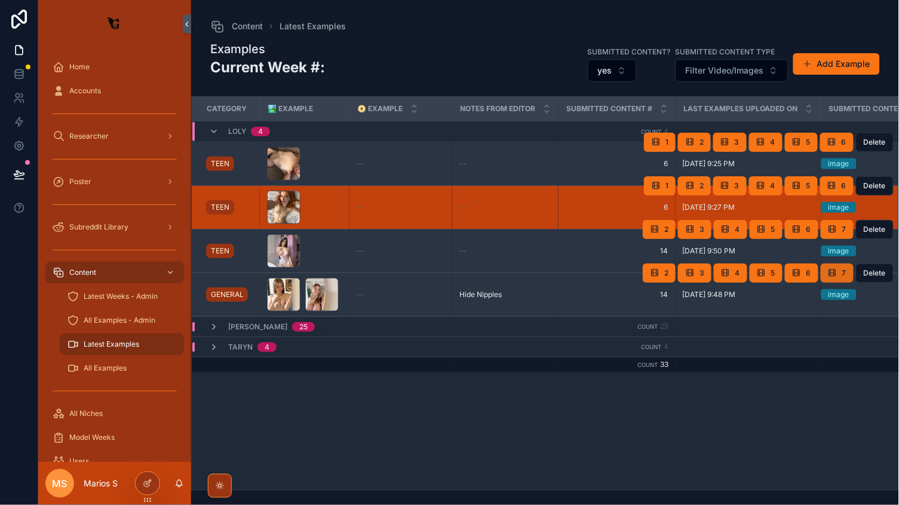
click at [834, 277] on span "scrollable content" at bounding box center [833, 273] width 10 height 10
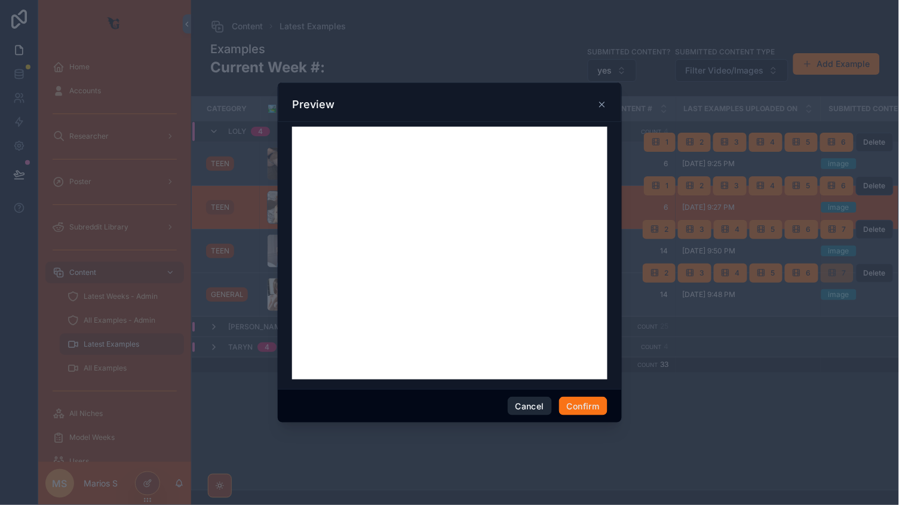
click at [531, 411] on button "Cancel" at bounding box center [530, 406] width 44 height 19
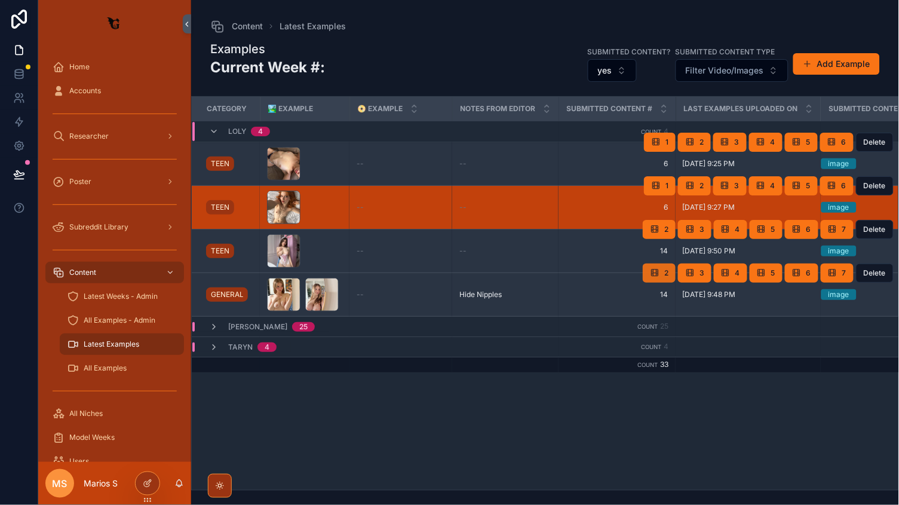
click at [654, 273] on icon "scrollable content" at bounding box center [655, 273] width 10 height 10
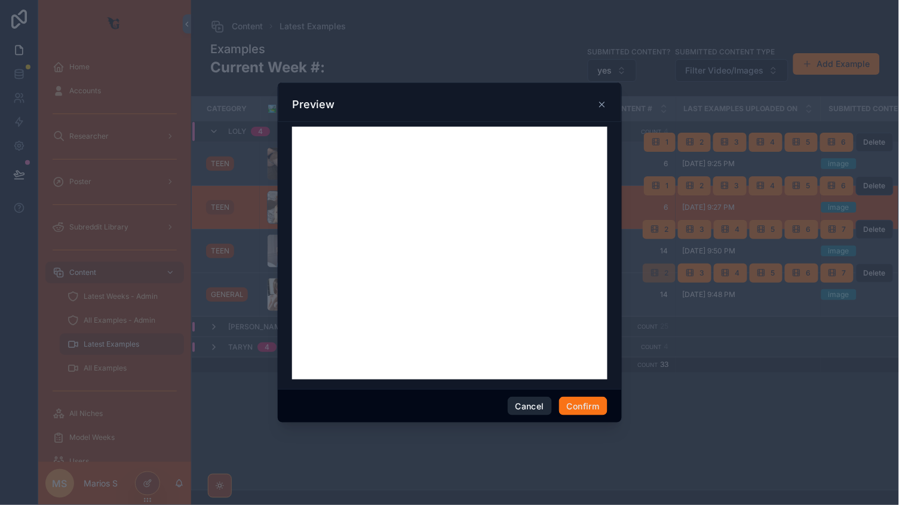
click at [524, 408] on button "Cancel" at bounding box center [530, 406] width 44 height 19
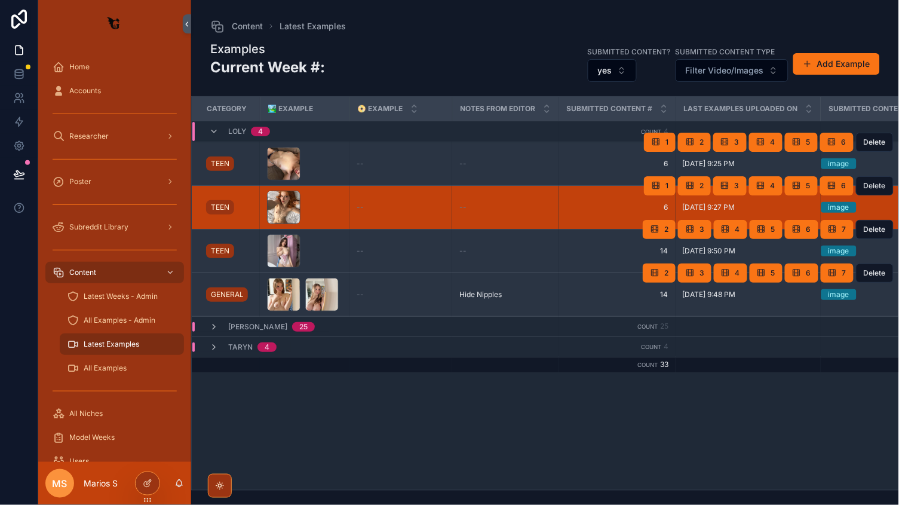
click at [704, 261] on div "2 3 4 5 6 7 Delete" at bounding box center [768, 273] width 251 height 43
click at [704, 268] on span "3" at bounding box center [702, 273] width 5 height 10
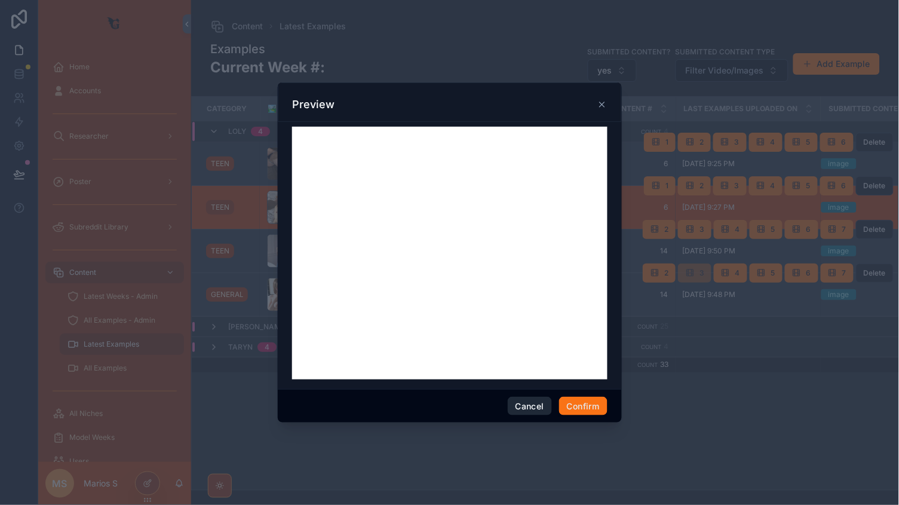
click at [528, 411] on button "Cancel" at bounding box center [530, 406] width 44 height 19
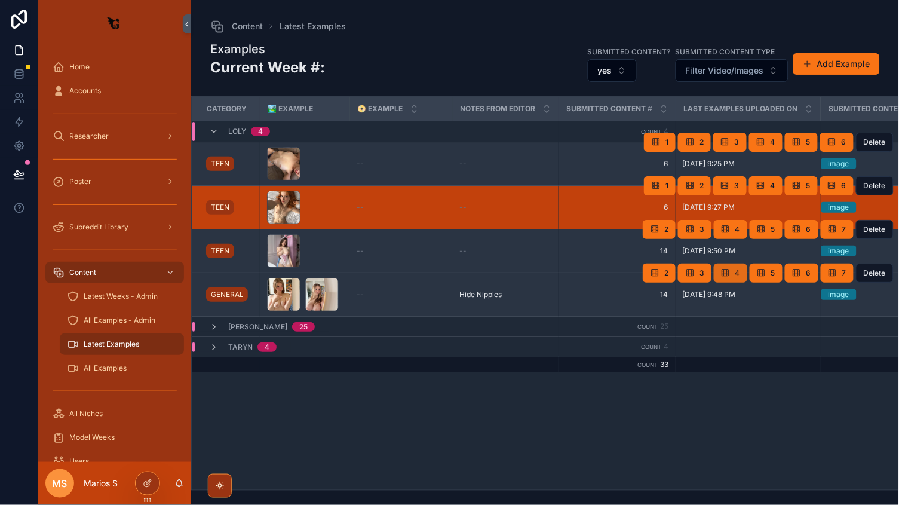
click at [740, 276] on span "4" at bounding box center [738, 273] width 5 height 10
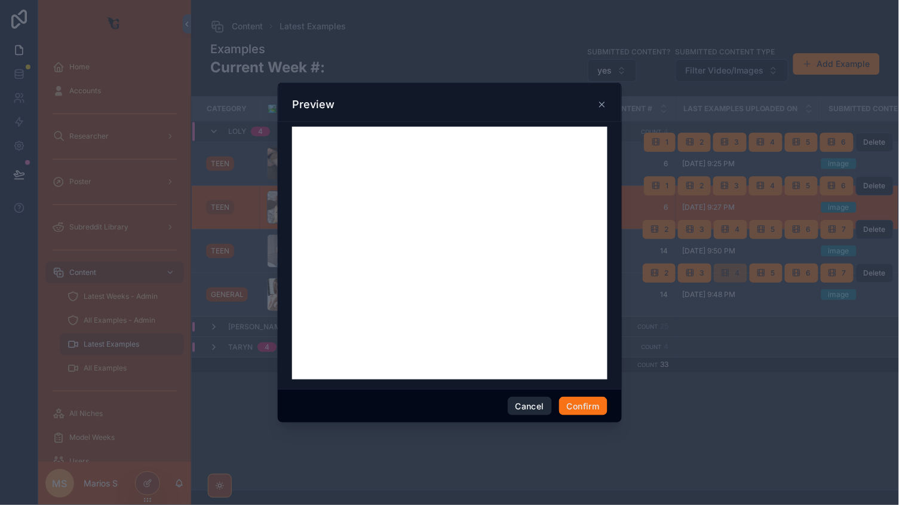
click at [530, 411] on button "Cancel" at bounding box center [530, 406] width 44 height 19
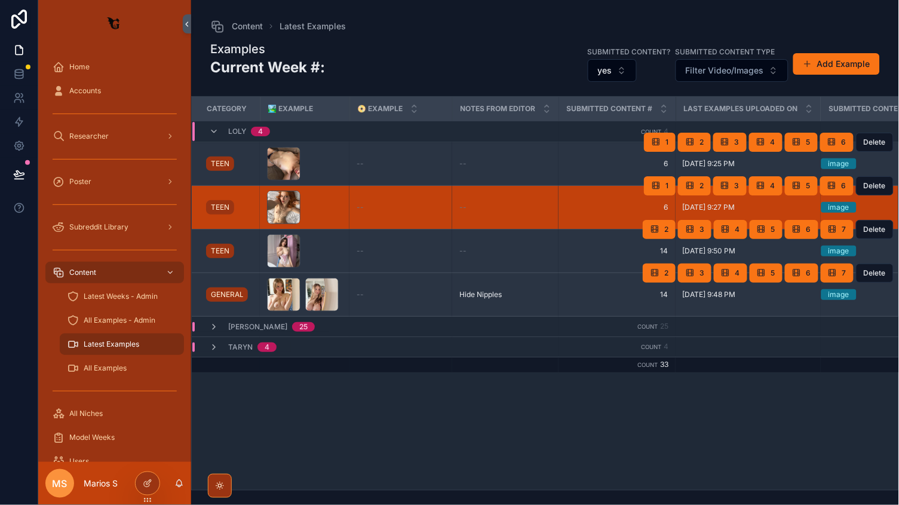
click at [767, 262] on div "2 3 4 5 6 7 Delete" at bounding box center [768, 273] width 251 height 43
click at [767, 269] on button "5" at bounding box center [766, 273] width 33 height 19
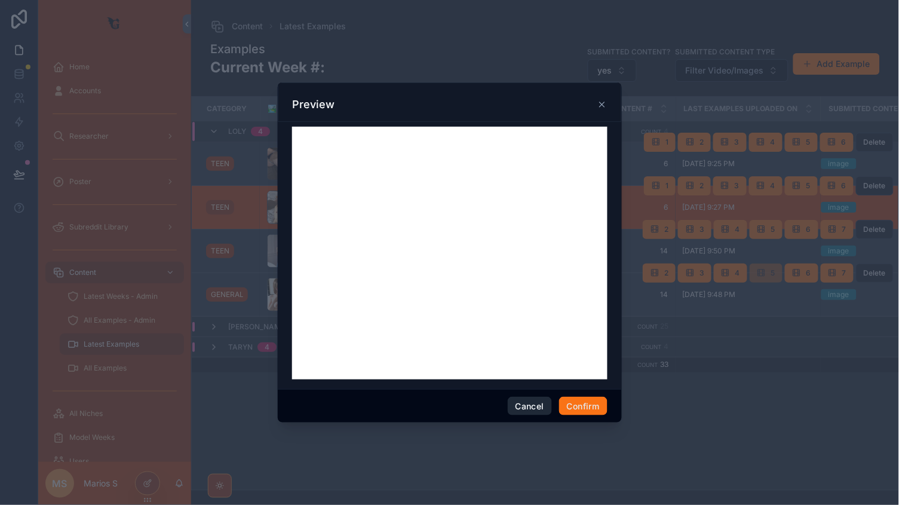
click at [535, 406] on button "Cancel" at bounding box center [530, 406] width 44 height 19
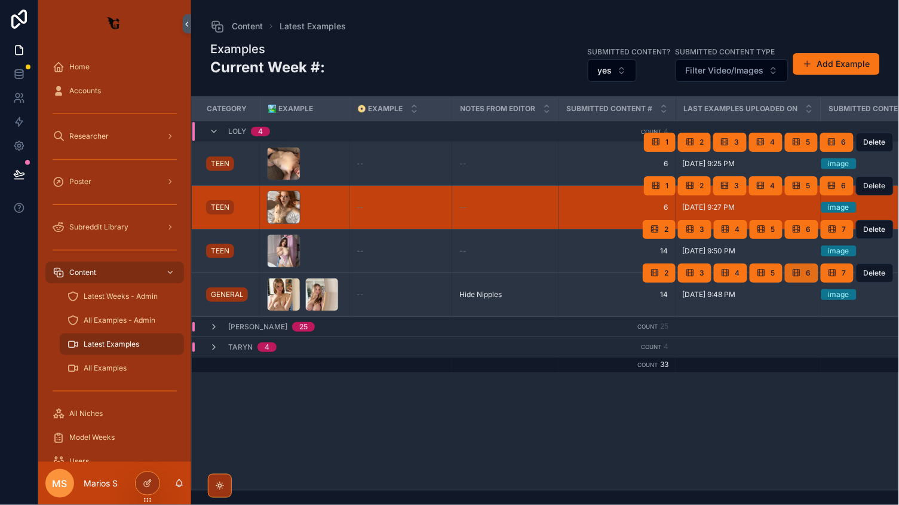
click at [803, 273] on button "6" at bounding box center [801, 273] width 33 height 19
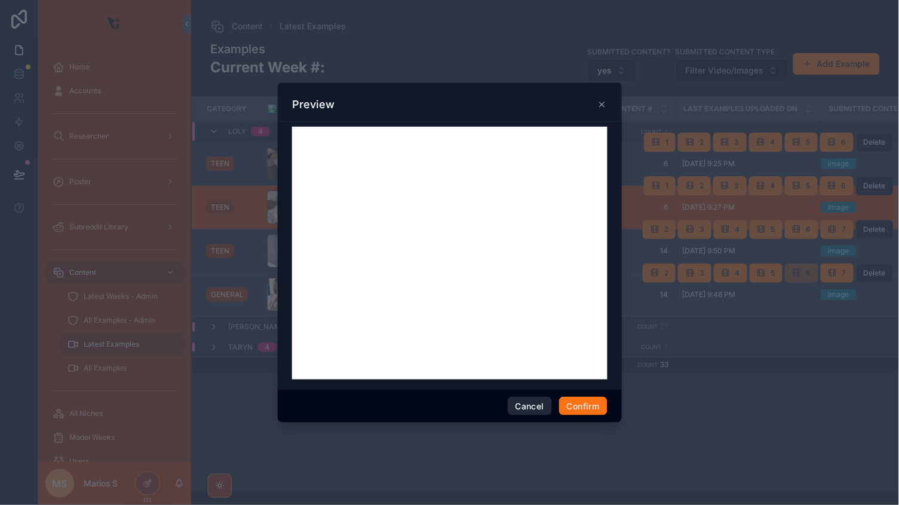
click at [534, 400] on button "Cancel" at bounding box center [530, 406] width 44 height 19
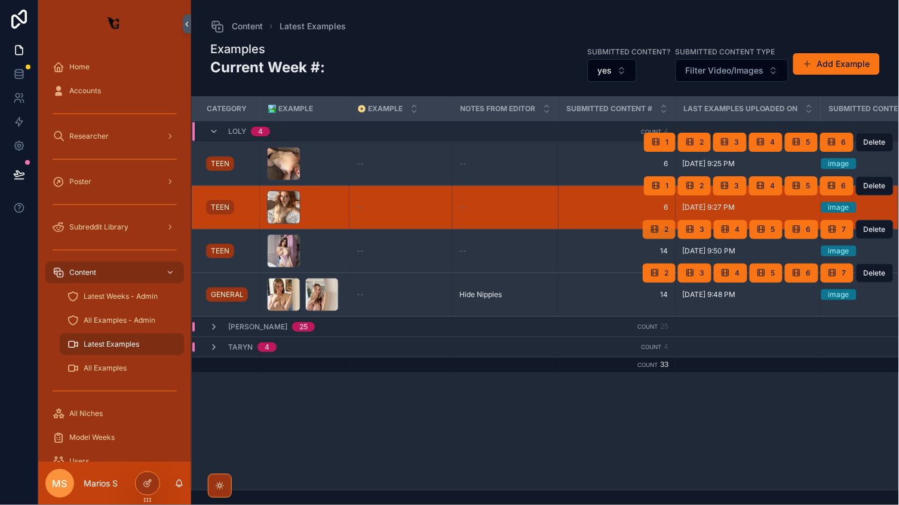
click at [662, 227] on button "2" at bounding box center [659, 229] width 33 height 19
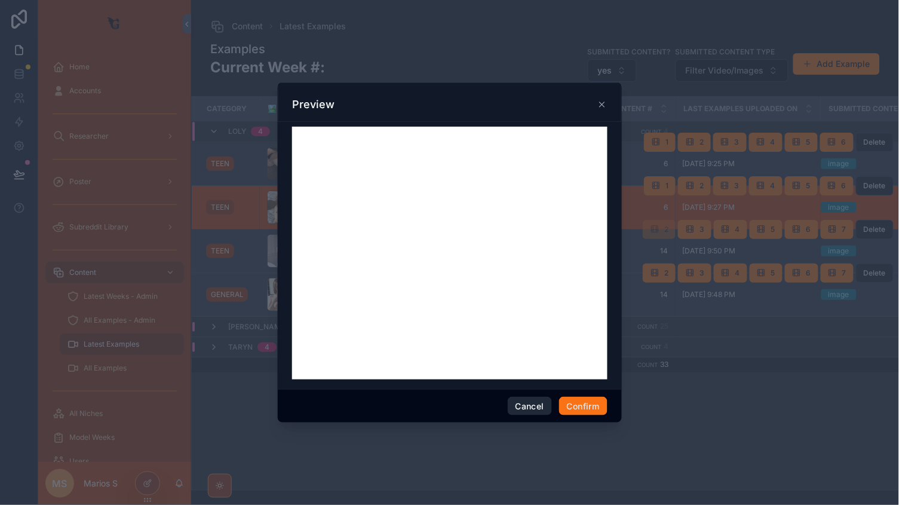
click at [533, 405] on button "Cancel" at bounding box center [530, 406] width 44 height 19
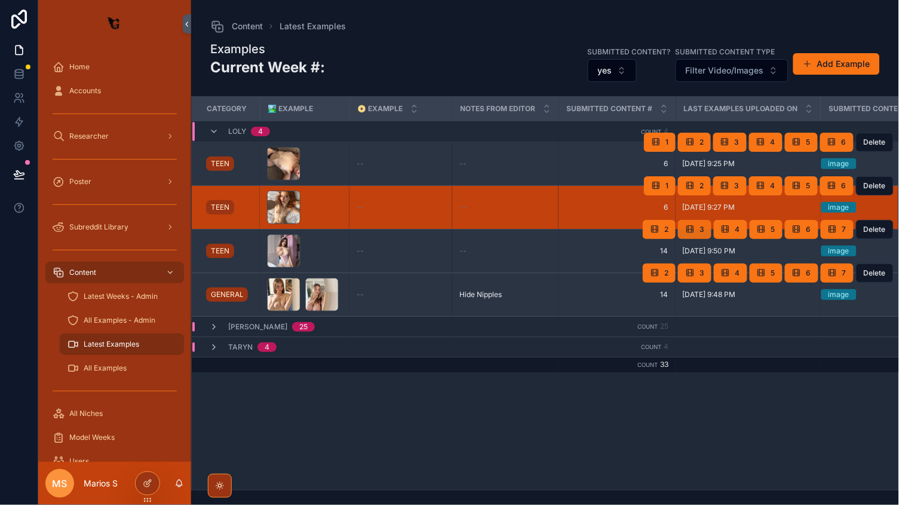
click at [690, 227] on icon "scrollable content" at bounding box center [691, 230] width 10 height 10
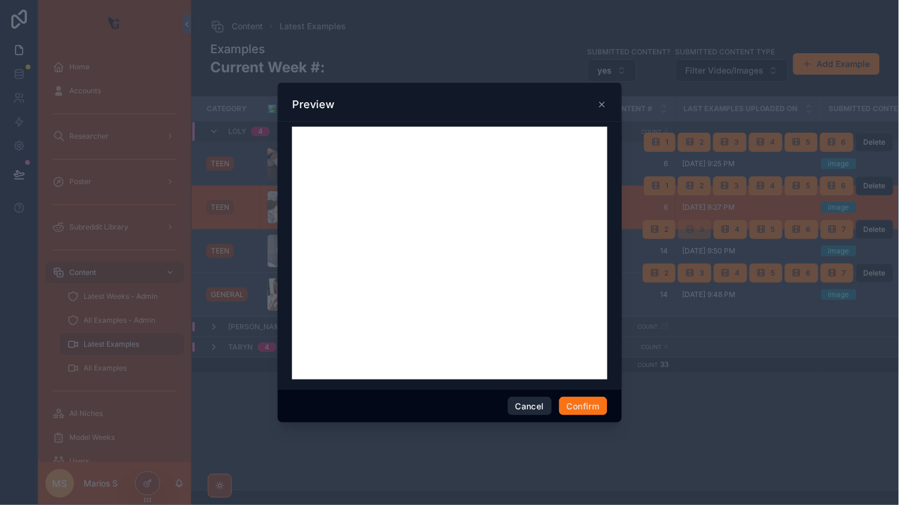
click at [525, 403] on button "Cancel" at bounding box center [530, 406] width 44 height 19
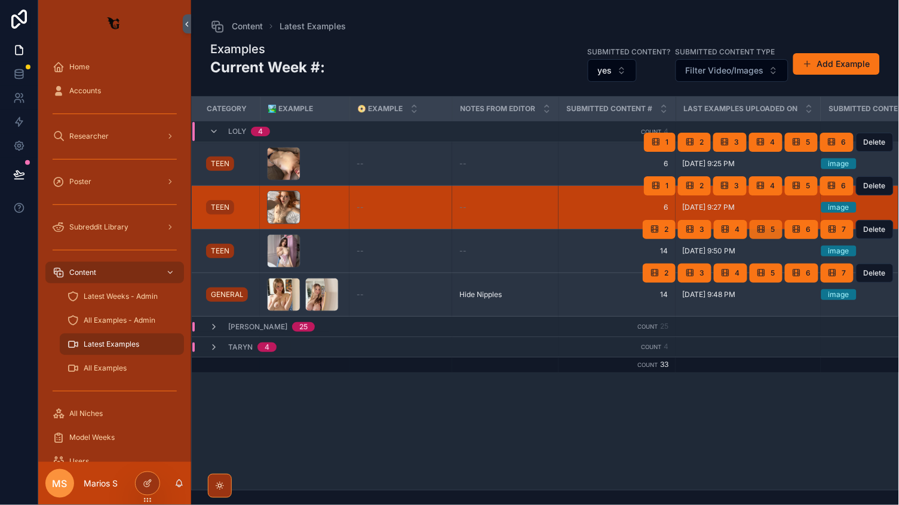
click at [761, 225] on icon "scrollable content" at bounding box center [762, 230] width 10 height 10
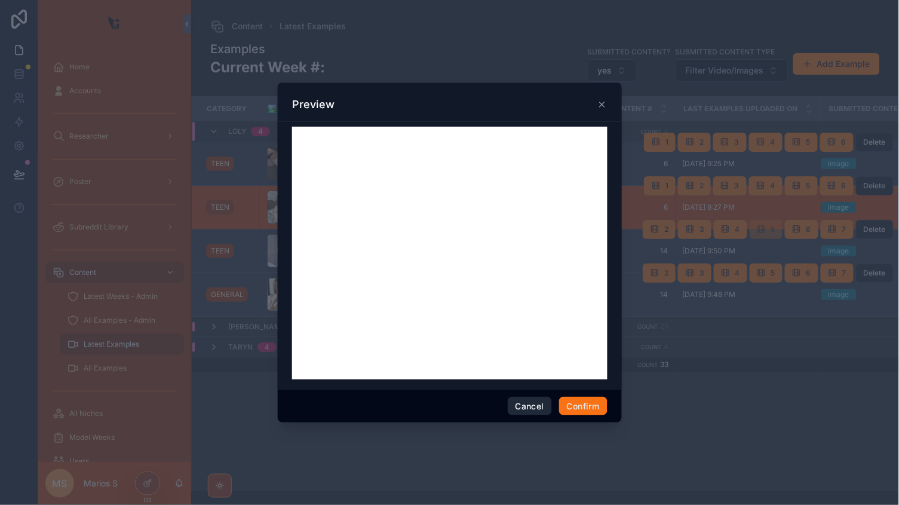
click at [525, 404] on button "Cancel" at bounding box center [530, 406] width 44 height 19
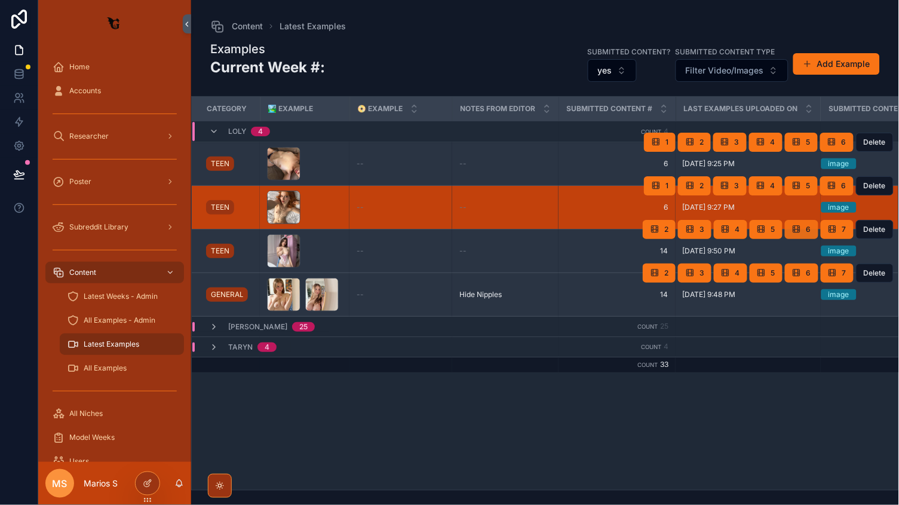
click at [810, 229] on span "6" at bounding box center [809, 230] width 5 height 10
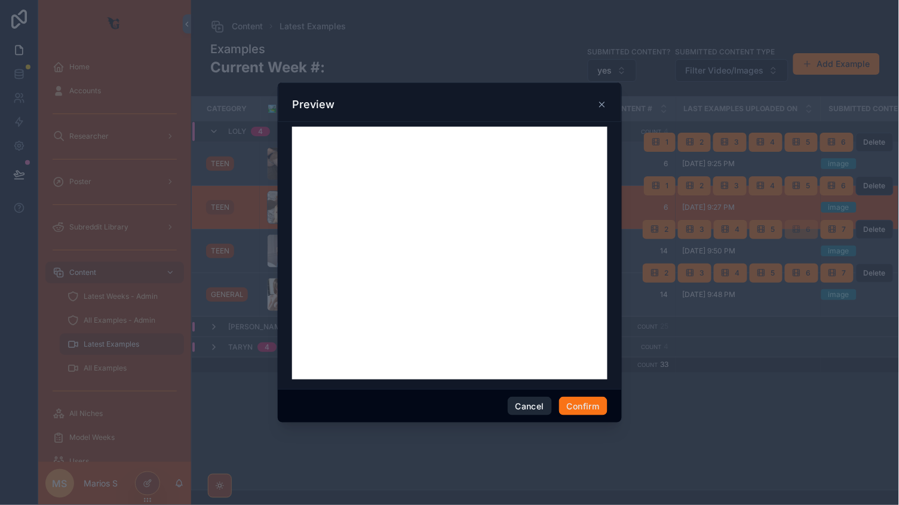
click at [524, 406] on button "Cancel" at bounding box center [530, 406] width 44 height 19
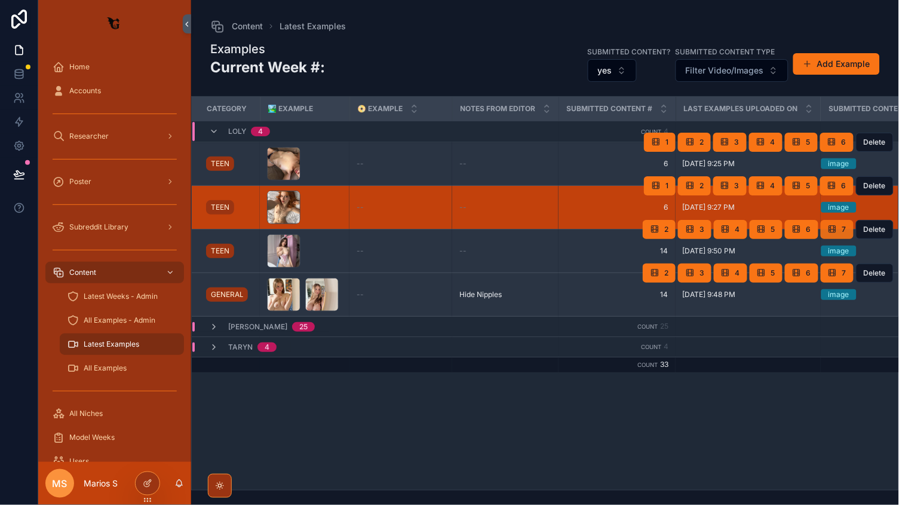
click at [839, 224] on button "7" at bounding box center [837, 229] width 33 height 19
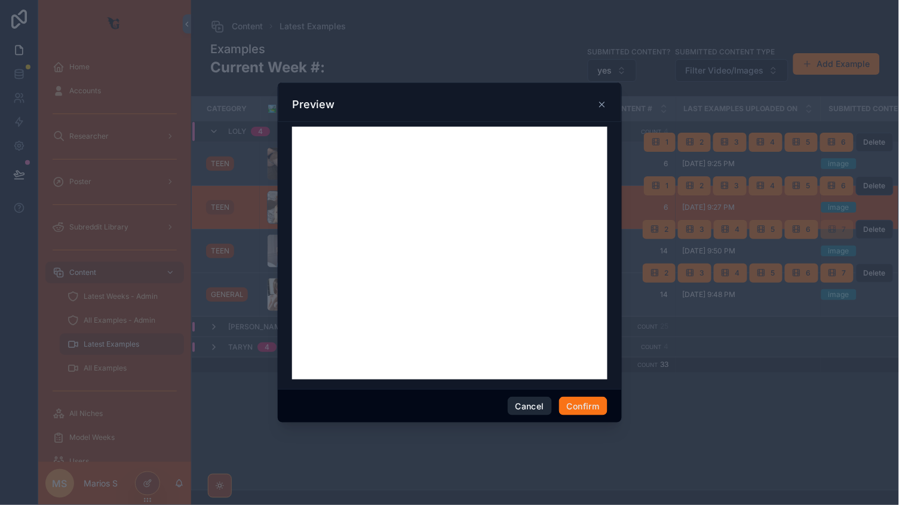
click at [528, 405] on button "Cancel" at bounding box center [530, 406] width 44 height 19
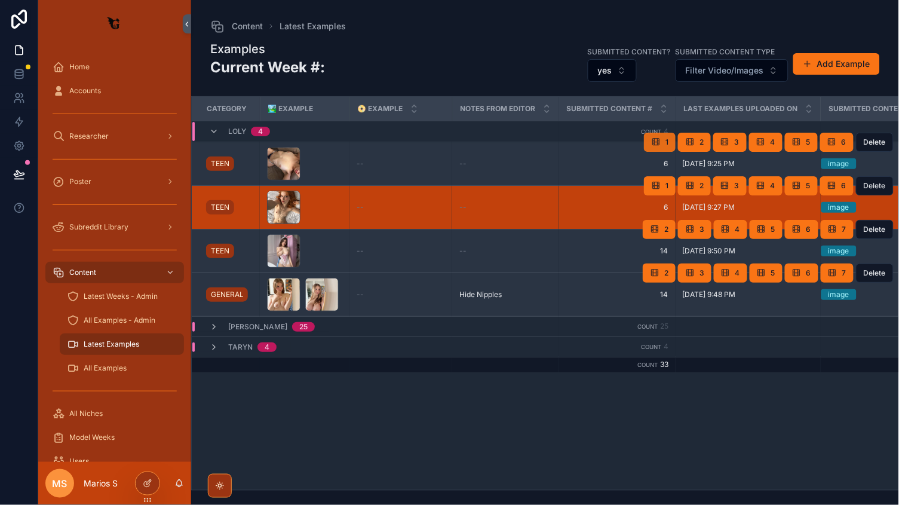
click at [661, 145] on icon "scrollable content" at bounding box center [656, 142] width 10 height 10
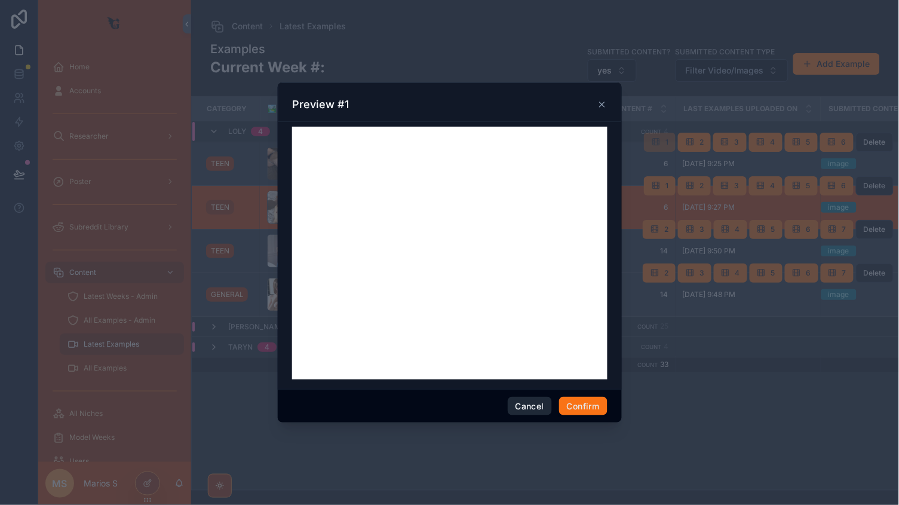
click at [523, 414] on button "Cancel" at bounding box center [530, 406] width 44 height 19
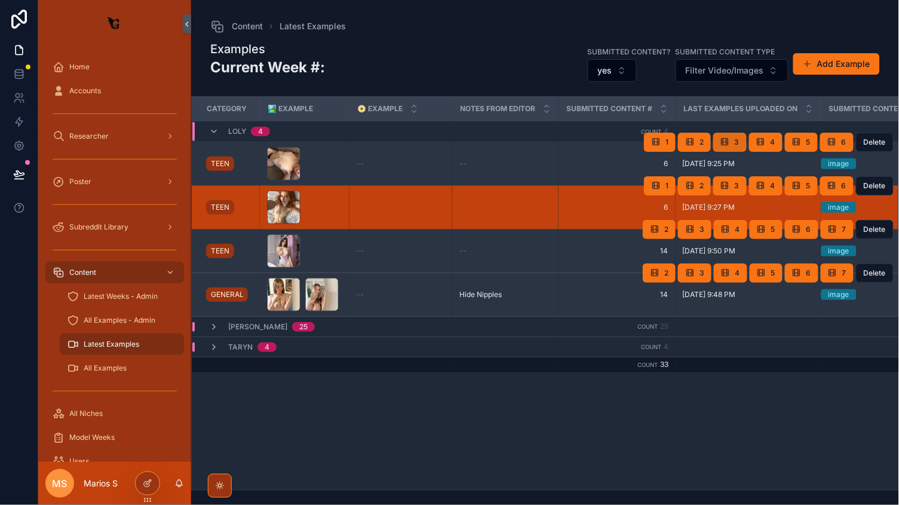
click at [728, 140] on icon "scrollable content" at bounding box center [726, 142] width 10 height 10
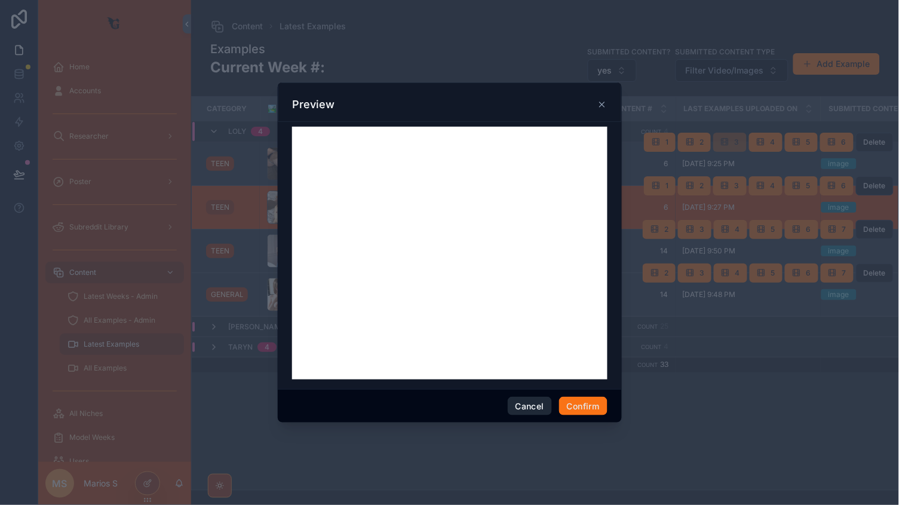
click at [534, 408] on button "Cancel" at bounding box center [530, 406] width 44 height 19
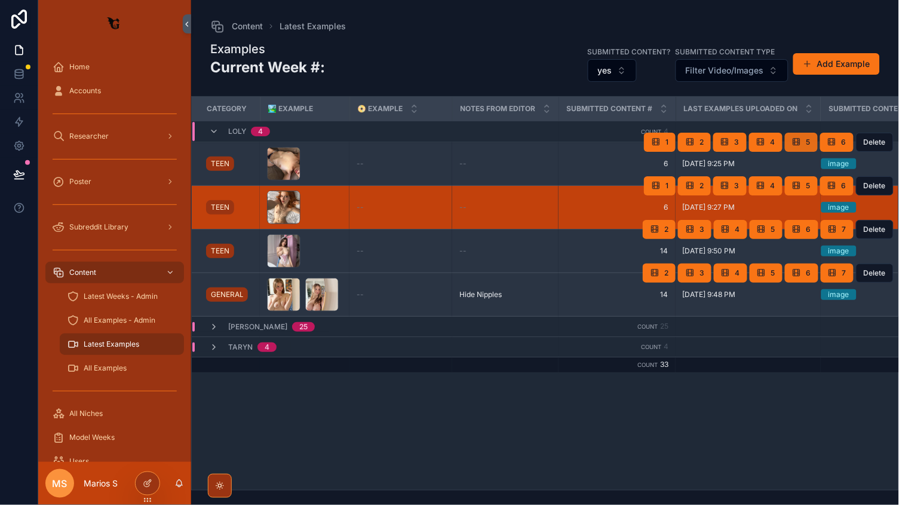
click at [794, 133] on button "5" at bounding box center [801, 142] width 33 height 19
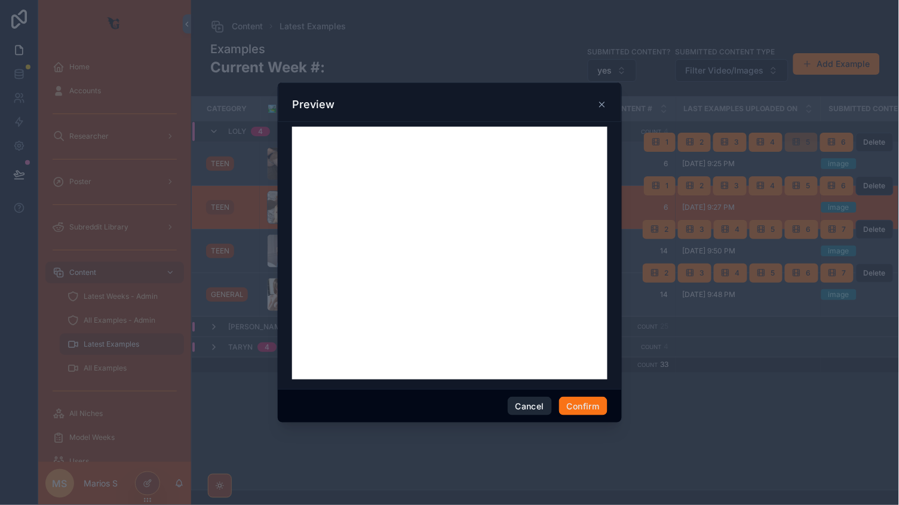
click at [533, 403] on button "Cancel" at bounding box center [530, 406] width 44 height 19
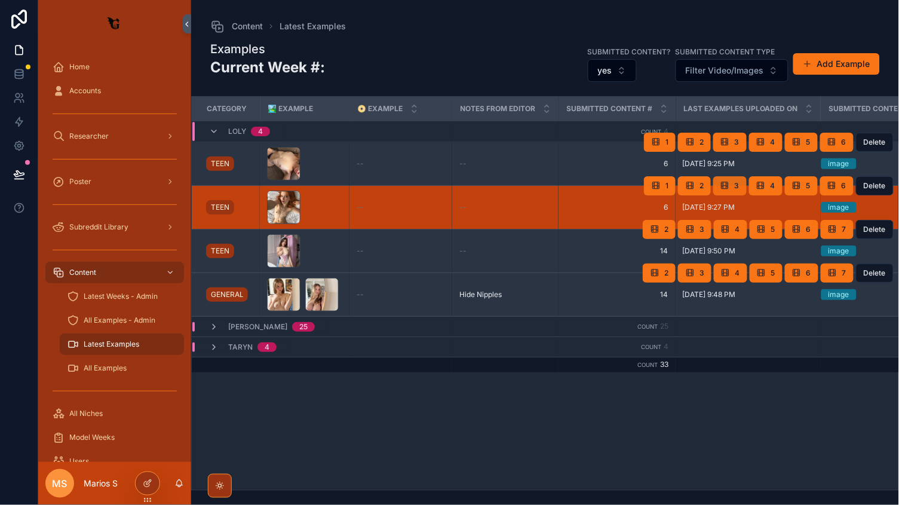
click at [730, 193] on button "3" at bounding box center [730, 185] width 33 height 19
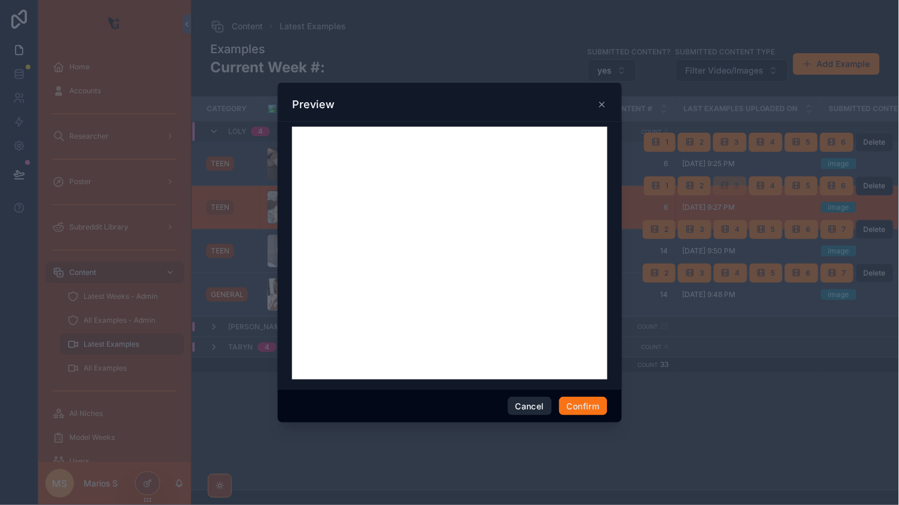
click at [530, 407] on button "Cancel" at bounding box center [530, 406] width 44 height 19
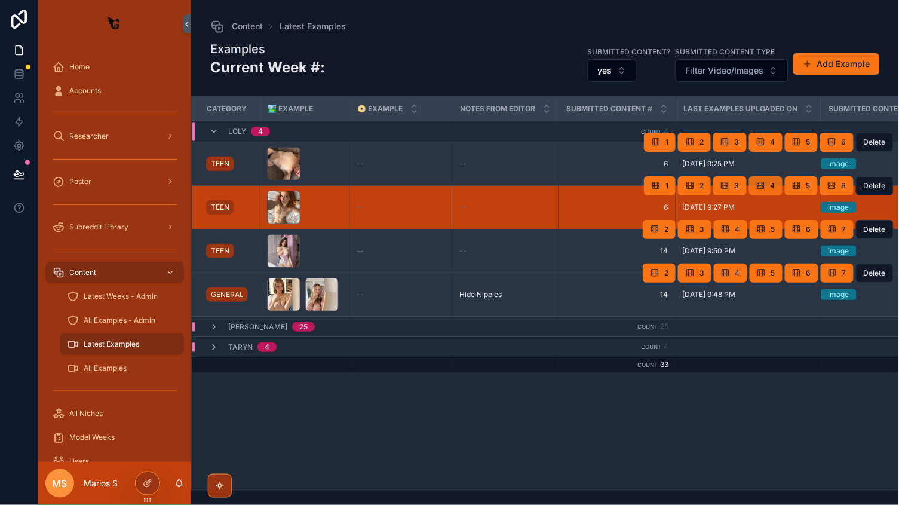
click at [767, 194] on button "4" at bounding box center [765, 185] width 33 height 19
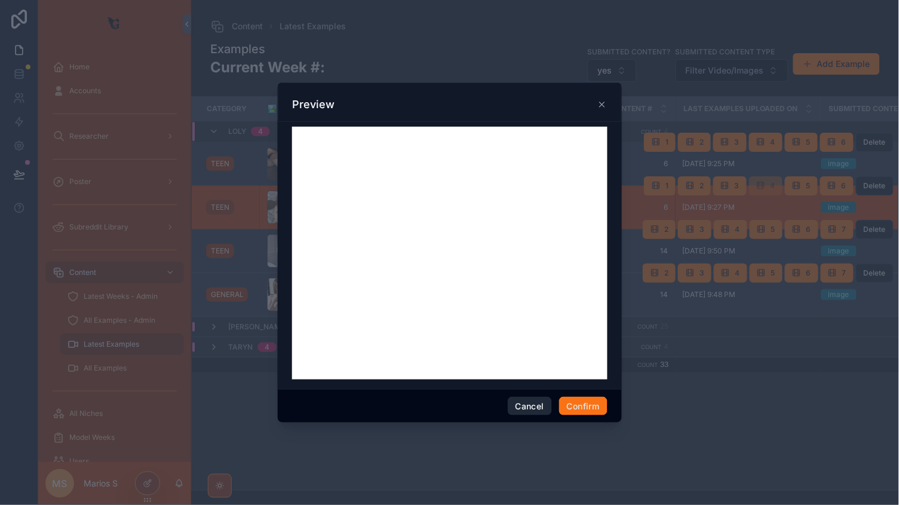
click at [533, 404] on button "Cancel" at bounding box center [530, 406] width 44 height 19
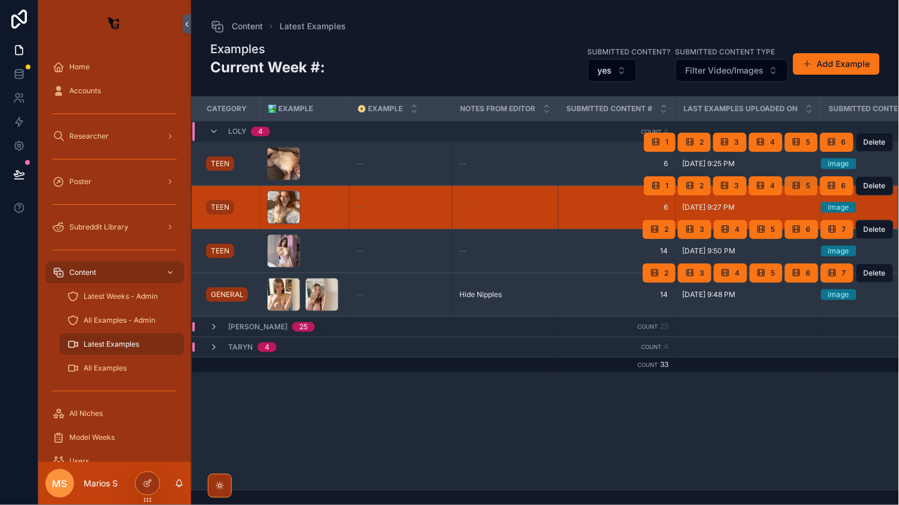
click at [814, 186] on button "5" at bounding box center [801, 185] width 33 height 19
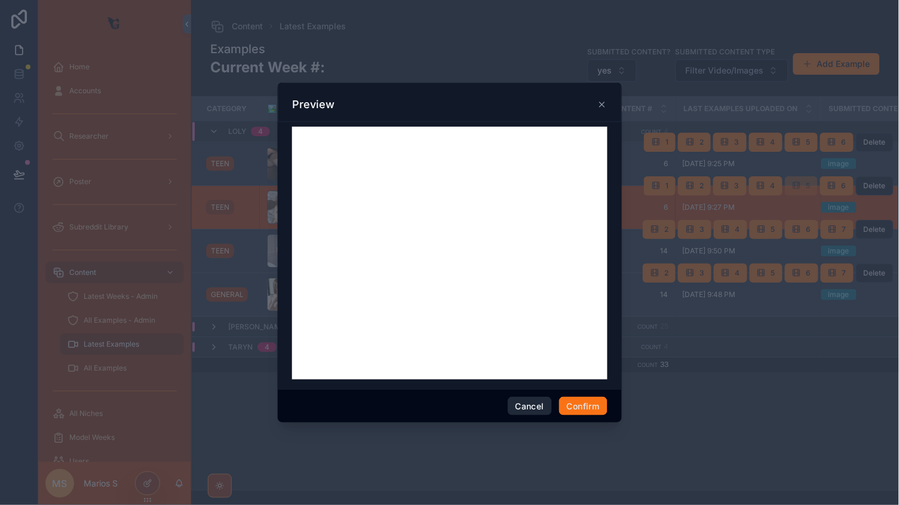
click at [531, 412] on button "Cancel" at bounding box center [530, 406] width 44 height 19
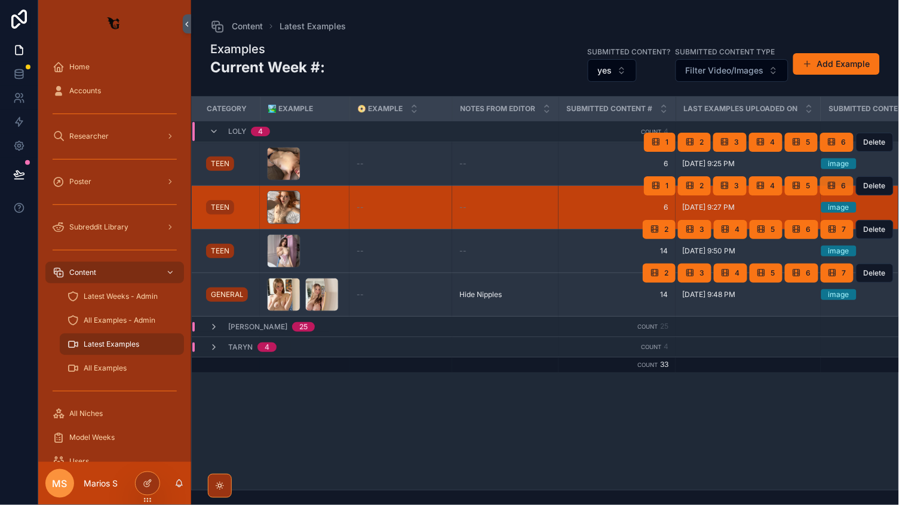
click at [840, 192] on button "6" at bounding box center [837, 185] width 33 height 19
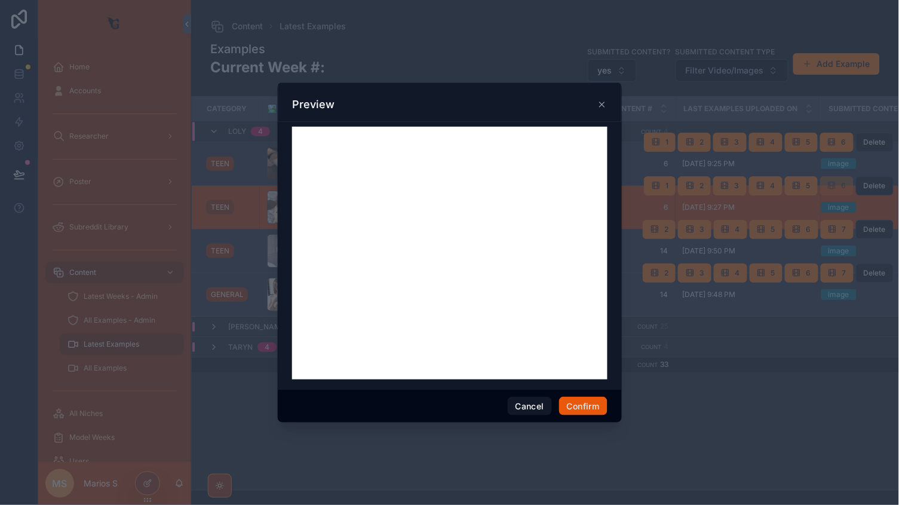
click at [591, 407] on button "Confirm" at bounding box center [583, 406] width 48 height 19
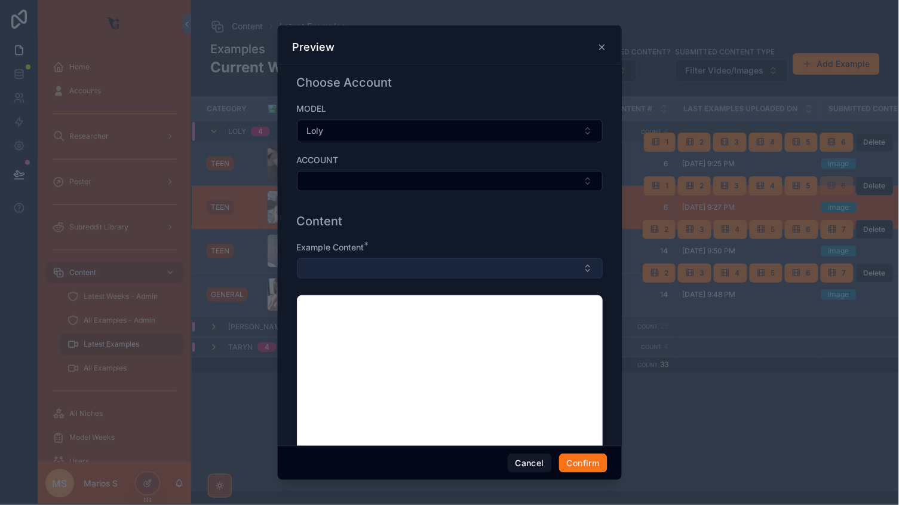
click at [339, 276] on button "Select Button" at bounding box center [450, 268] width 306 height 20
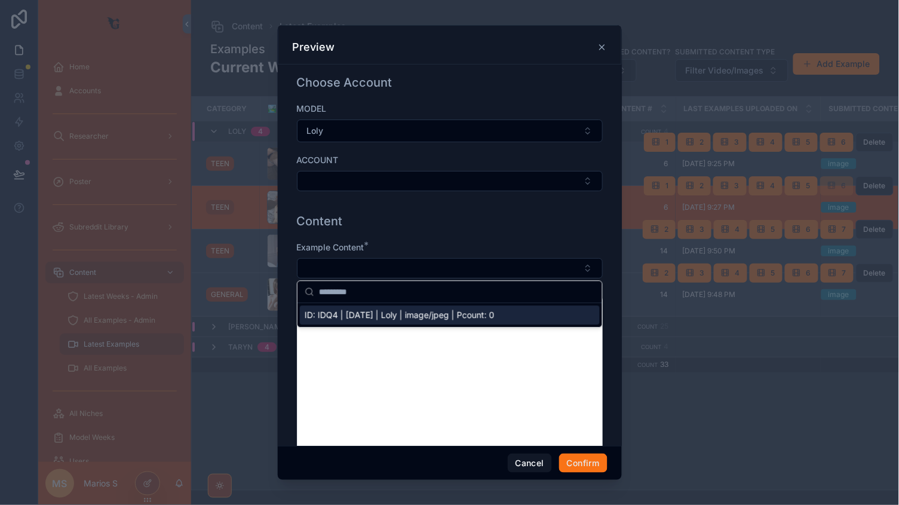
click at [367, 307] on div "ID: IDQ4 | [DATE] | Loly | image/jpeg | Pcount: 0" at bounding box center [450, 315] width 300 height 19
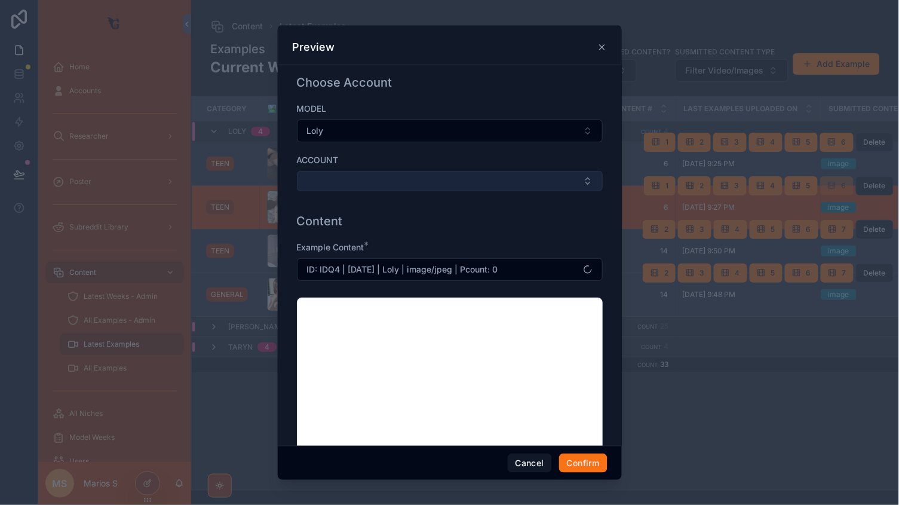
click at [358, 182] on button "Select Button" at bounding box center [450, 181] width 306 height 20
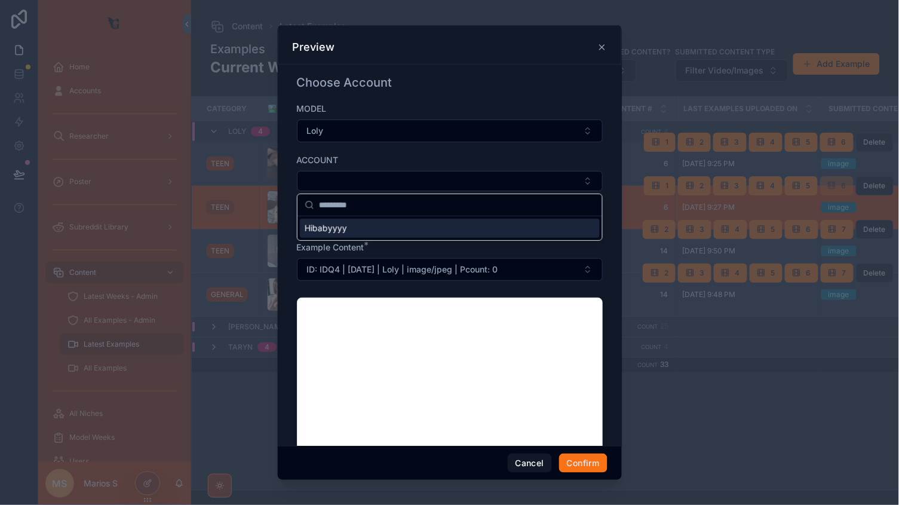
click at [356, 225] on div "Hibabyyyy" at bounding box center [450, 228] width 300 height 19
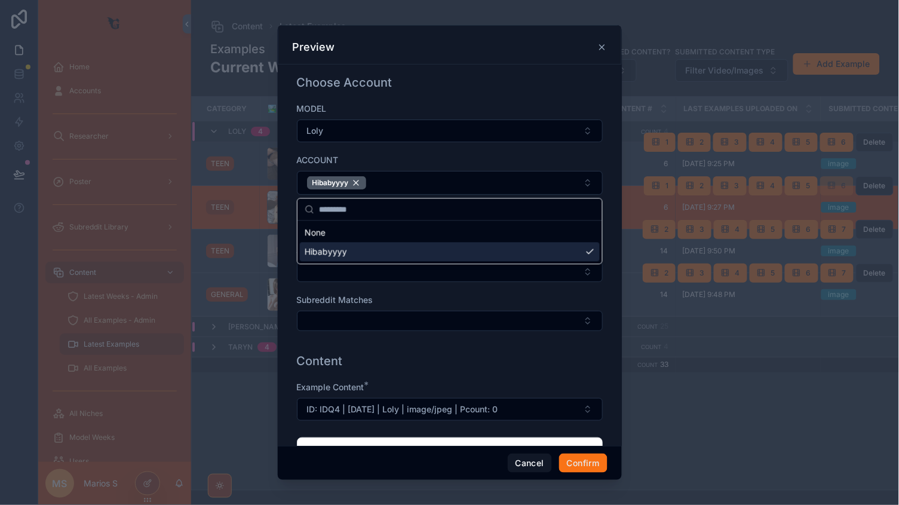
click at [364, 286] on div "Subreddit Matches ALL Subreddit Matches" at bounding box center [450, 294] width 306 height 98
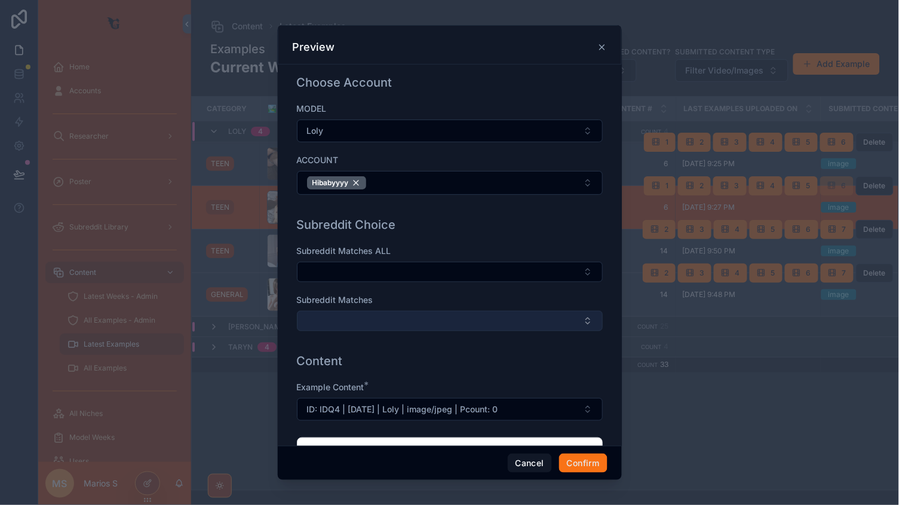
click at [341, 327] on button "Select Button" at bounding box center [450, 321] width 306 height 20
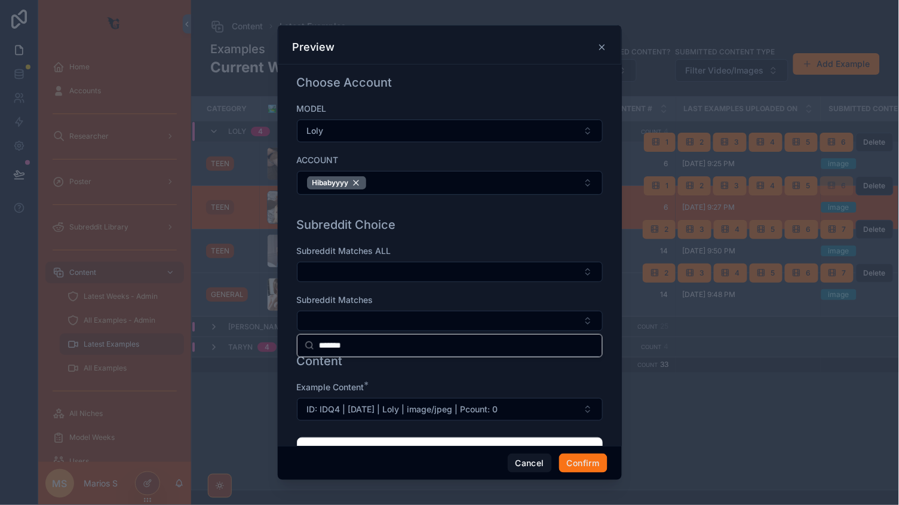
click at [324, 347] on input "*******" at bounding box center [457, 346] width 276 height 22
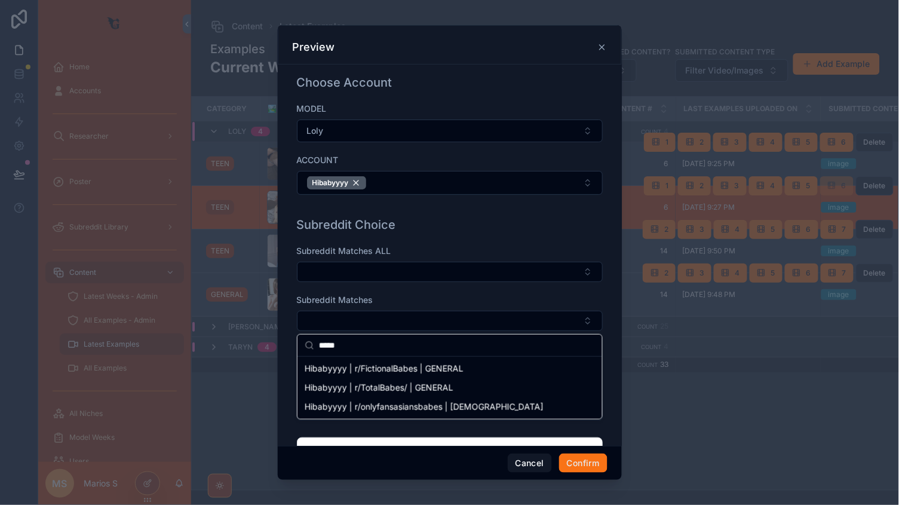
drag, startPoint x: 357, startPoint y: 351, endPoint x: 285, endPoint y: 351, distance: 72.3
click at [285, 351] on div "Home Accounts Researcher Poster Subreddit Library Content Latest Weeks - Admin …" at bounding box center [449, 252] width 899 height 505
click at [342, 349] on input "*****" at bounding box center [457, 346] width 276 height 22
type input "*****"
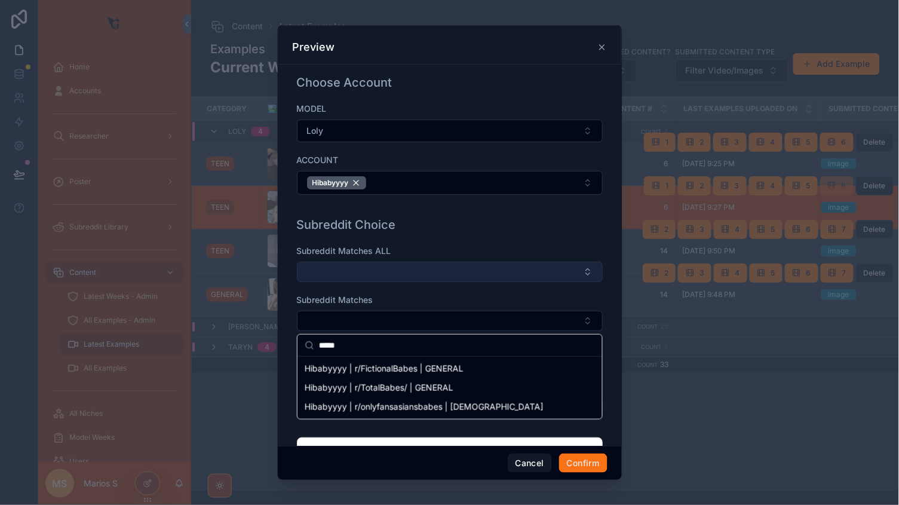
click at [359, 274] on button "Select Button" at bounding box center [450, 272] width 306 height 20
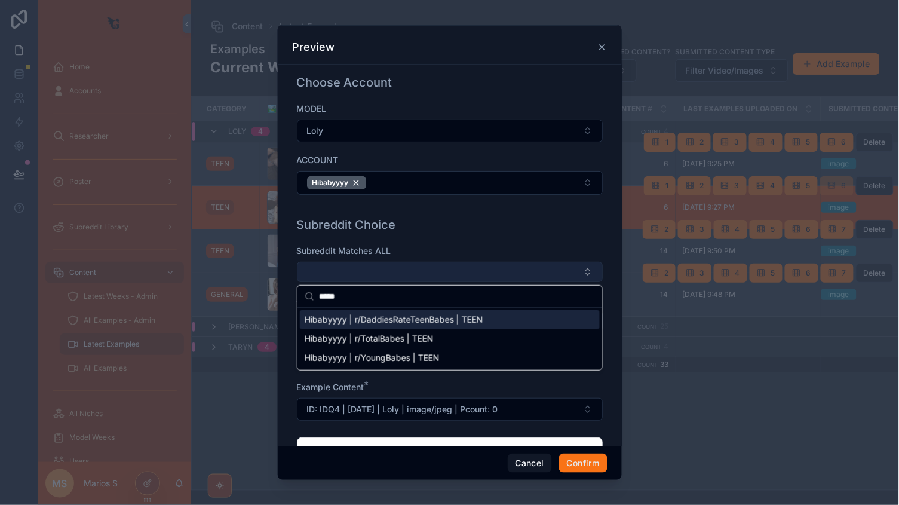
type input "*****"
click at [403, 265] on button "Select Button" at bounding box center [450, 272] width 306 height 20
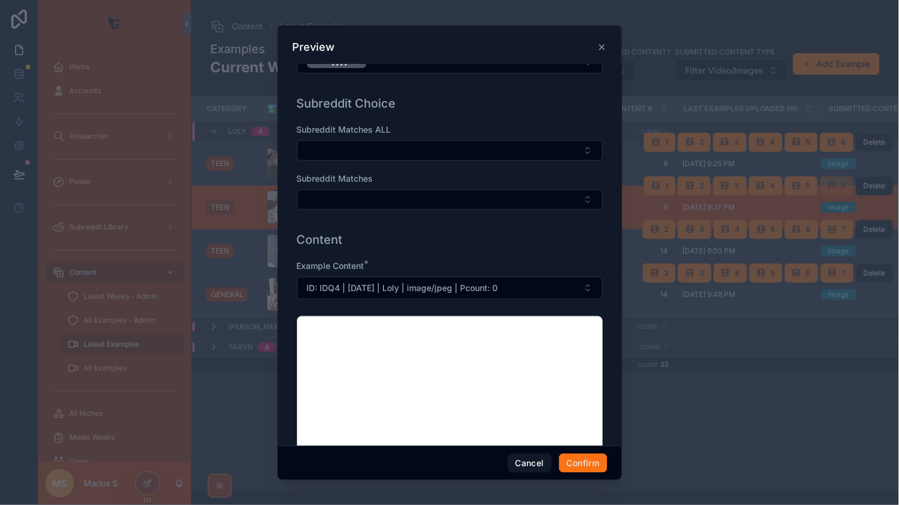
scroll to position [146, 0]
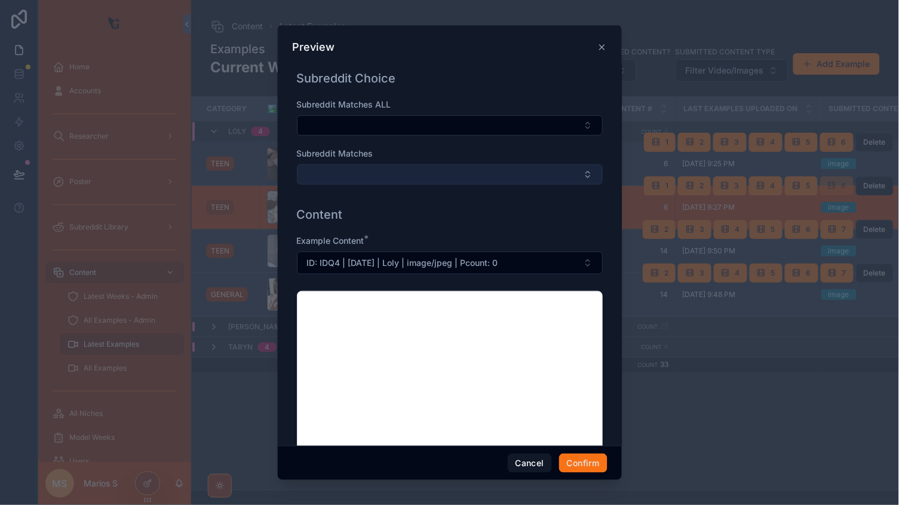
click at [356, 183] on button "Select Button" at bounding box center [450, 174] width 306 height 20
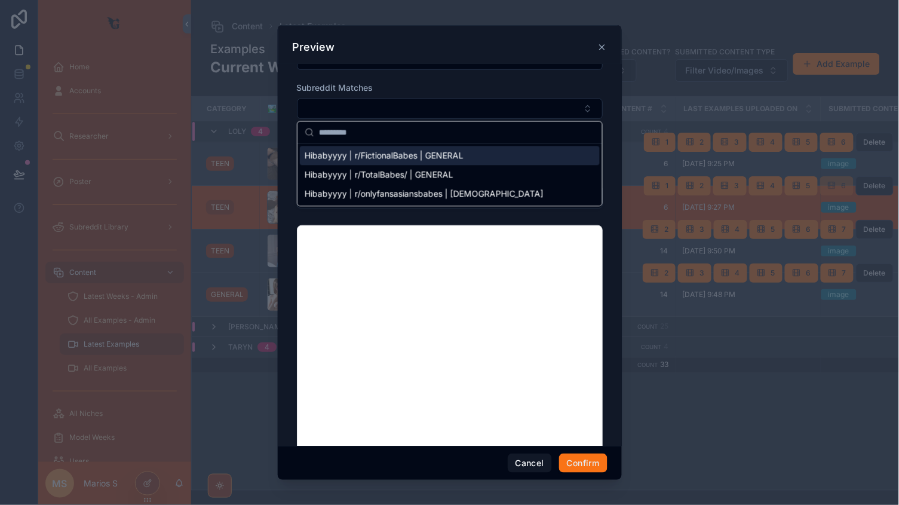
scroll to position [213, 0]
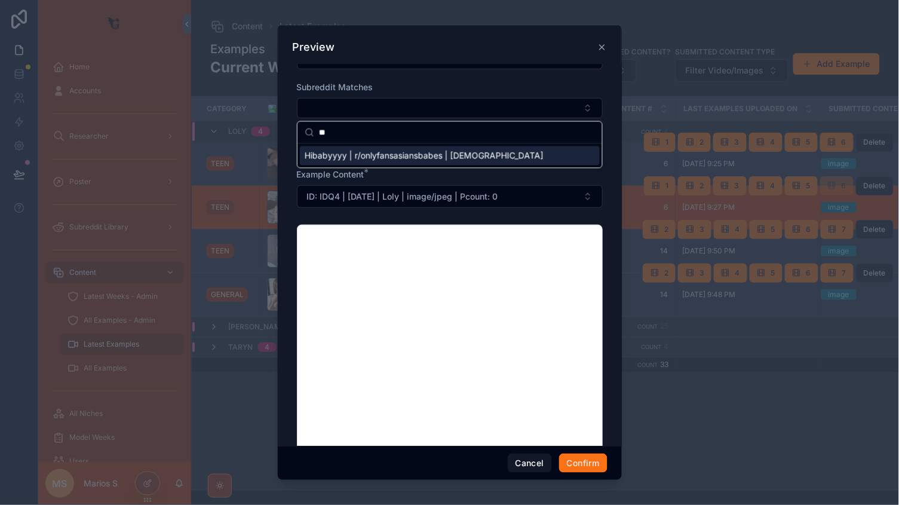
type input "*"
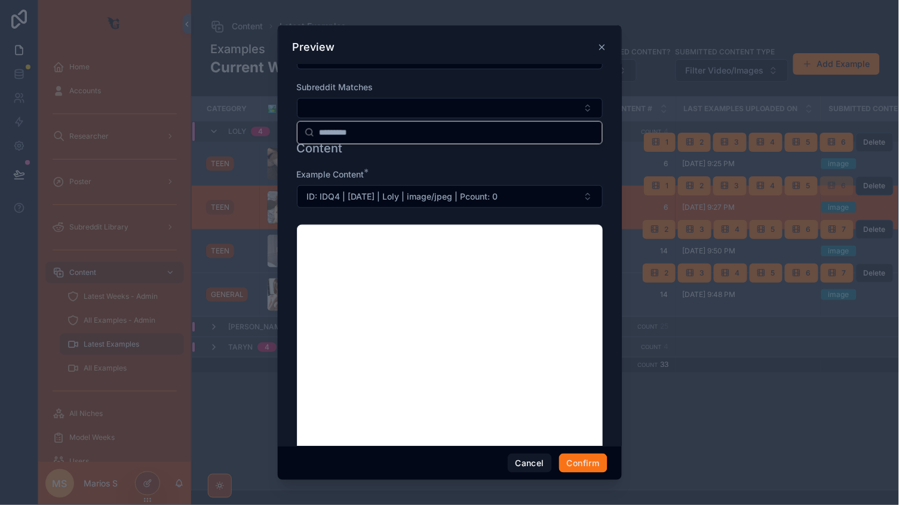
click at [353, 91] on span "Subreddit Matches" at bounding box center [335, 87] width 76 height 10
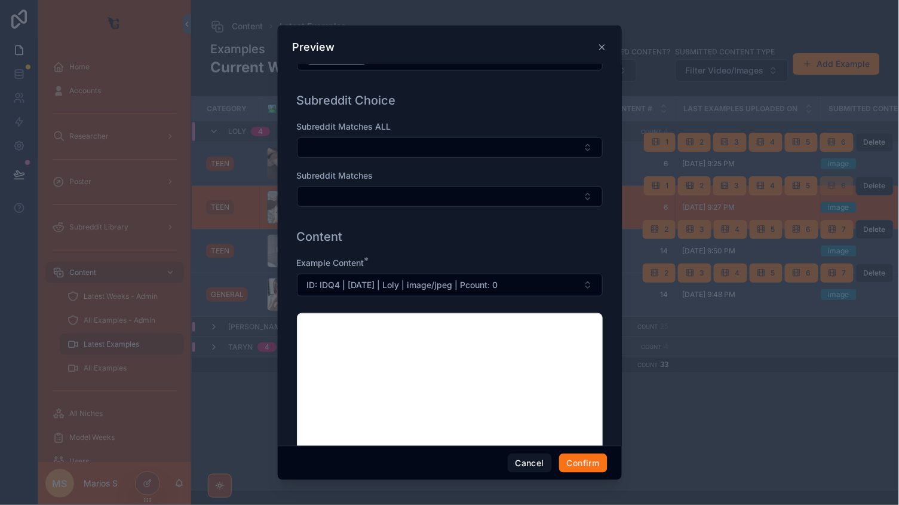
scroll to position [120, 0]
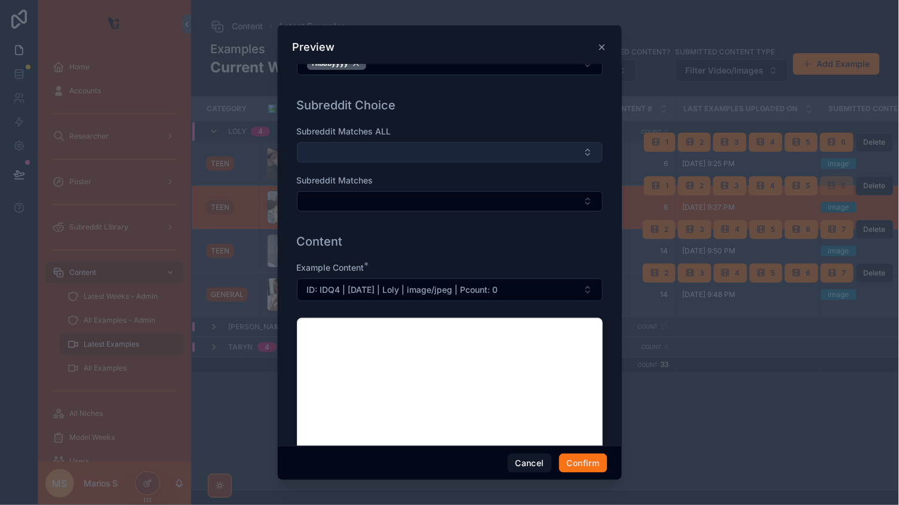
click at [356, 156] on button "Select Button" at bounding box center [450, 152] width 306 height 20
type input "*"
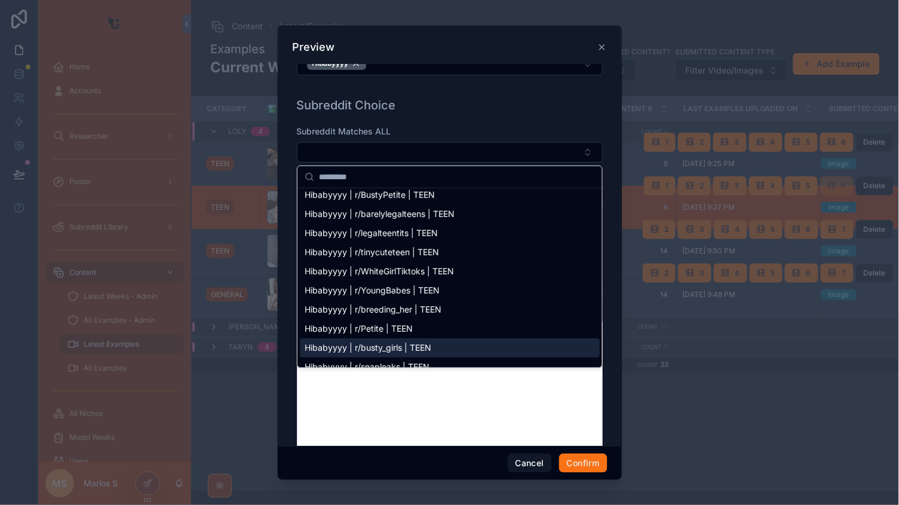
scroll to position [950, 0]
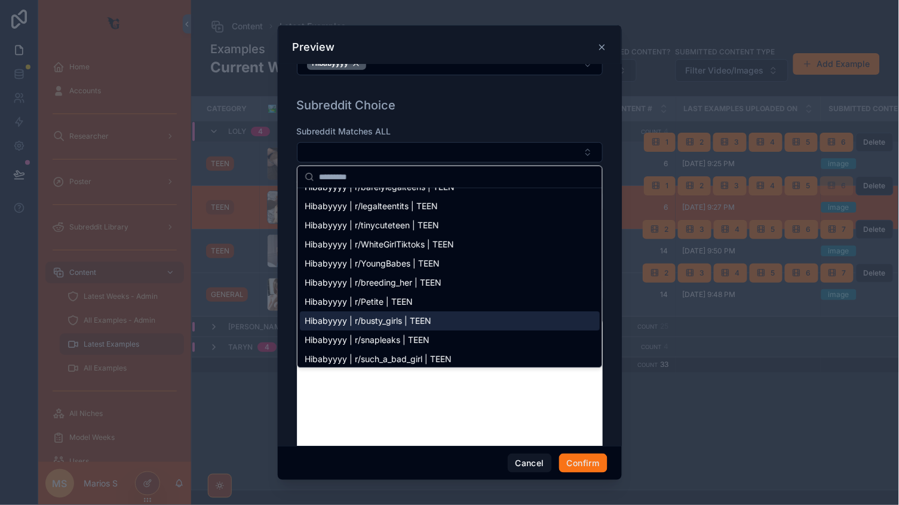
click at [409, 320] on span "Hibabyyyy | r/busty_girls | TEEN" at bounding box center [368, 321] width 127 height 12
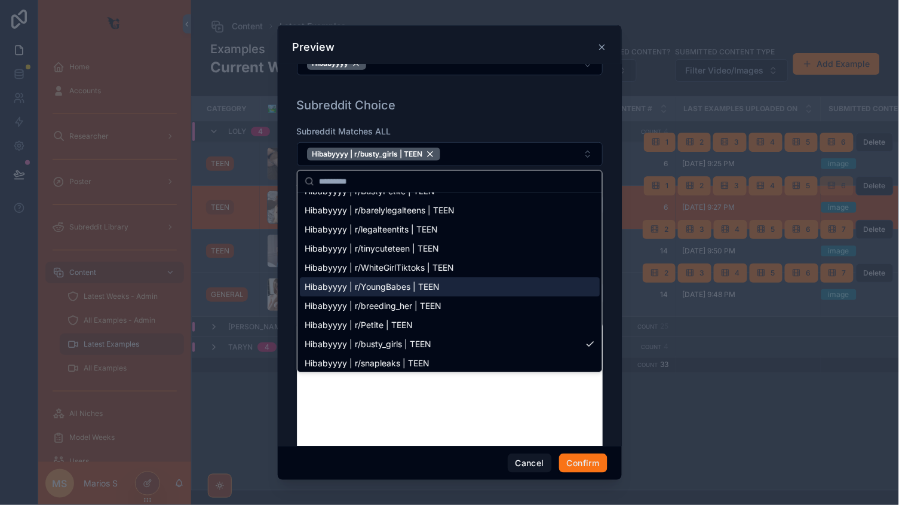
scroll to position [986, 0]
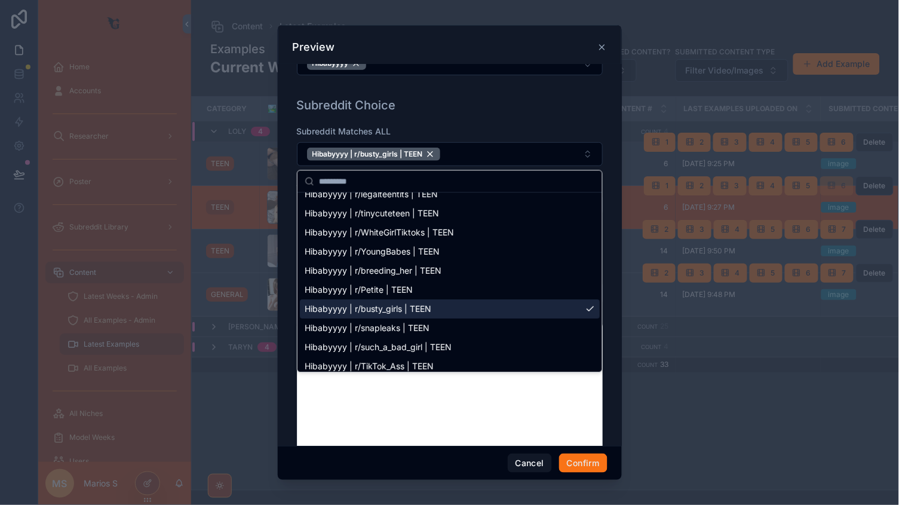
click at [417, 314] on span "Hibabyyyy | r/busty_girls | TEEN" at bounding box center [368, 310] width 127 height 12
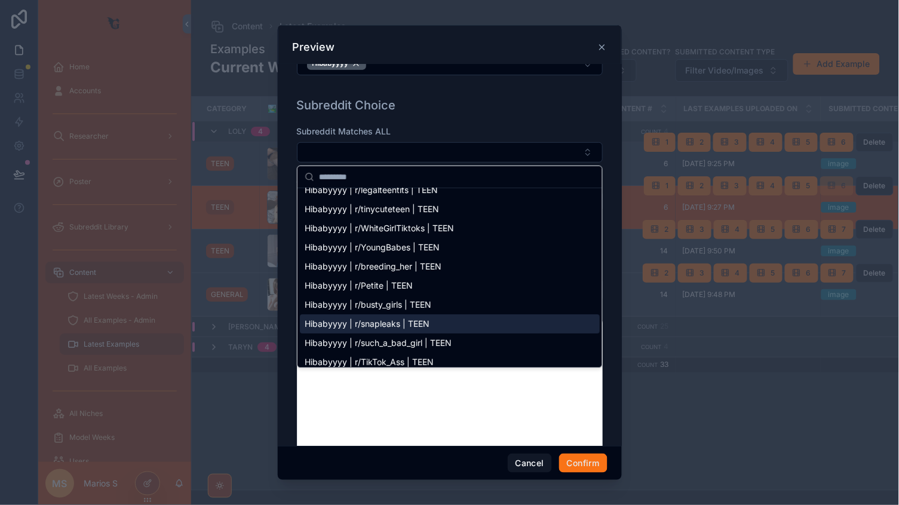
click at [417, 314] on div "Hibabyyyy | r/snapleaks | TEEN" at bounding box center [450, 323] width 300 height 19
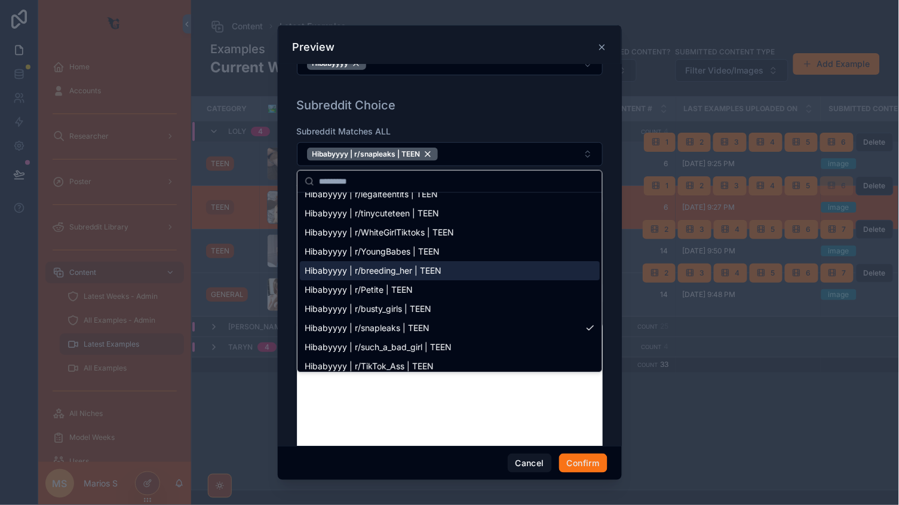
click at [417, 270] on span "Hibabyyyy | r/breeding_her | TEEN" at bounding box center [373, 271] width 137 height 12
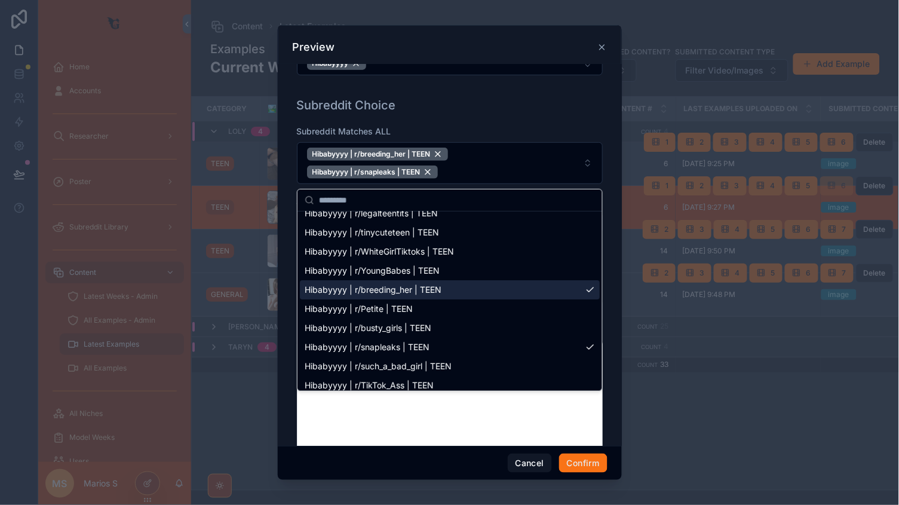
click at [428, 289] on span "Hibabyyyy | r/breeding_her | TEEN" at bounding box center [373, 290] width 137 height 12
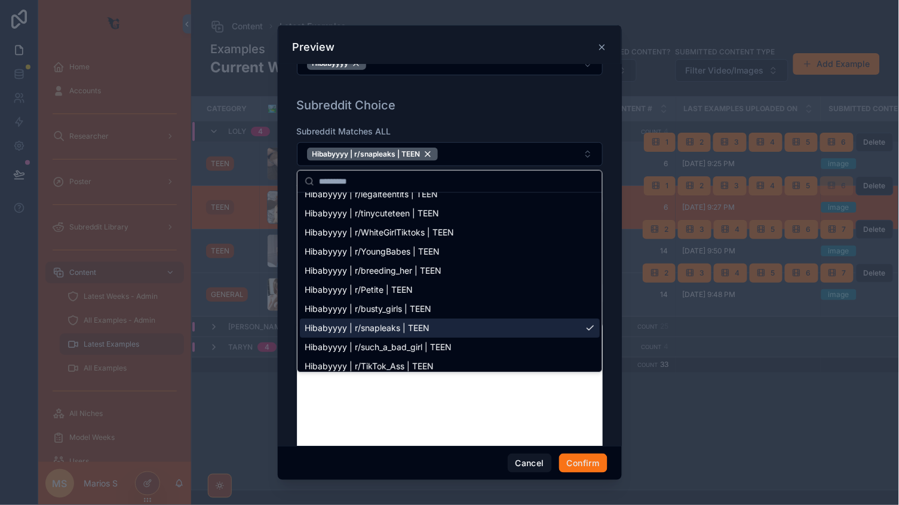
click at [428, 325] on span "Hibabyyyy | r/snapleaks | TEEN" at bounding box center [367, 329] width 125 height 12
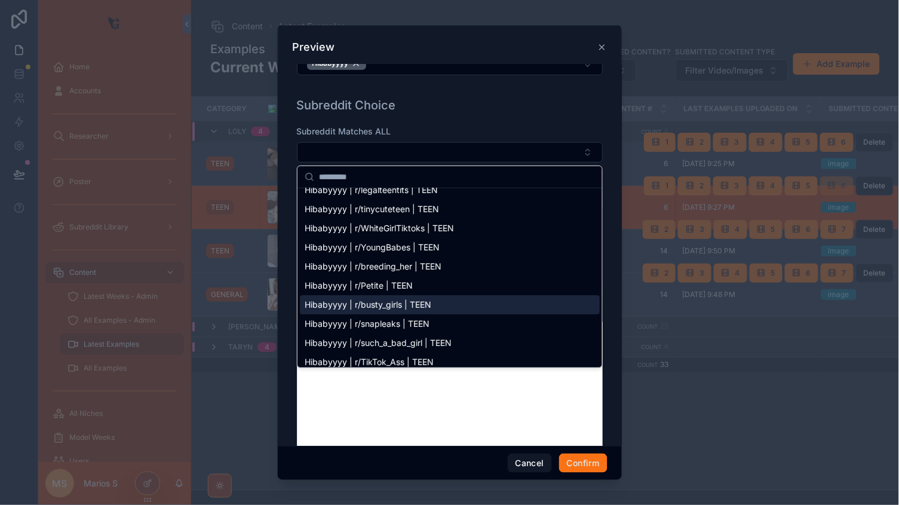
click at [413, 306] on span "Hibabyyyy | r/busty_girls | TEEN" at bounding box center [368, 305] width 127 height 12
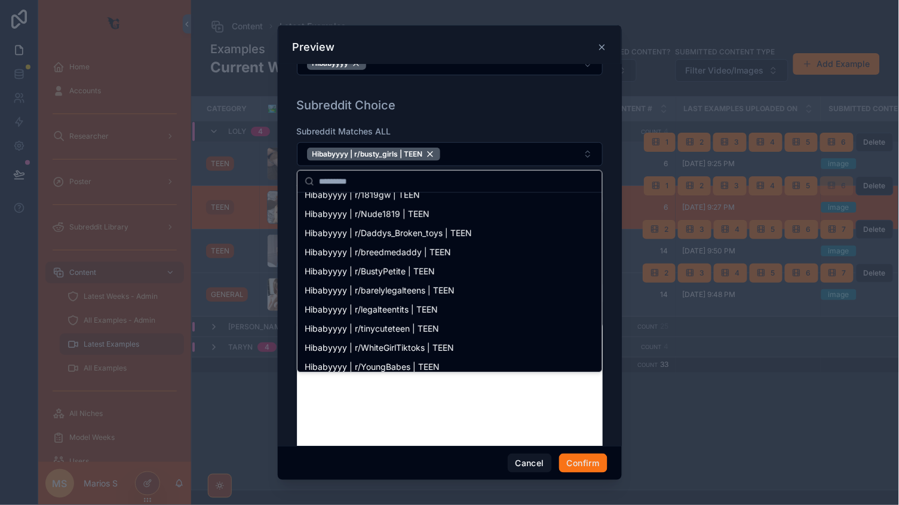
scroll to position [858, 0]
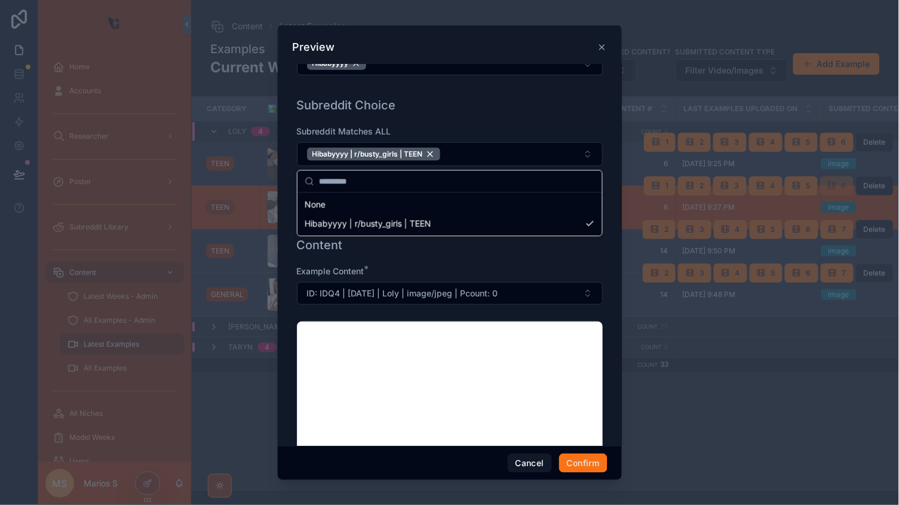
click at [478, 114] on div "Subreddit Choice Subreddit Matches ALL Hibabyyyy | r/busty_girls | TEEN Subredd…" at bounding box center [450, 162] width 316 height 140
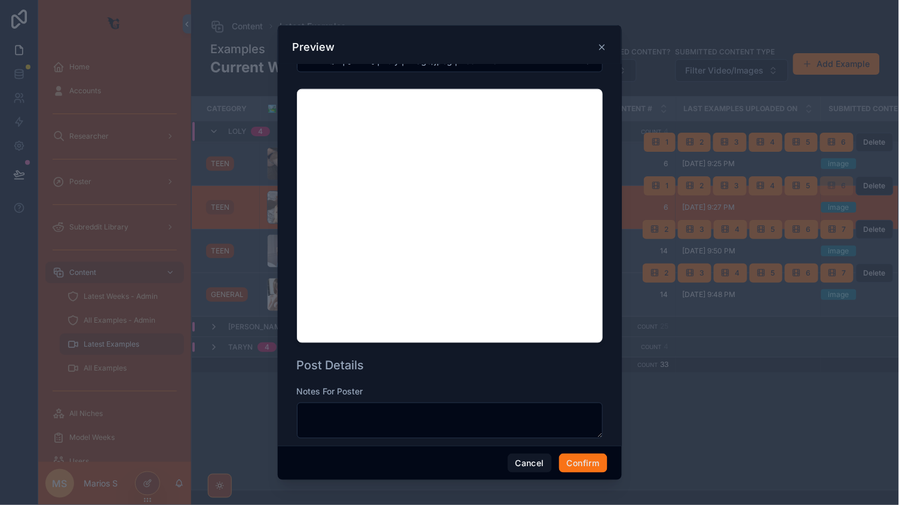
scroll to position [360, 0]
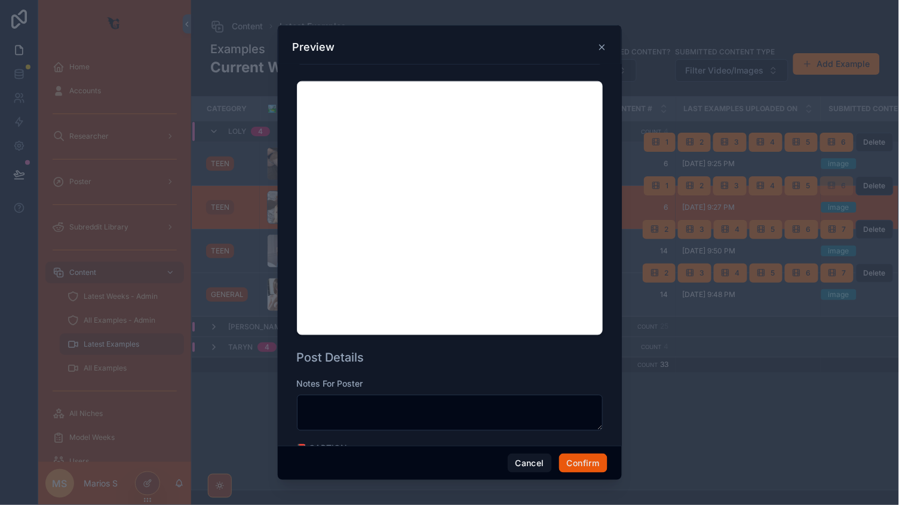
click at [580, 467] on button "Confirm" at bounding box center [583, 463] width 48 height 19
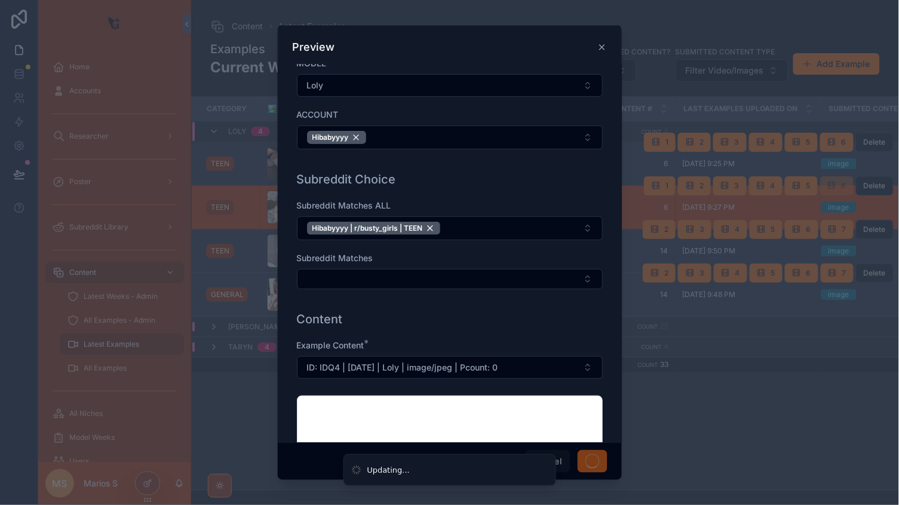
scroll to position [41, 0]
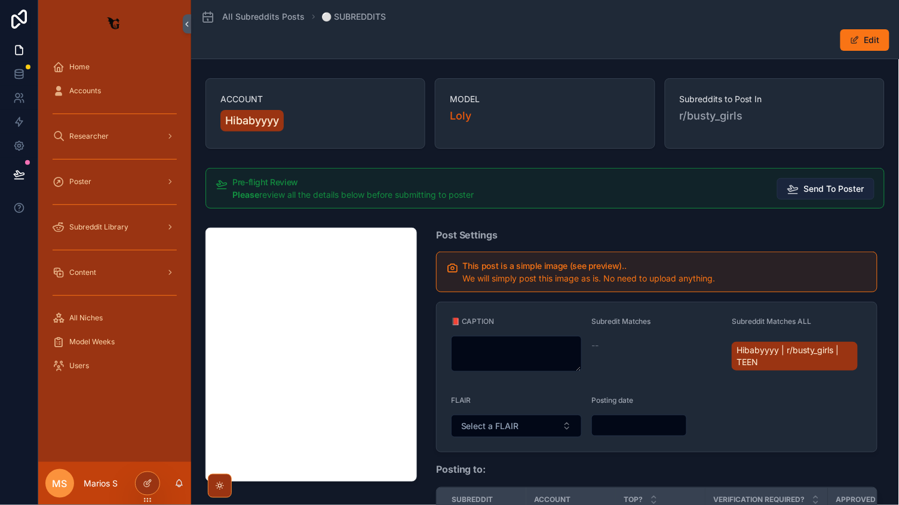
click at [827, 184] on span "Send To Poster" at bounding box center [834, 189] width 60 height 12
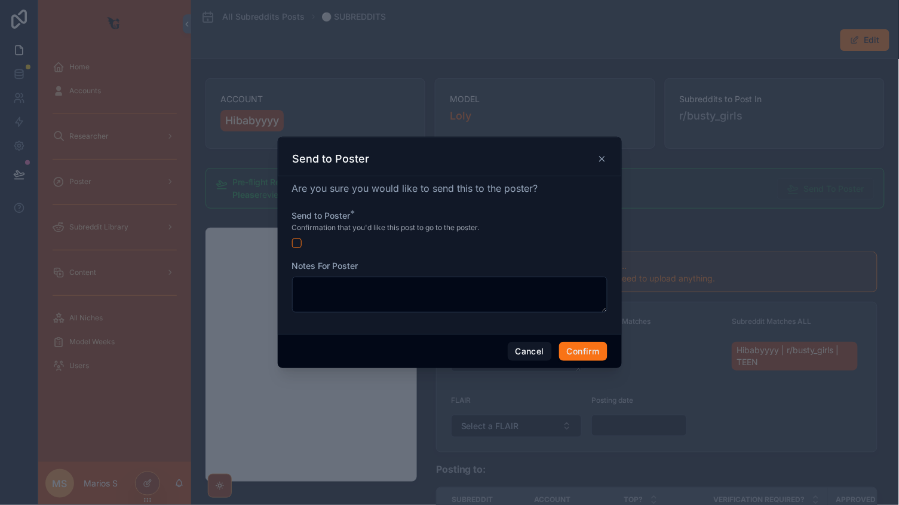
click at [292, 241] on button "button" at bounding box center [297, 243] width 10 height 10
click at [569, 356] on button "Confirm" at bounding box center [583, 351] width 48 height 19
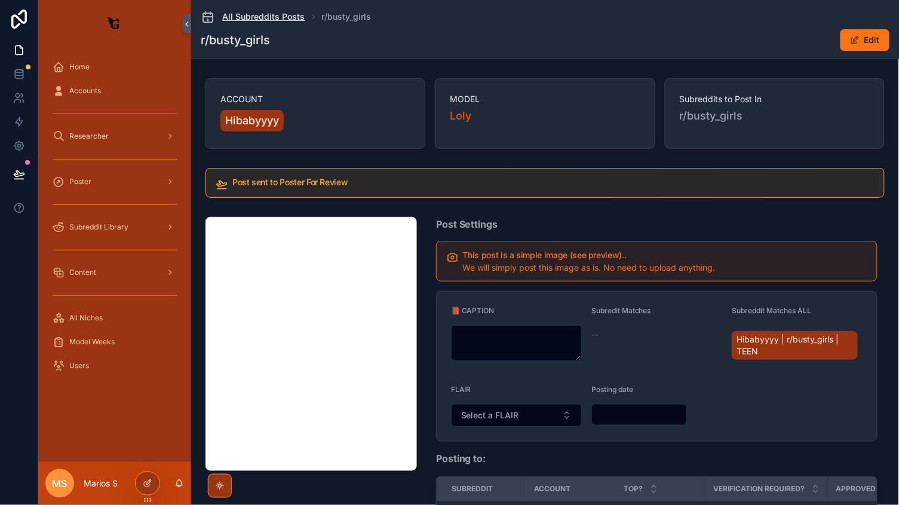
click at [286, 19] on span "All Subreddits Posts" at bounding box center [264, 17] width 82 height 12
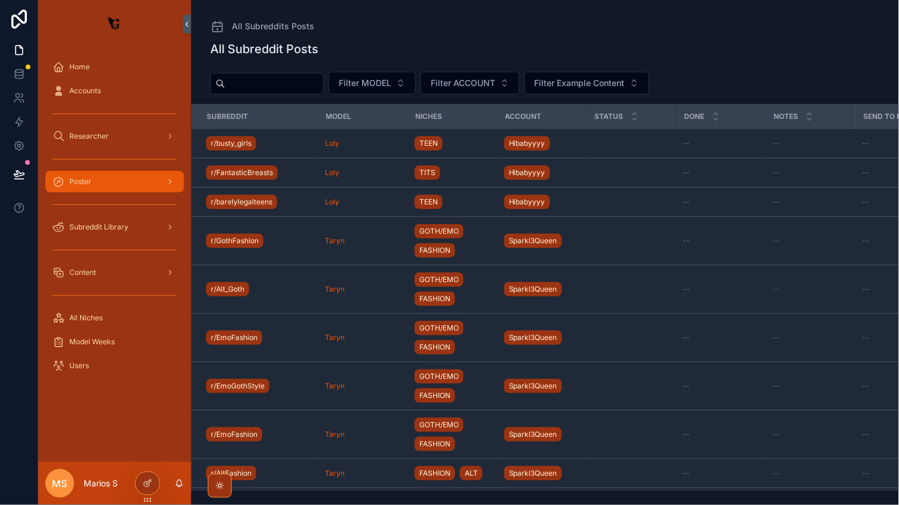
click at [101, 177] on div "Poster" at bounding box center [115, 181] width 124 height 19
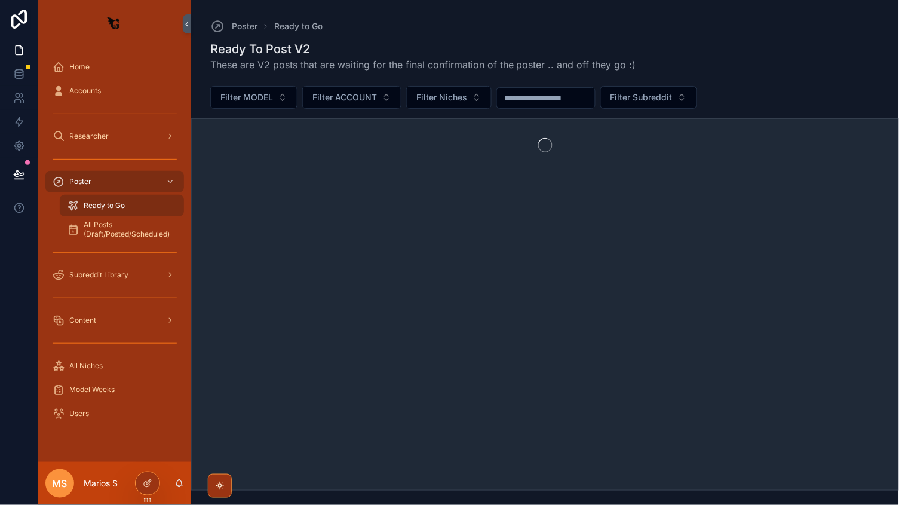
click at [111, 206] on span "Ready to Go" at bounding box center [104, 206] width 41 height 10
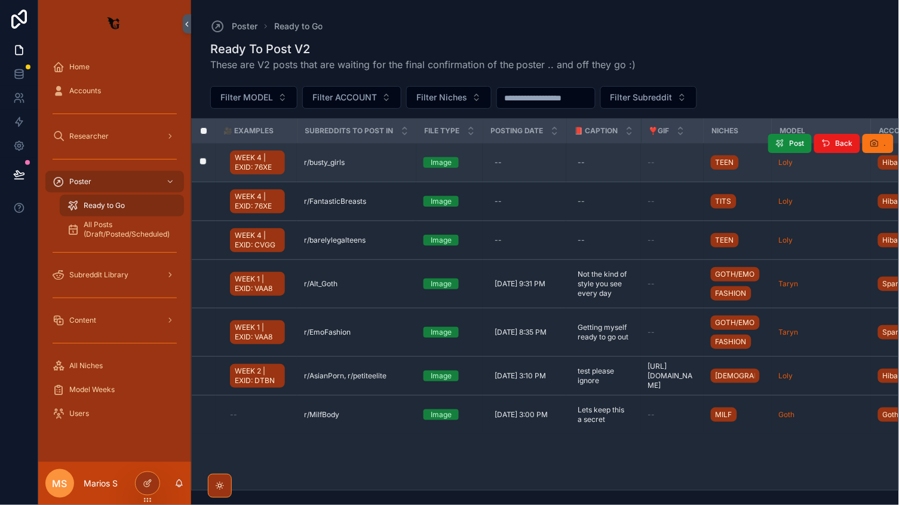
click at [379, 165] on div "r/busty_girls r/busty_girls" at bounding box center [356, 163] width 105 height 10
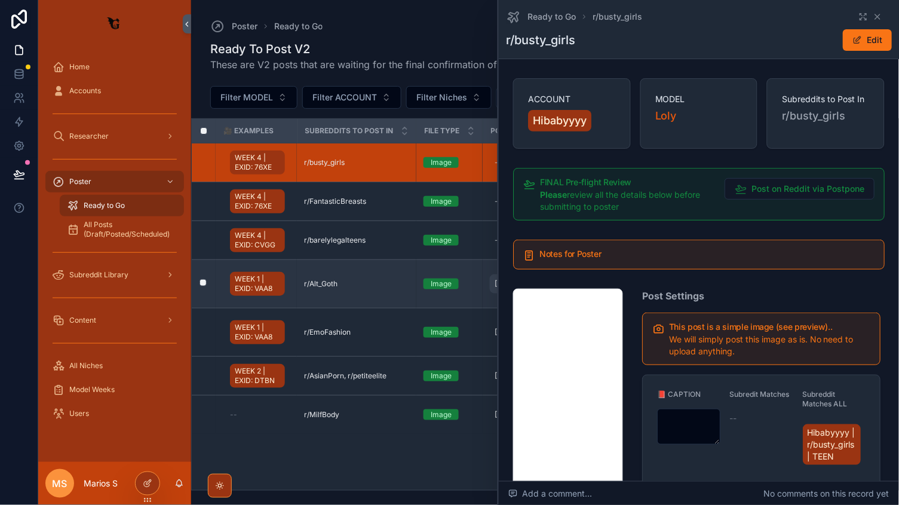
scroll to position [169, 0]
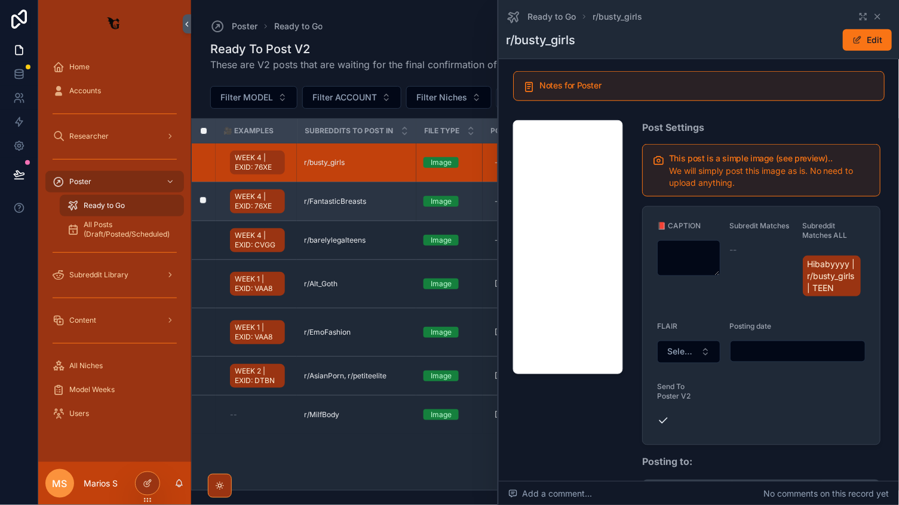
click at [391, 204] on td "r/FantasticBreasts r/FantasticBreasts" at bounding box center [357, 201] width 120 height 39
click at [392, 201] on div "r/FantasticBreasts r/FantasticBreasts" at bounding box center [356, 202] width 105 height 10
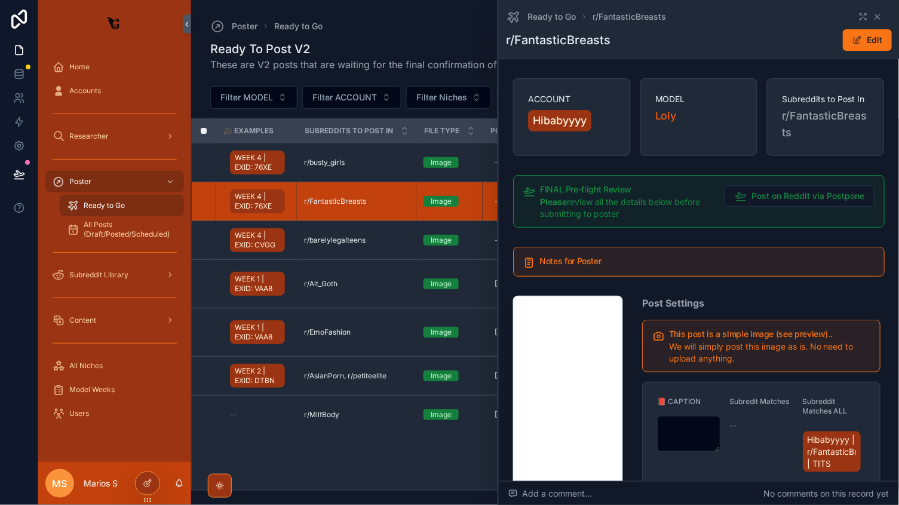
scroll to position [157, 0]
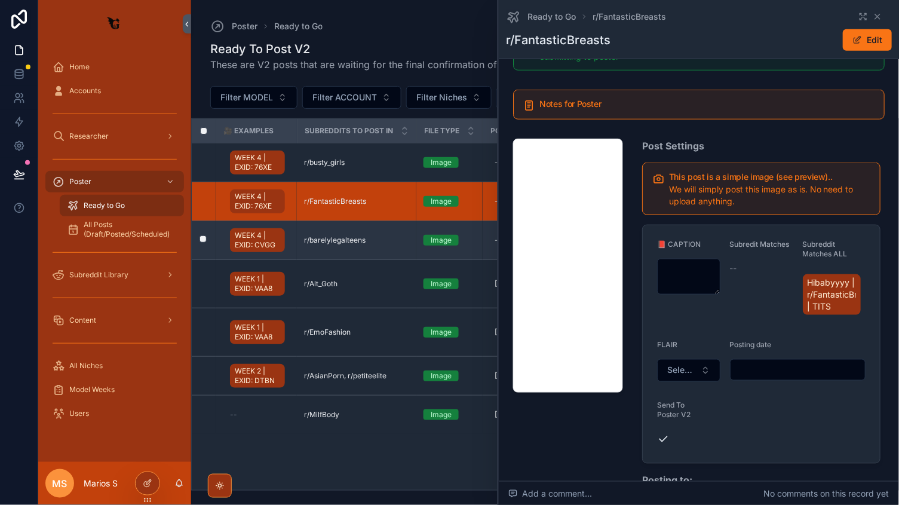
click at [392, 240] on div "r/barelylegalteens r/barelylegalteens" at bounding box center [356, 240] width 105 height 10
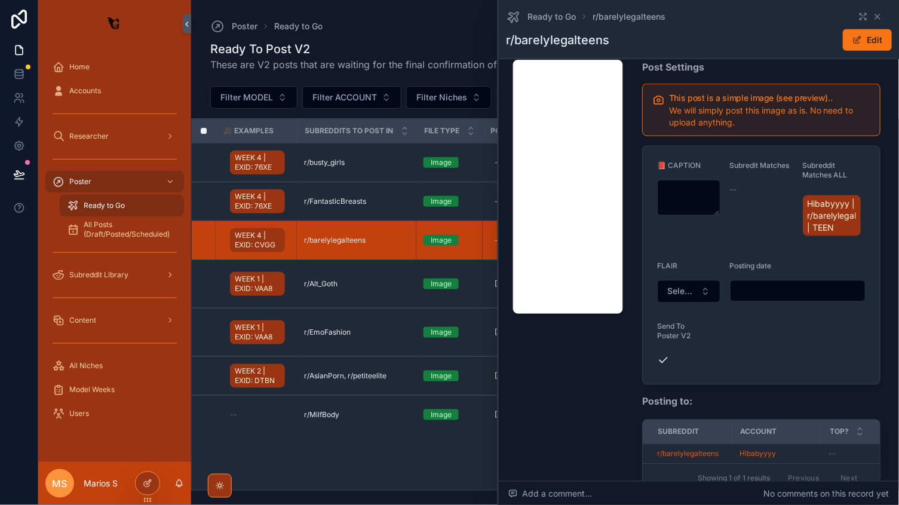
scroll to position [232, 0]
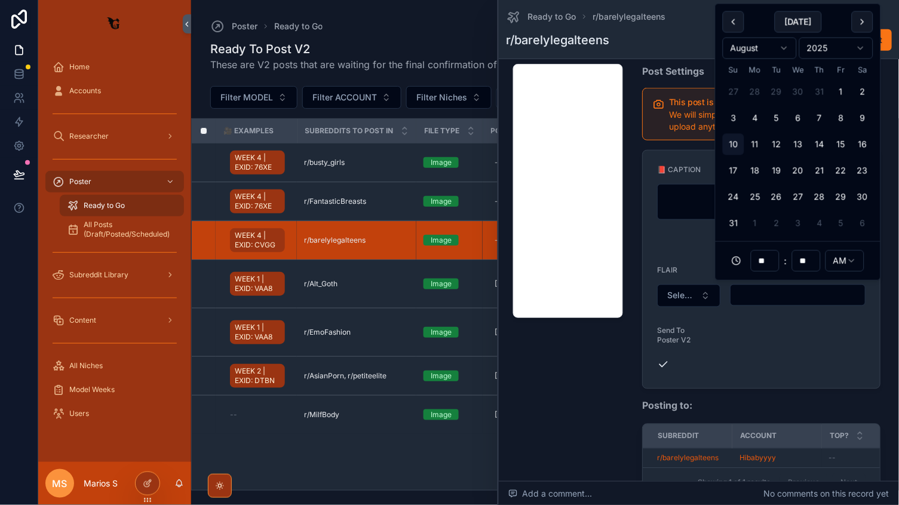
click at [748, 290] on input "scrollable content" at bounding box center [798, 295] width 135 height 17
click at [771, 261] on input "**" at bounding box center [765, 261] width 27 height 17
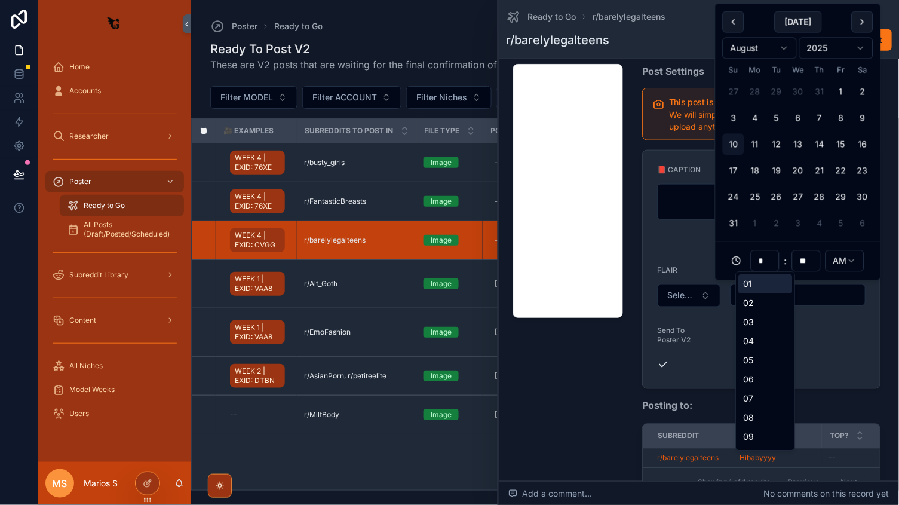
click at [772, 256] on input "*" at bounding box center [765, 261] width 27 height 17
type input "*"
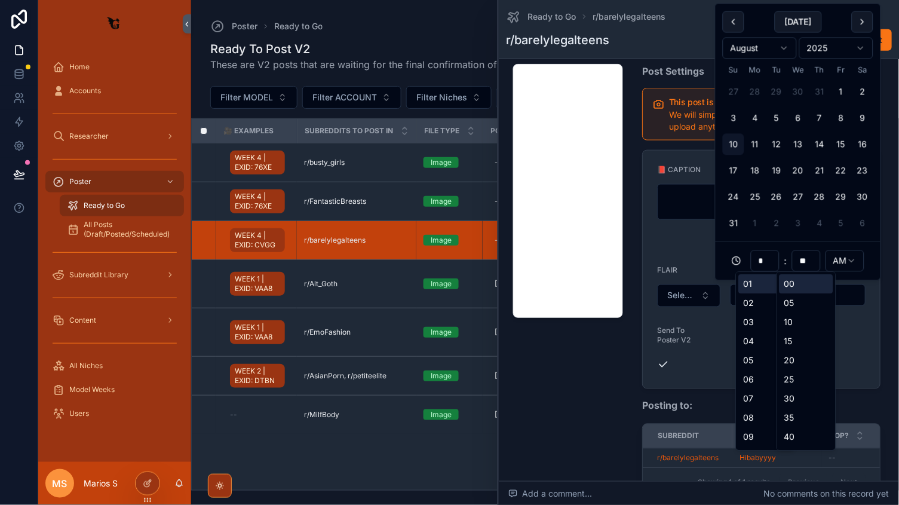
click at [764, 259] on input "*" at bounding box center [765, 261] width 27 height 17
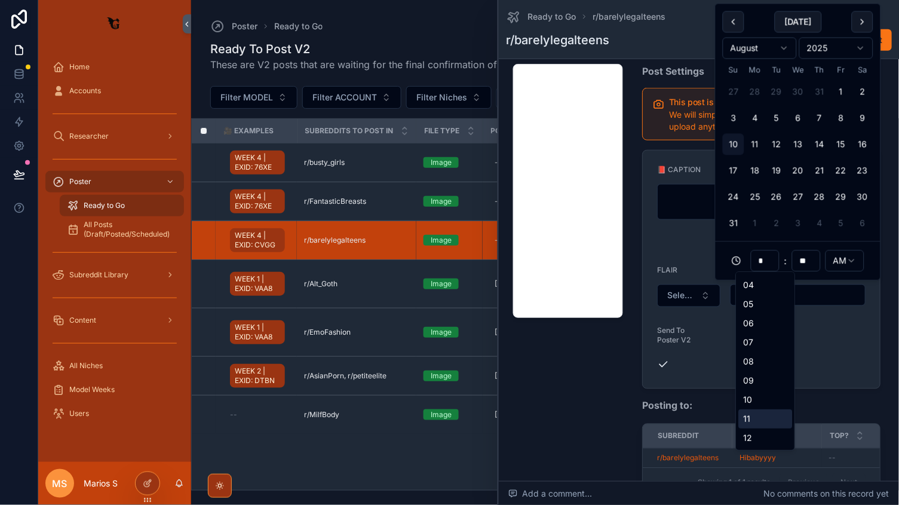
scroll to position [56, 0]
click at [738, 420] on div "01 02 03 04 05 06 07 08 09 10 11 12" at bounding box center [766, 333] width 59 height 234
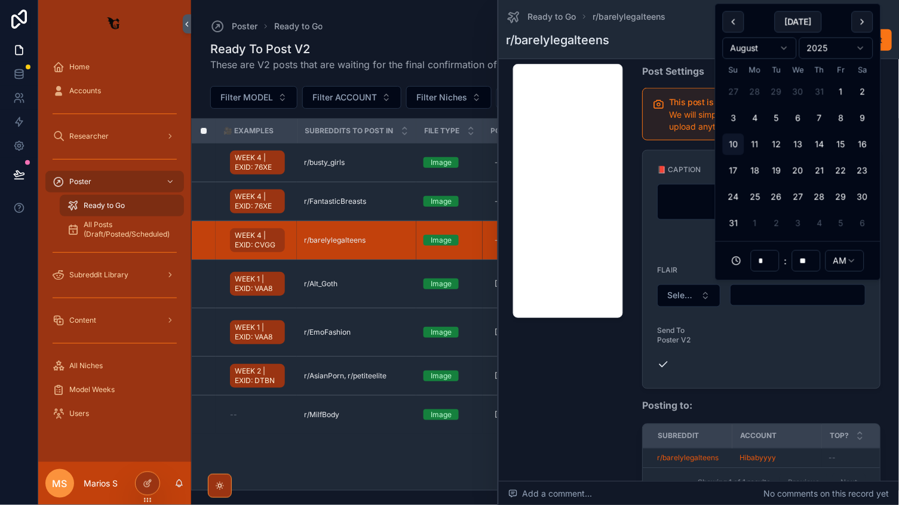
click at [766, 268] on input "*" at bounding box center [765, 261] width 27 height 17
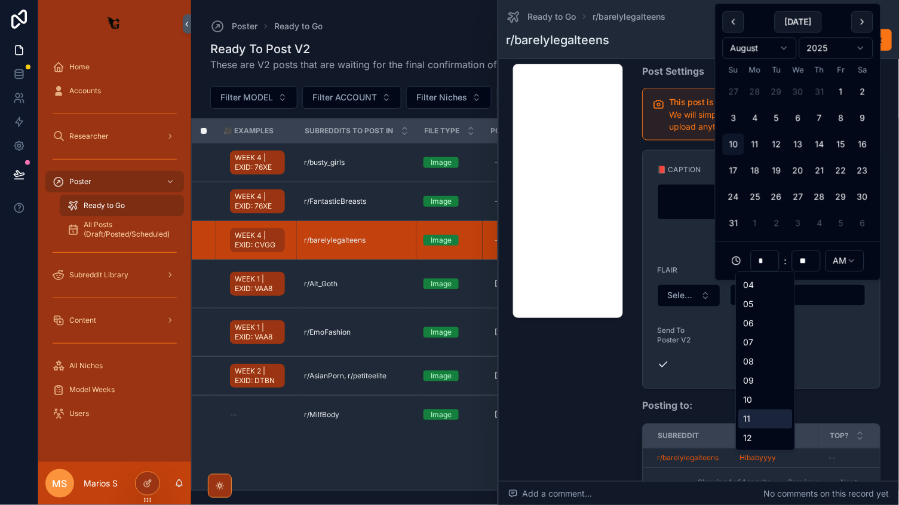
click at [755, 423] on div "11" at bounding box center [766, 419] width 54 height 19
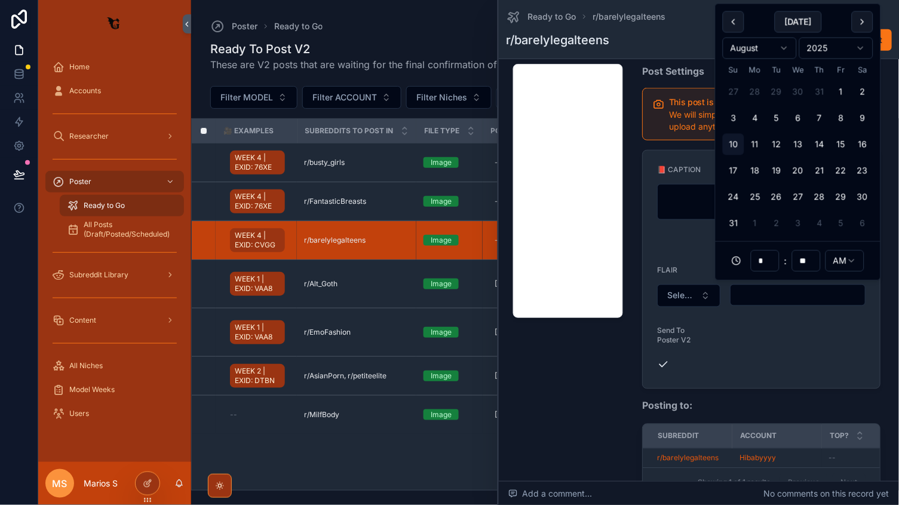
click at [811, 268] on input "**" at bounding box center [806, 261] width 27 height 17
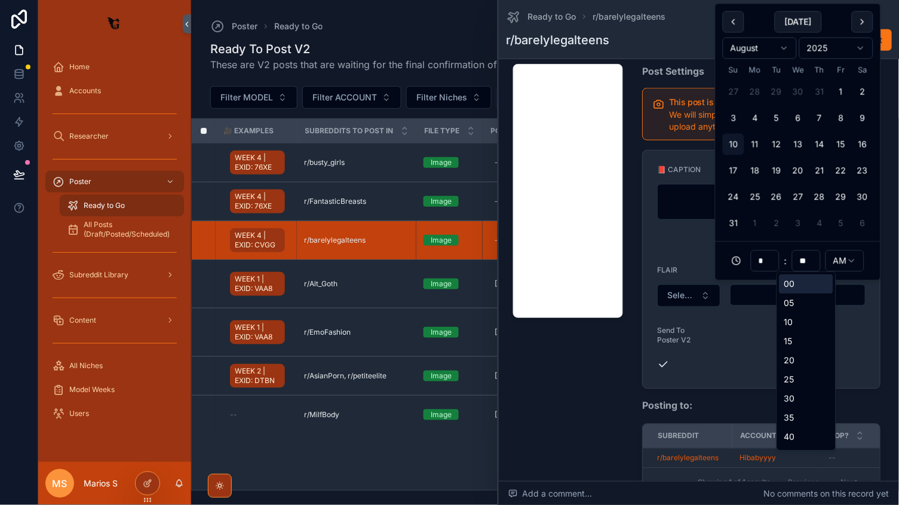
click at [770, 265] on input "*" at bounding box center [765, 261] width 27 height 17
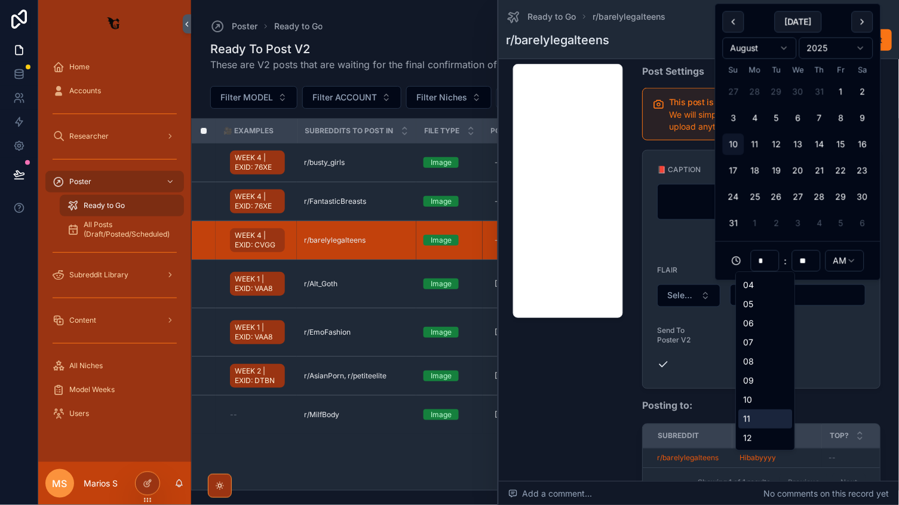
click at [754, 421] on div "11" at bounding box center [766, 419] width 54 height 19
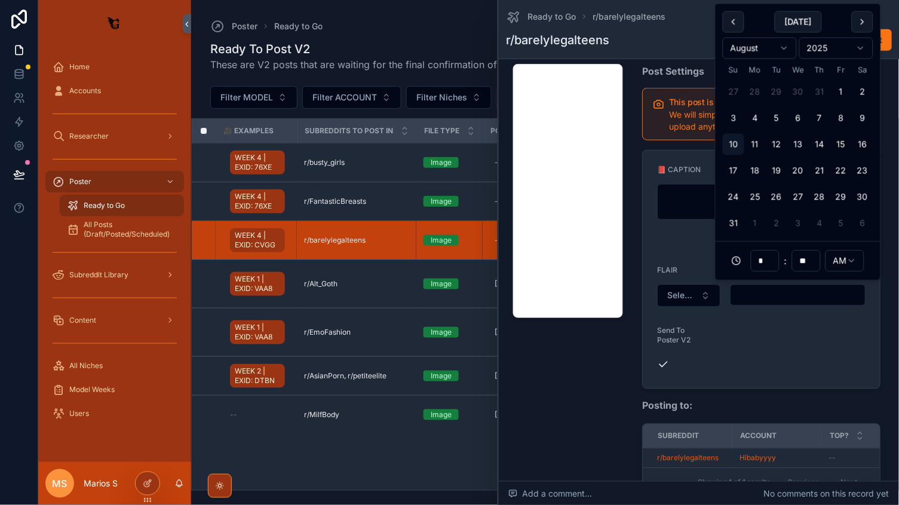
click at [808, 260] on input "**" at bounding box center [806, 261] width 27 height 17
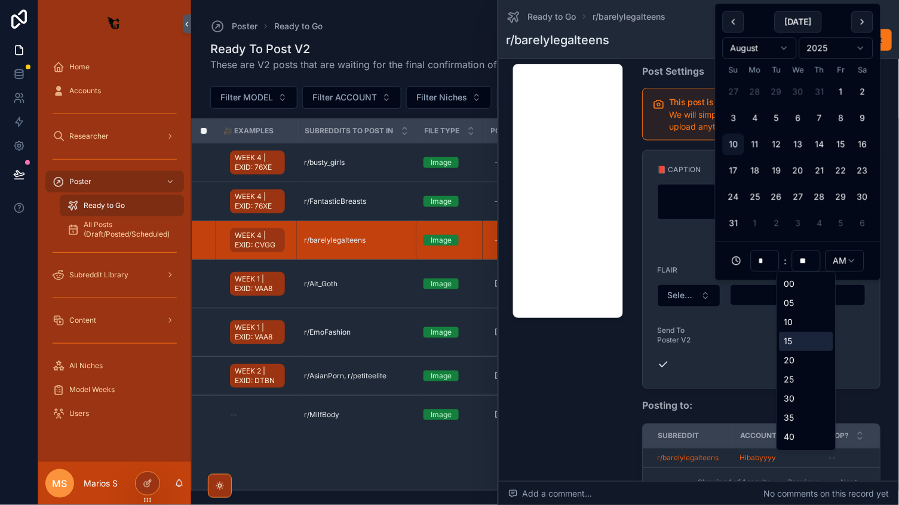
click at [810, 353] on div "20" at bounding box center [807, 360] width 54 height 19
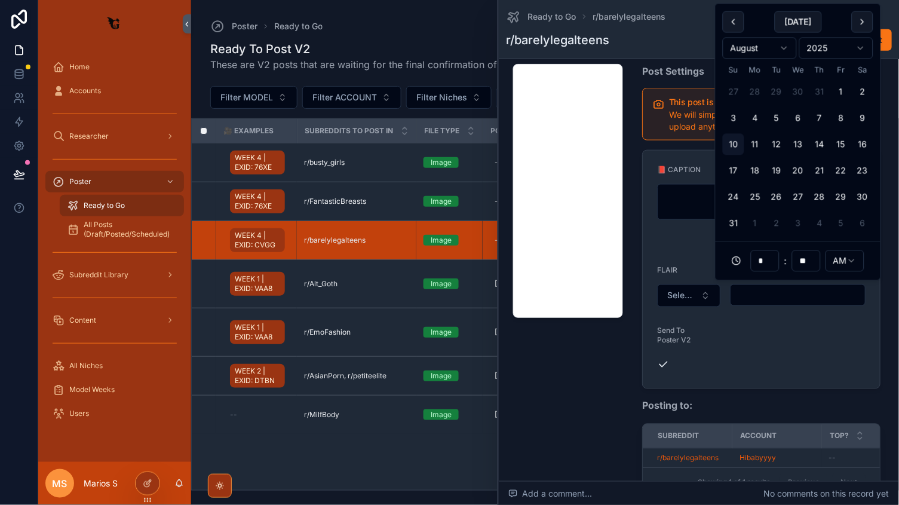
click at [791, 346] on form "📕 CAPTION Subredit Matches -- Subreddit Matches ALL Hibabyyyy | r/barelylegalte…" at bounding box center [762, 270] width 238 height 238
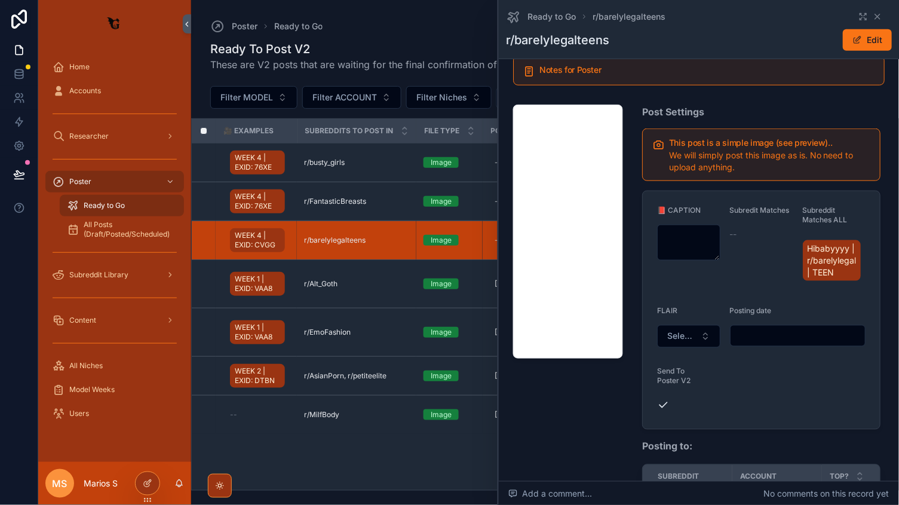
scroll to position [300, 0]
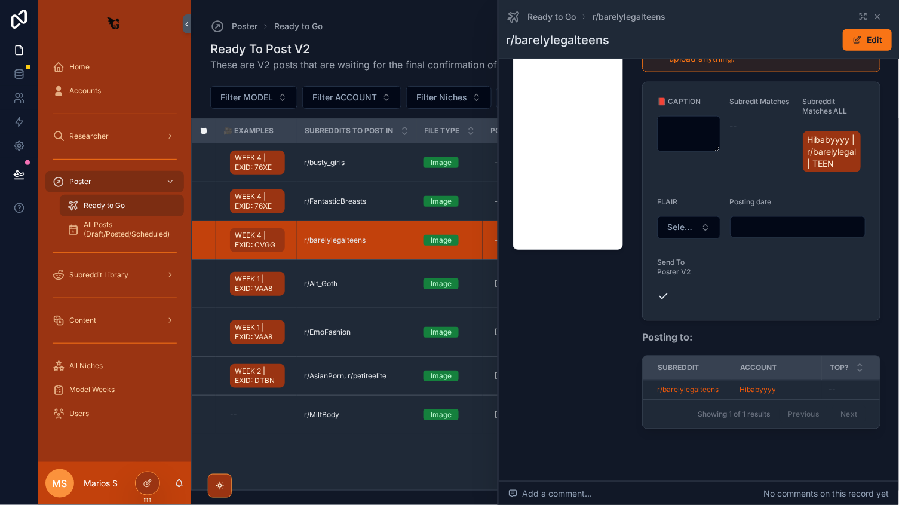
click at [737, 219] on input "scrollable content" at bounding box center [798, 227] width 135 height 17
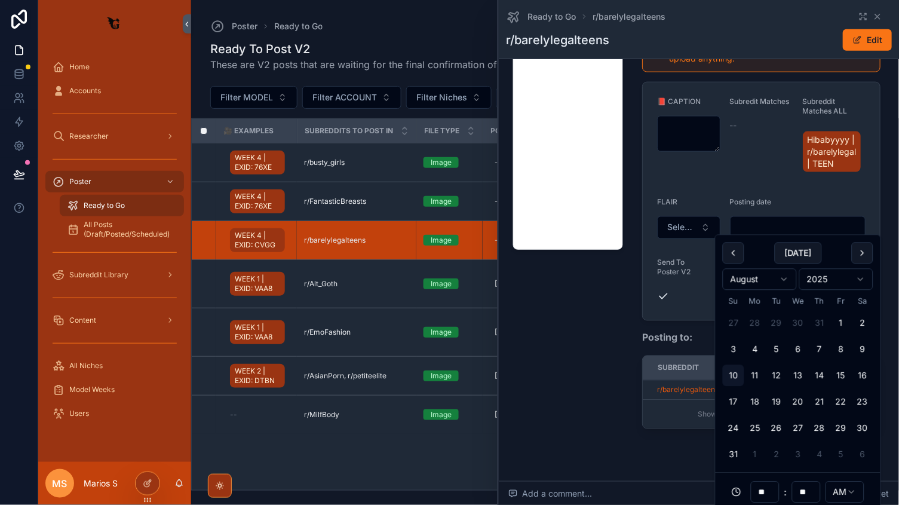
scroll to position [0, 0]
click at [771, 497] on input "**" at bounding box center [765, 492] width 27 height 17
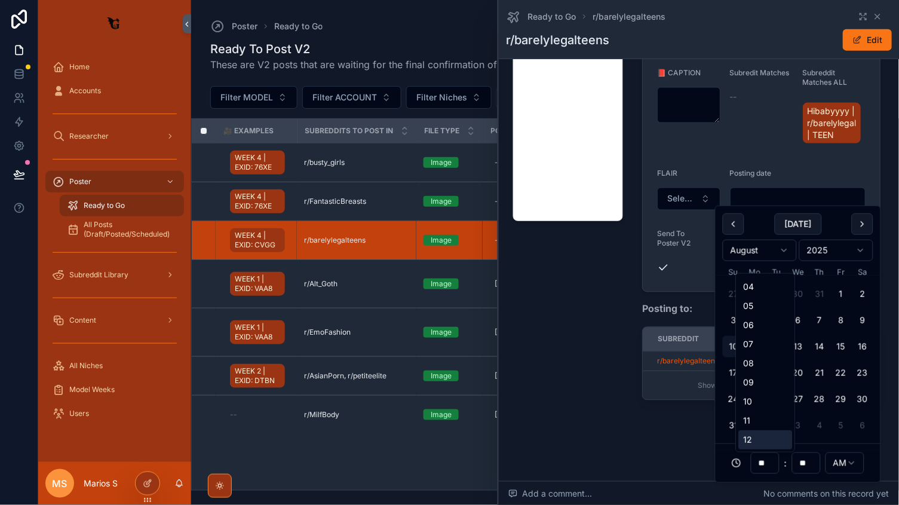
scroll to position [56, 0]
click at [747, 415] on div "11" at bounding box center [766, 420] width 54 height 19
click at [770, 464] on input "**" at bounding box center [765, 463] width 27 height 17
type input "*"
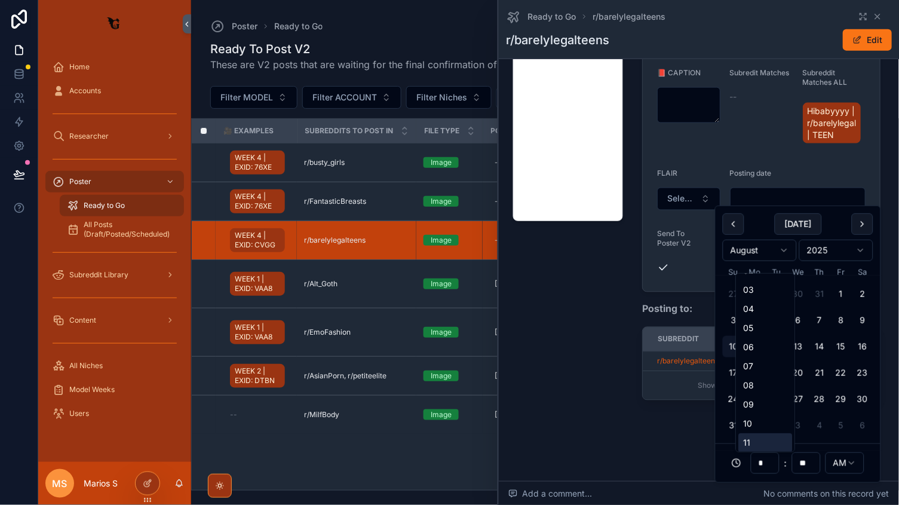
click at [761, 436] on div "11" at bounding box center [766, 442] width 54 height 19
click at [814, 466] on input "**" at bounding box center [806, 463] width 27 height 17
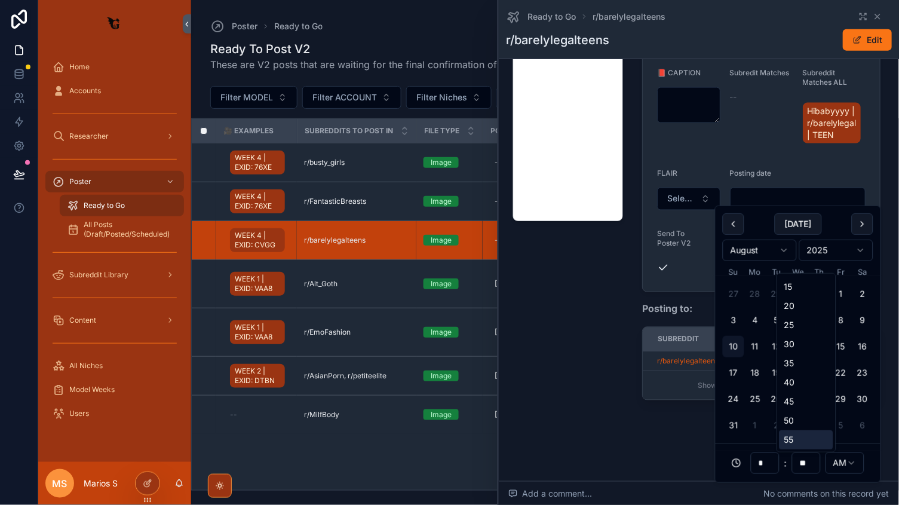
scroll to position [56, 0]
click at [792, 432] on div "55" at bounding box center [807, 439] width 54 height 19
click at [391, 240] on div "r/barelylegalteens r/barelylegalteens" at bounding box center [356, 240] width 105 height 10
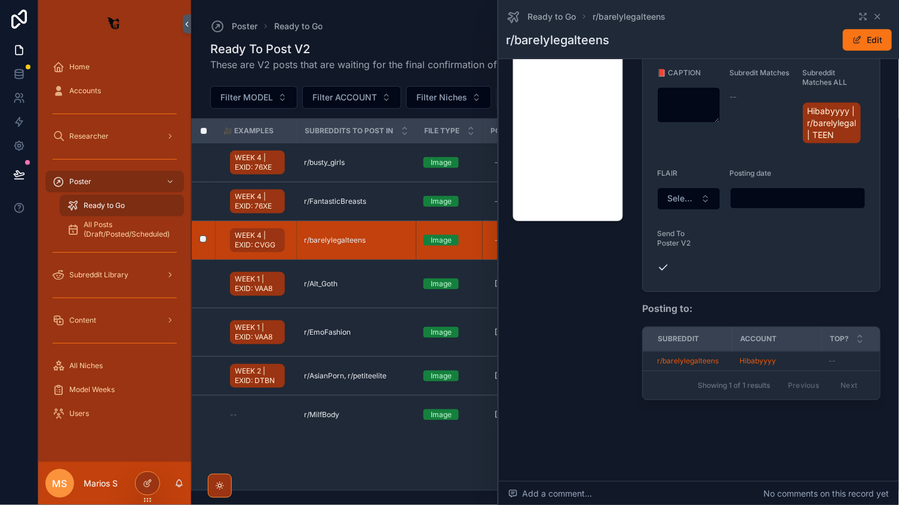
click at [393, 237] on div "r/barelylegalteens r/barelylegalteens" at bounding box center [356, 240] width 105 height 10
click at [388, 237] on div "r/barelylegalteens r/barelylegalteens" at bounding box center [356, 240] width 105 height 10
click at [879, 10] on div "Ready to Go r/barelylegalteens" at bounding box center [699, 17] width 386 height 14
click at [879, 14] on icon "scrollable content" at bounding box center [878, 17] width 10 height 10
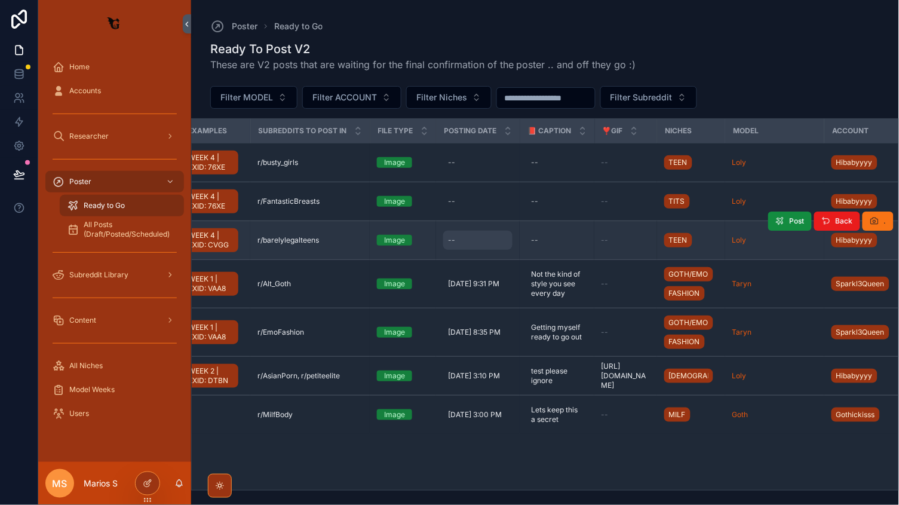
scroll to position [0, 76]
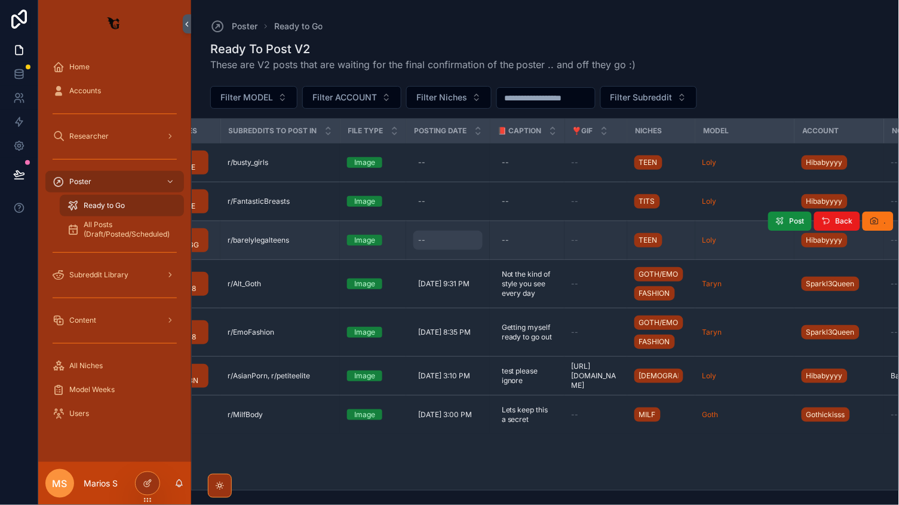
click at [446, 243] on div "--" at bounding box center [448, 240] width 69 height 19
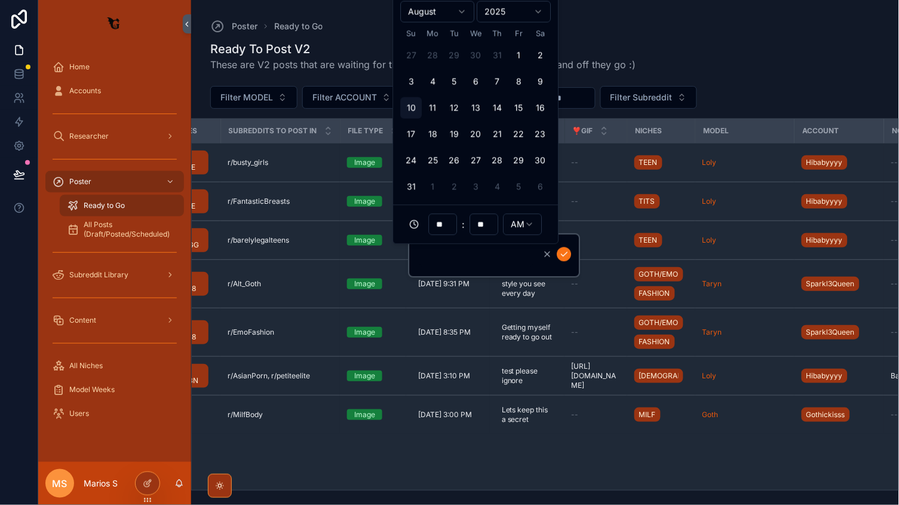
click at [448, 225] on input "**" at bounding box center [443, 224] width 27 height 17
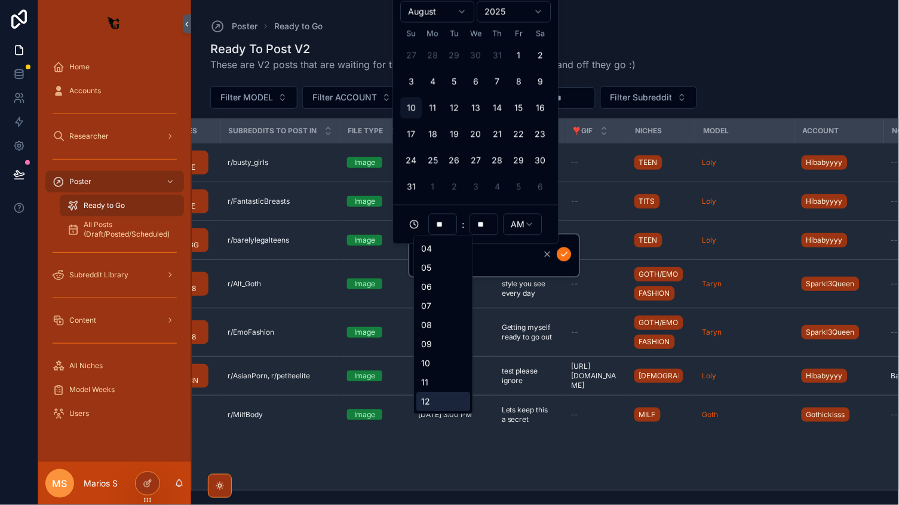
scroll to position [56, 0]
click at [427, 383] on div "11" at bounding box center [444, 383] width 54 height 19
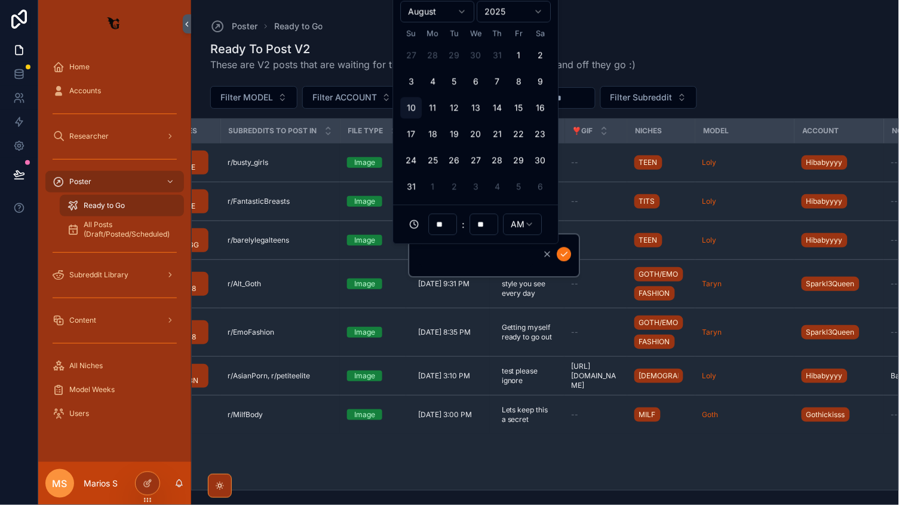
click at [468, 258] on input "scrollable content" at bounding box center [477, 255] width 114 height 17
type input "**"
click at [547, 252] on icon "scrollable content" at bounding box center [548, 255] width 10 height 10
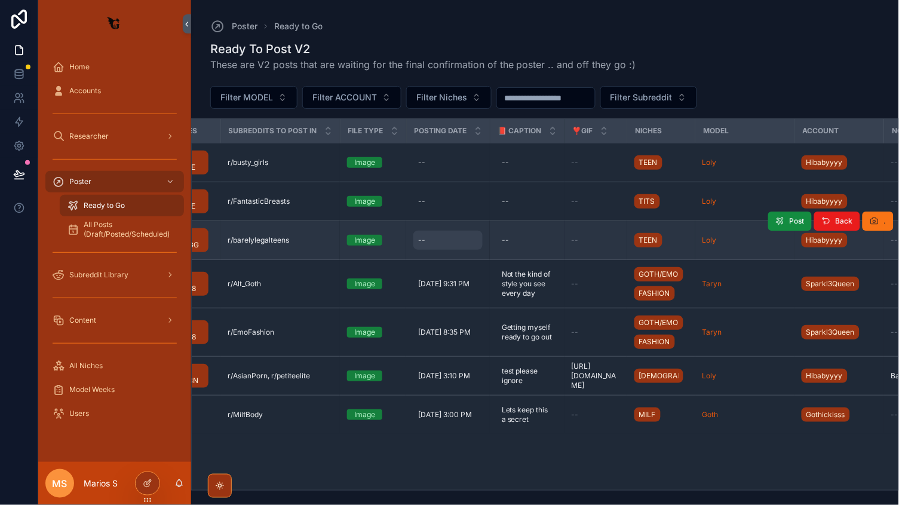
click at [420, 240] on div "--" at bounding box center [421, 240] width 7 height 10
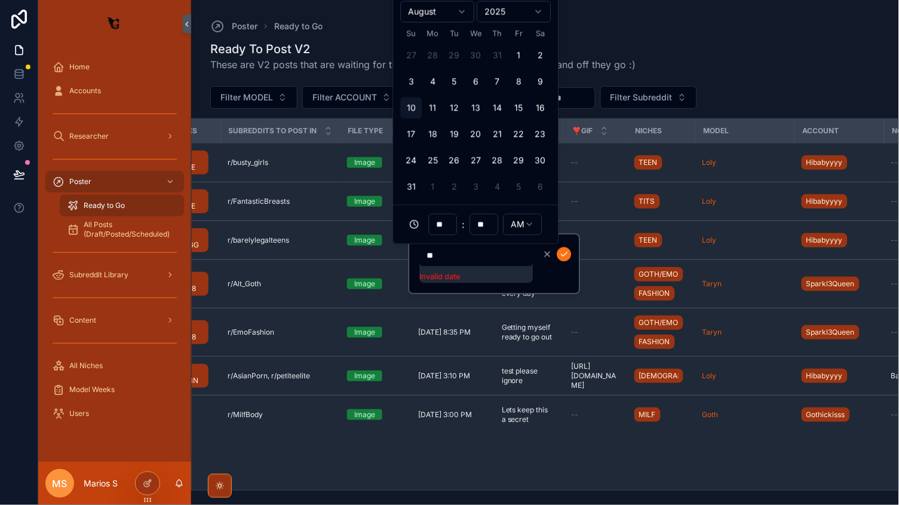
type input "*"
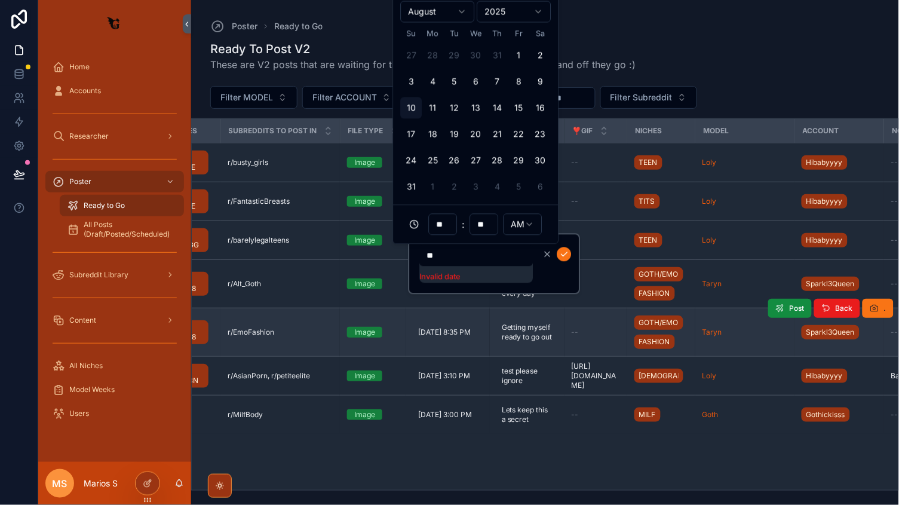
type input "*"
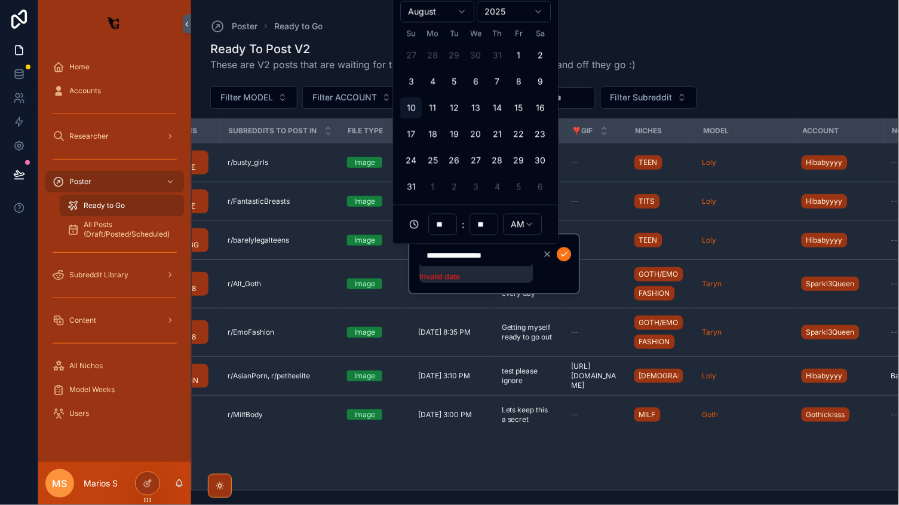
type input "**********"
type input "**"
click at [489, 258] on input "**********" at bounding box center [477, 255] width 114 height 17
type input "**********"
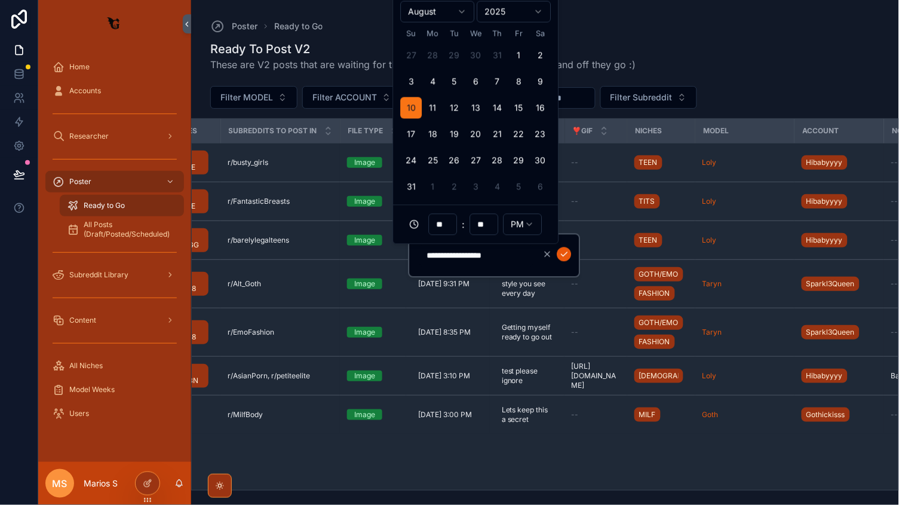
type input "**"
click at [564, 248] on button "scrollable content" at bounding box center [565, 254] width 14 height 14
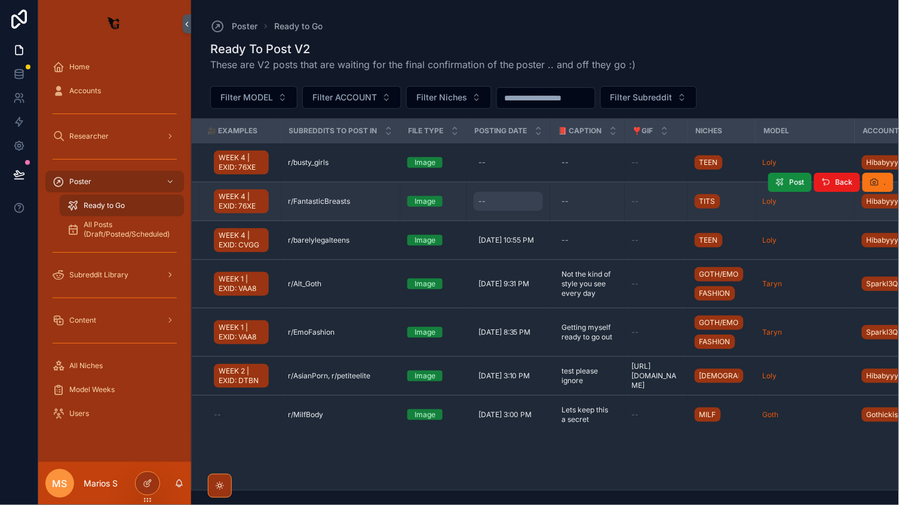
scroll to position [0, 13]
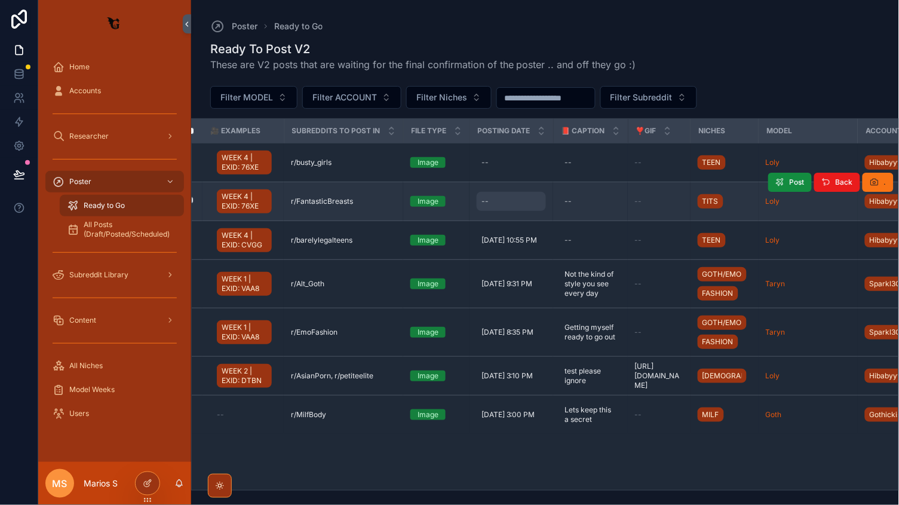
click at [504, 195] on div "--" at bounding box center [511, 201] width 69 height 19
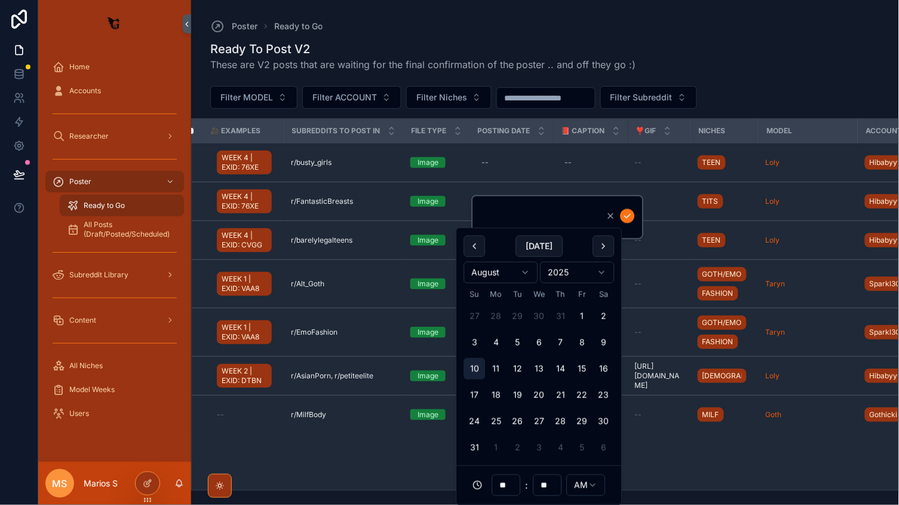
click at [472, 372] on button "10" at bounding box center [475, 369] width 22 height 22
click at [515, 485] on input "**" at bounding box center [506, 485] width 27 height 17
click at [496, 443] on div "11" at bounding box center [507, 442] width 54 height 19
type input "**********"
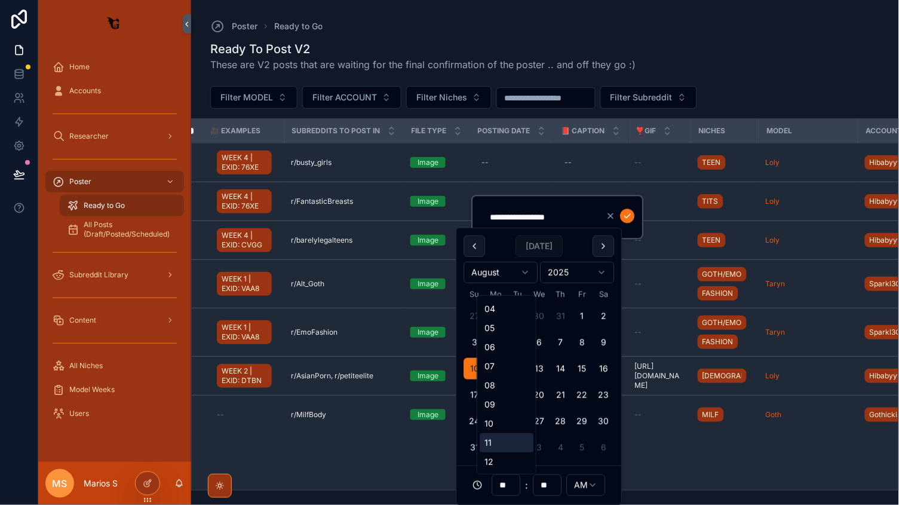
type input "**"
click at [554, 489] on input "**" at bounding box center [547, 485] width 27 height 17
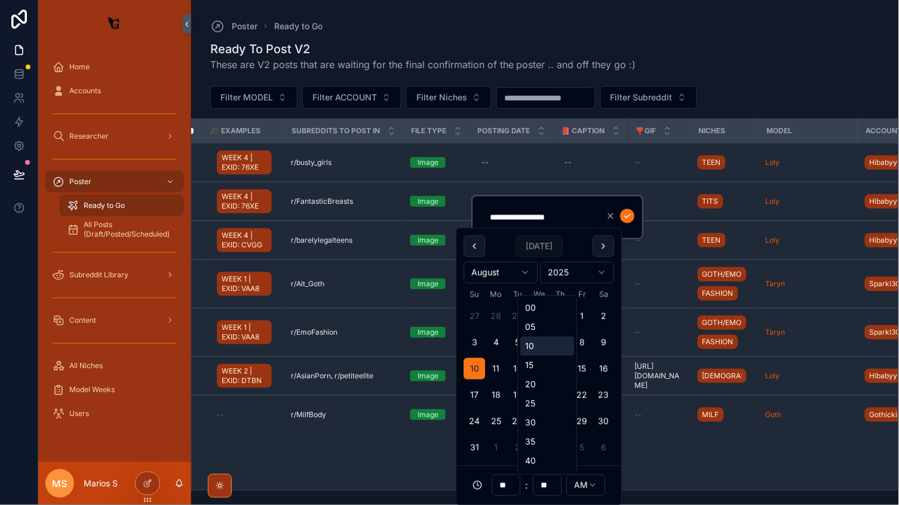
type input "**********"
type input "**"
click at [573, 248] on div "[DATE]" at bounding box center [539, 246] width 151 height 22
click at [628, 214] on icon "scrollable content" at bounding box center [628, 217] width 10 height 10
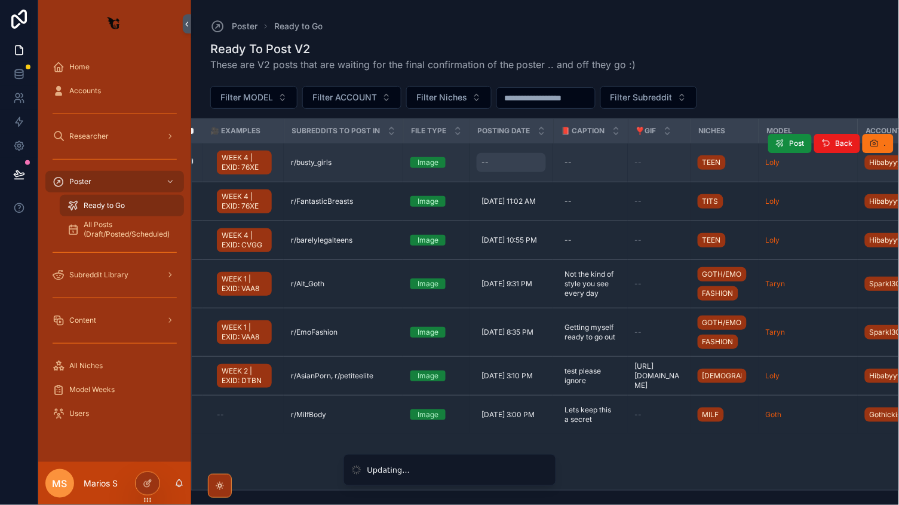
click at [522, 157] on div "--" at bounding box center [511, 162] width 69 height 19
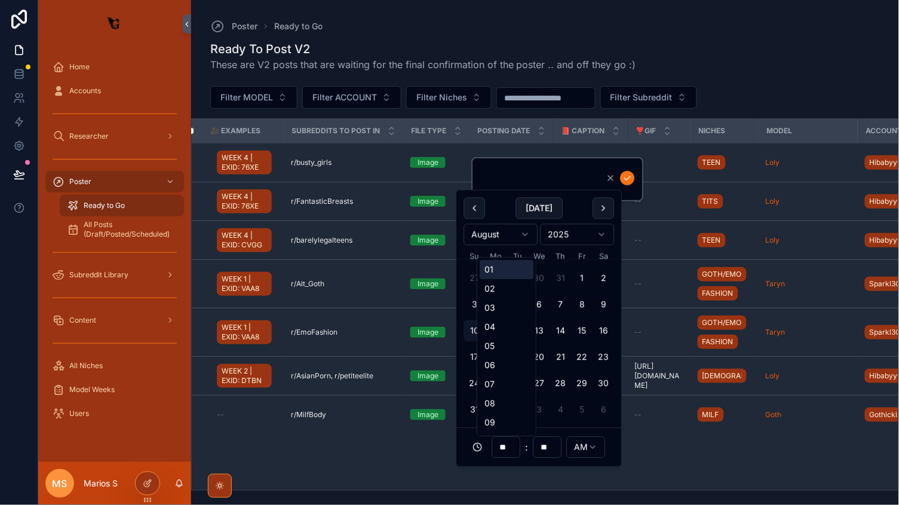
click at [517, 449] on input "**" at bounding box center [506, 447] width 27 height 17
click at [469, 330] on button "10" at bounding box center [475, 331] width 22 height 22
type input "**********"
click at [508, 442] on input "**" at bounding box center [506, 447] width 27 height 17
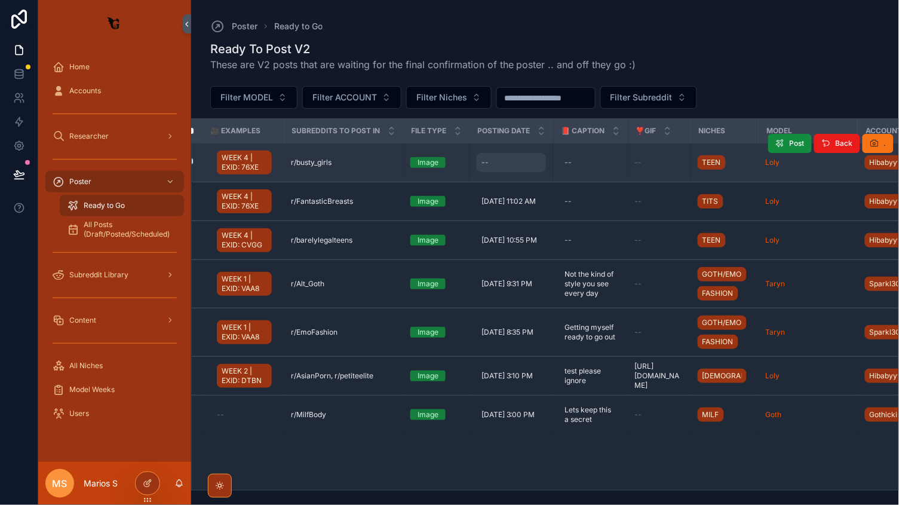
click at [491, 156] on div "--" at bounding box center [511, 162] width 69 height 19
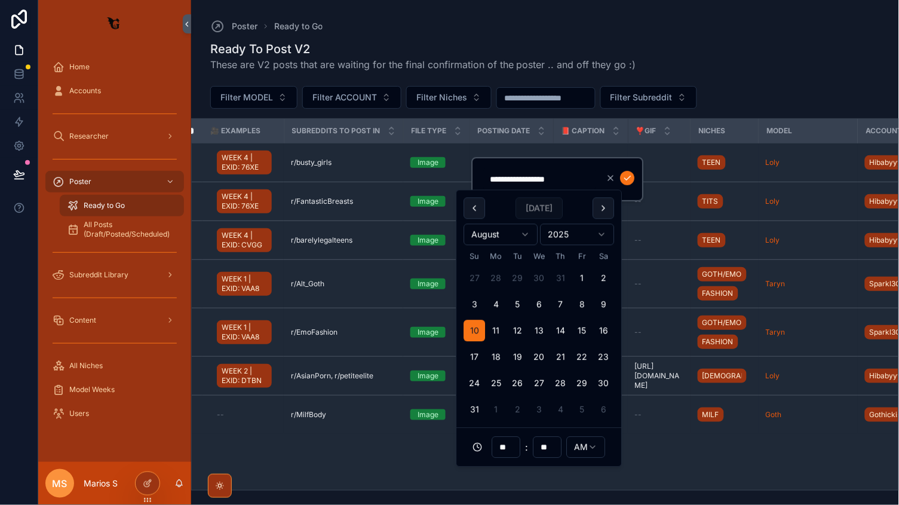
click at [513, 447] on input "**" at bounding box center [506, 447] width 27 height 17
click at [485, 413] on div "11" at bounding box center [507, 405] width 54 height 19
type input "**********"
type input "**"
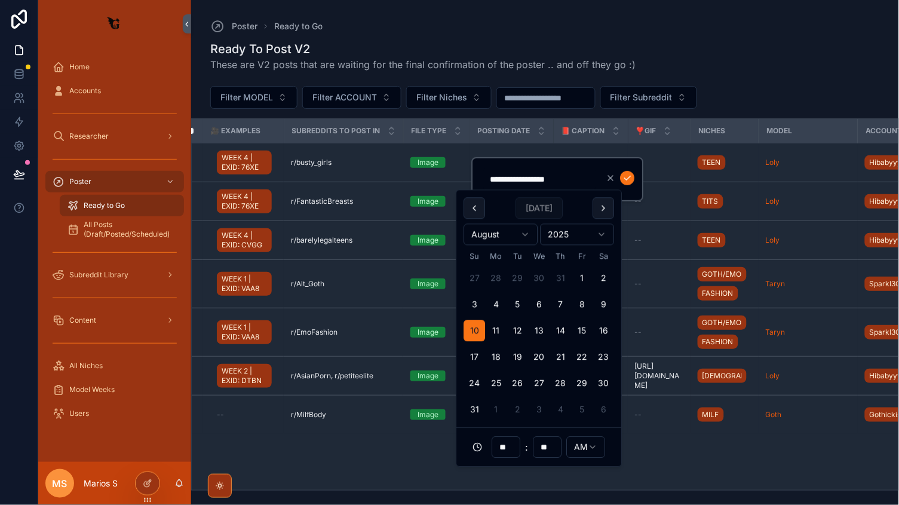
click at [545, 449] on input "**" at bounding box center [547, 447] width 27 height 17
click at [532, 314] on div "15" at bounding box center [548, 312] width 54 height 19
type input "**********"
type input "**"
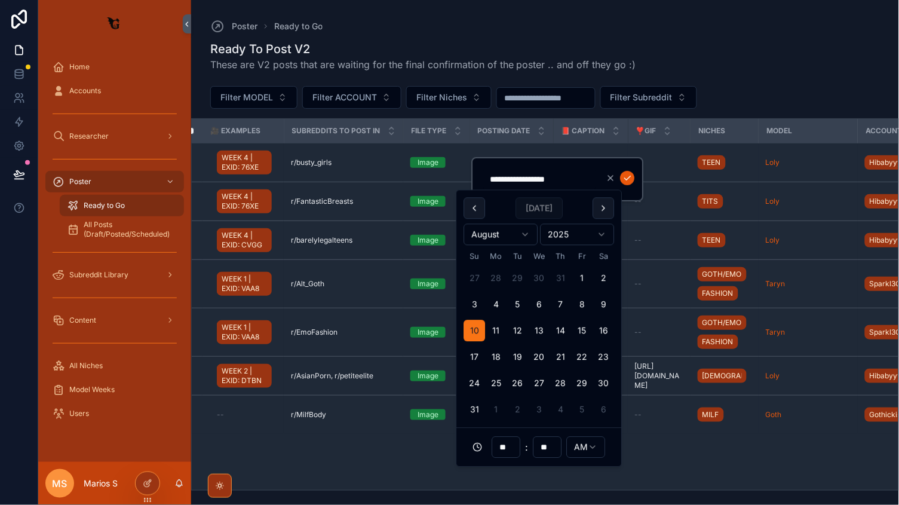
click at [630, 179] on icon "scrollable content" at bounding box center [628, 178] width 10 height 10
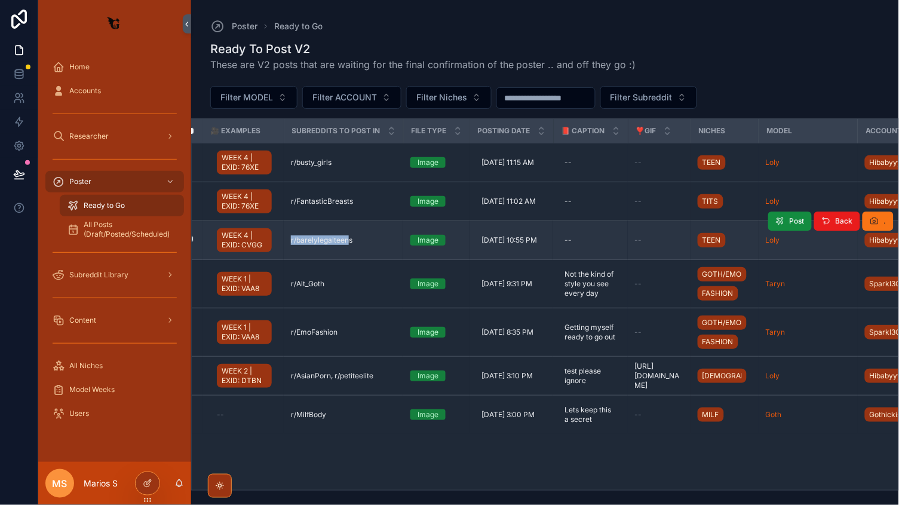
drag, startPoint x: 281, startPoint y: 240, endPoint x: 349, endPoint y: 240, distance: 68.1
click at [349, 240] on tr "WEEK 4 | EXID: CVGG r/barelylegalteens r/barelylegalteens Image 8/10/2025 10:55…" at bounding box center [656, 240] width 954 height 39
click at [372, 240] on div "r/barelylegalteens r/barelylegalteens" at bounding box center [343, 240] width 105 height 10
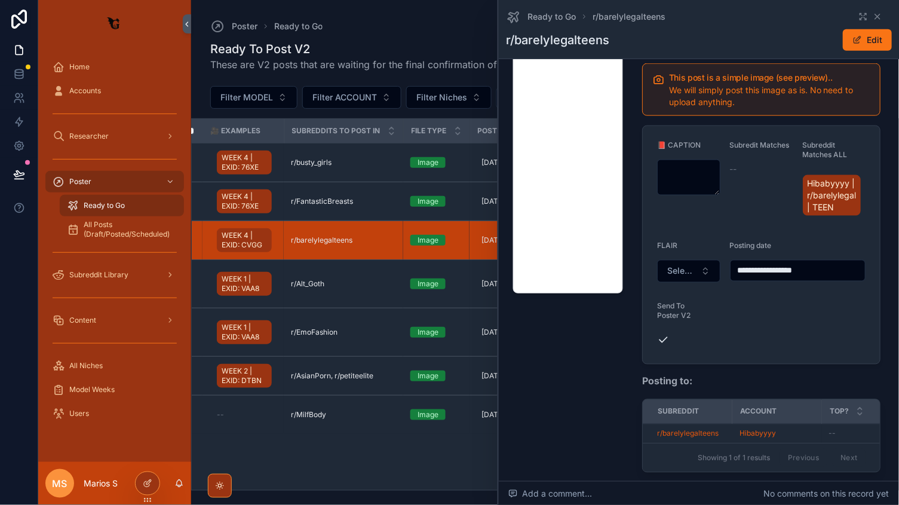
scroll to position [273, 0]
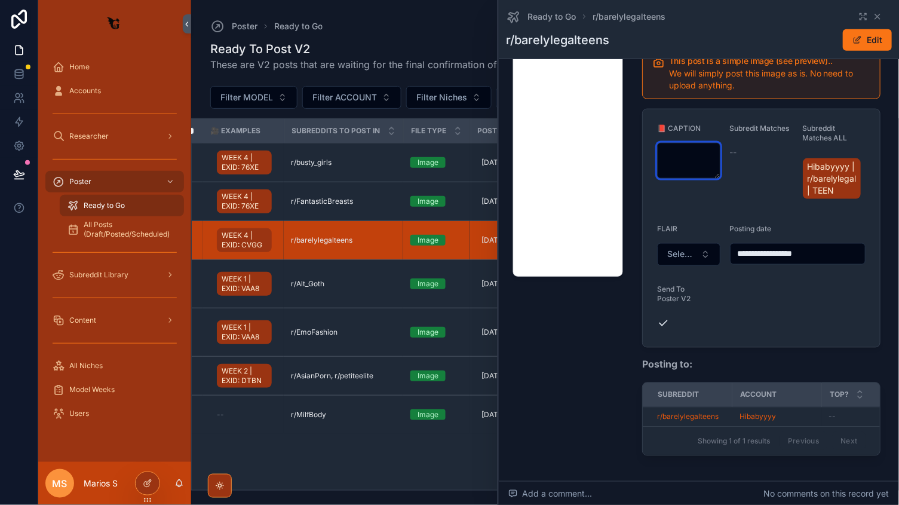
click at [680, 156] on textarea "scrollable content" at bounding box center [688, 161] width 63 height 36
type textarea "*"
click at [694, 164] on textarea "**********" at bounding box center [688, 161] width 63 height 36
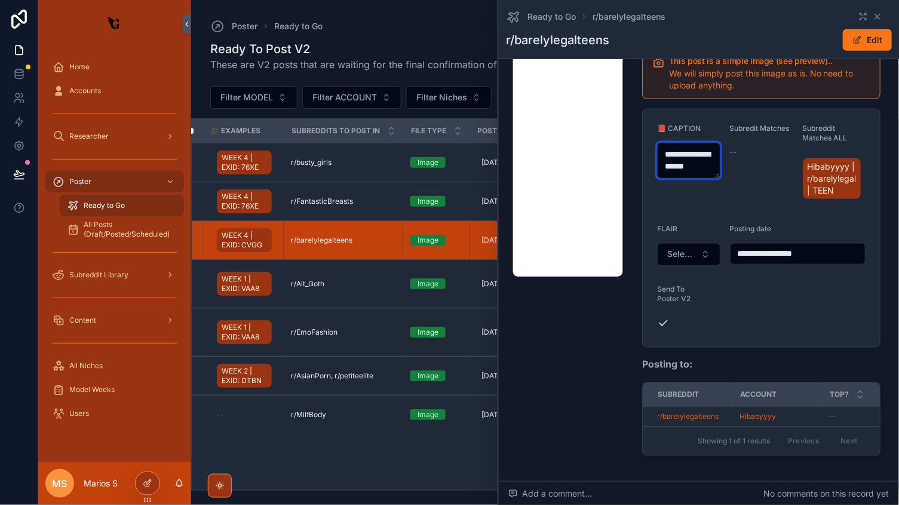
paste textarea "**********"
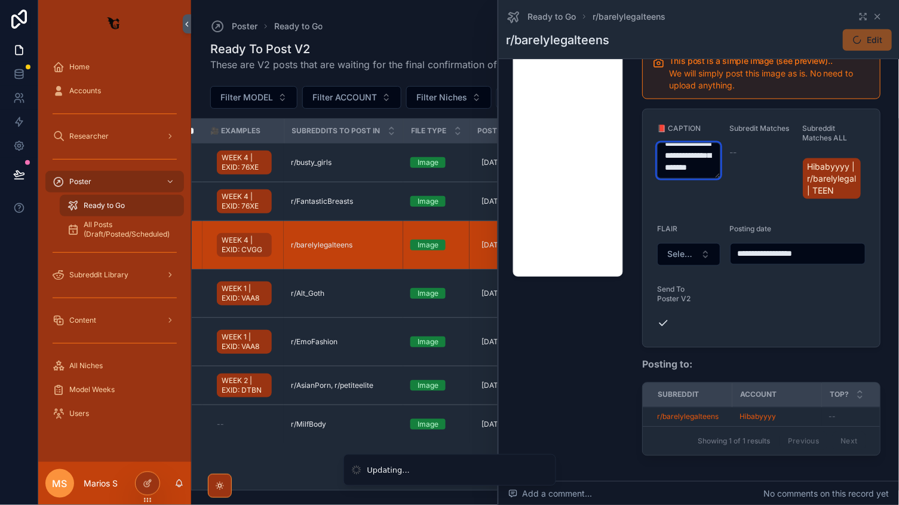
drag, startPoint x: 708, startPoint y: 154, endPoint x: 656, endPoint y: 155, distance: 52.0
click at [656, 155] on form "**********" at bounding box center [762, 228] width 238 height 238
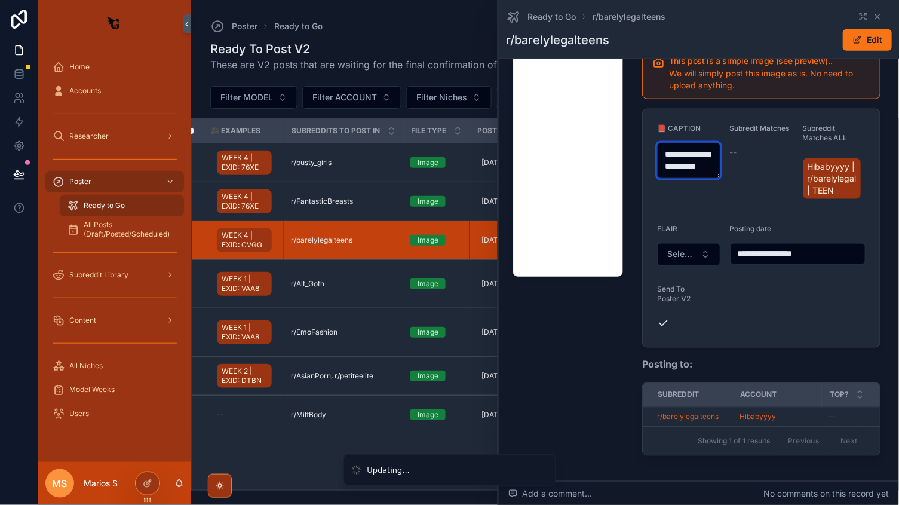
click at [706, 164] on textarea "**********" at bounding box center [688, 161] width 63 height 36
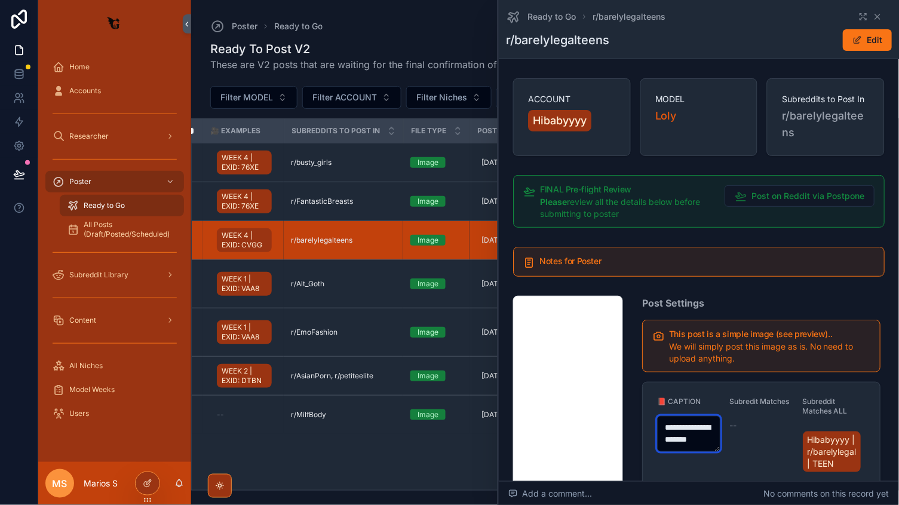
scroll to position [0, 0]
type textarea "**********"
click at [879, 14] on icon "scrollable content" at bounding box center [878, 16] width 5 height 5
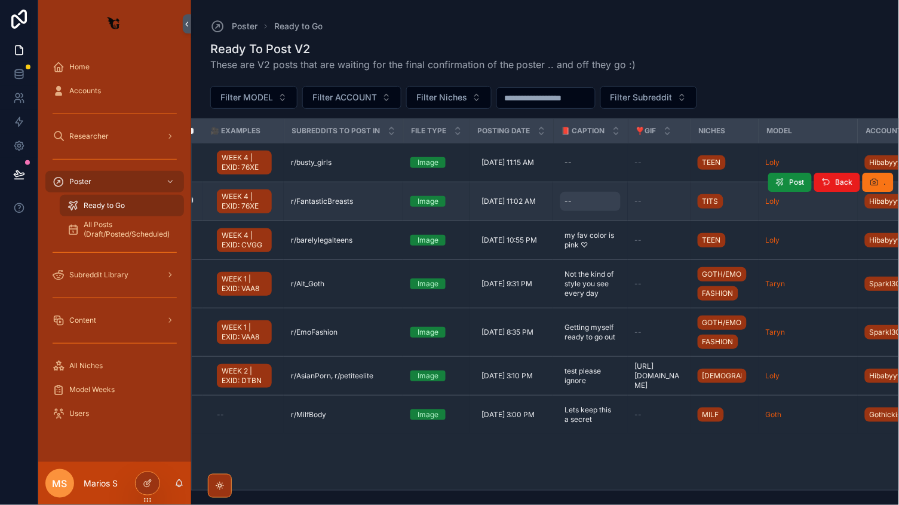
click at [595, 204] on div "--" at bounding box center [591, 201] width 60 height 19
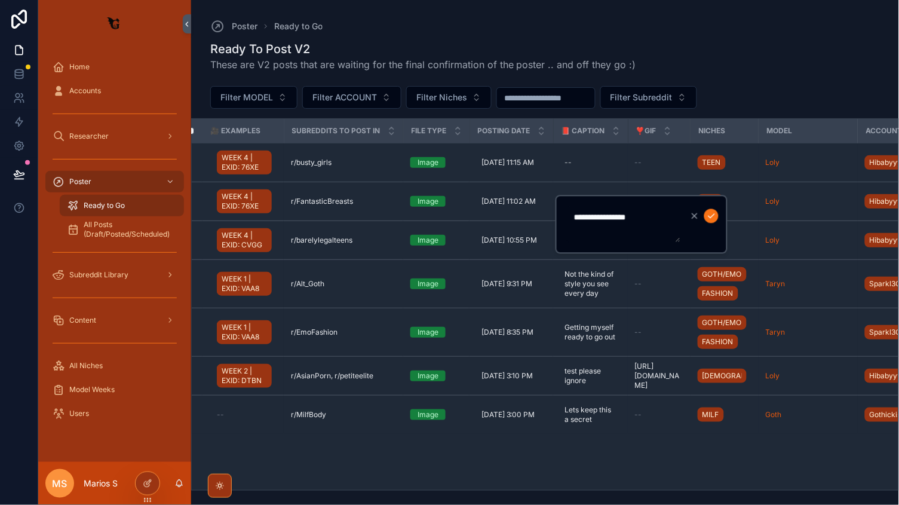
paste textarea "**********"
type textarea "**********"
click at [715, 213] on icon "scrollable content" at bounding box center [712, 217] width 10 height 10
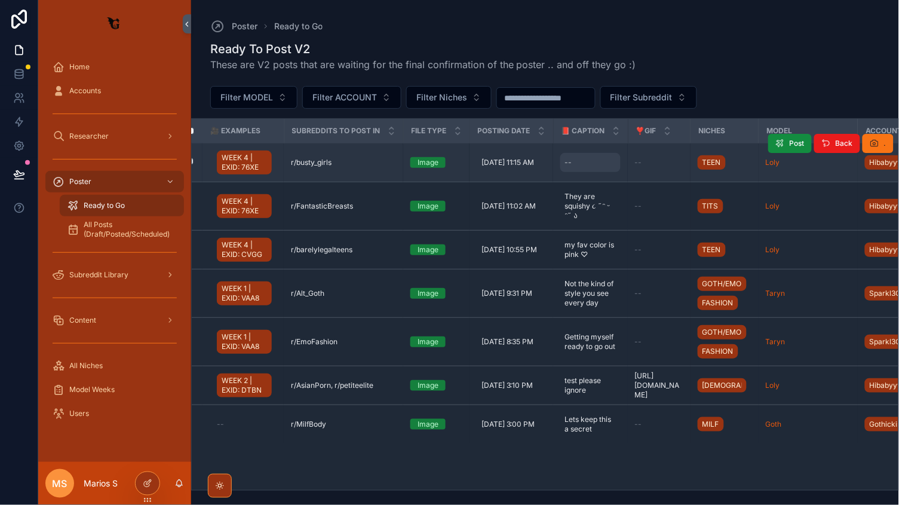
click at [581, 163] on div "--" at bounding box center [591, 162] width 60 height 19
click at [568, 160] on div "--" at bounding box center [568, 163] width 7 height 10
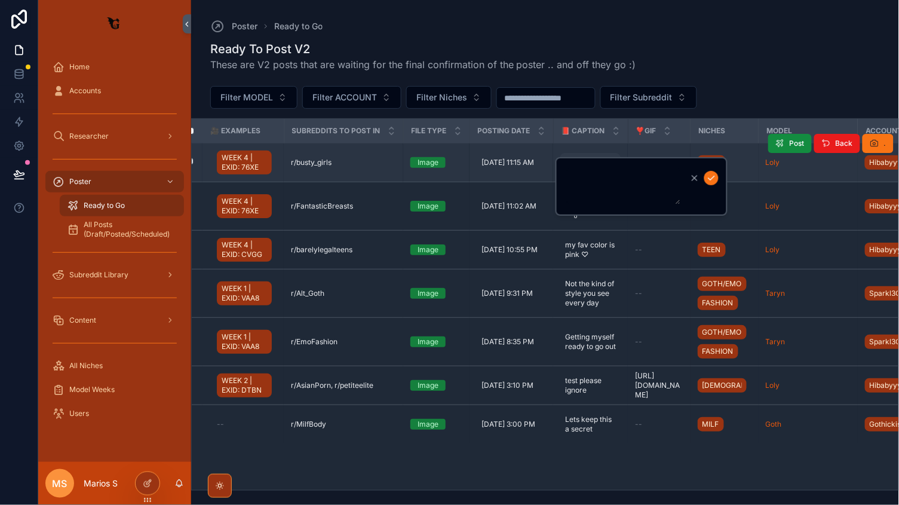
type textarea "*"
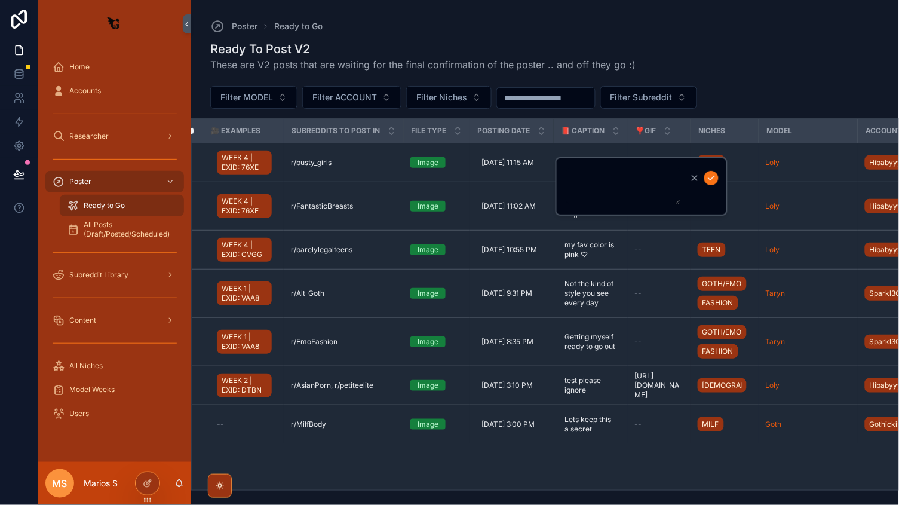
type textarea "*"
type textarea "**********"
click at [720, 178] on div "**********" at bounding box center [642, 186] width 172 height 59
click at [711, 178] on icon "scrollable content" at bounding box center [712, 178] width 10 height 10
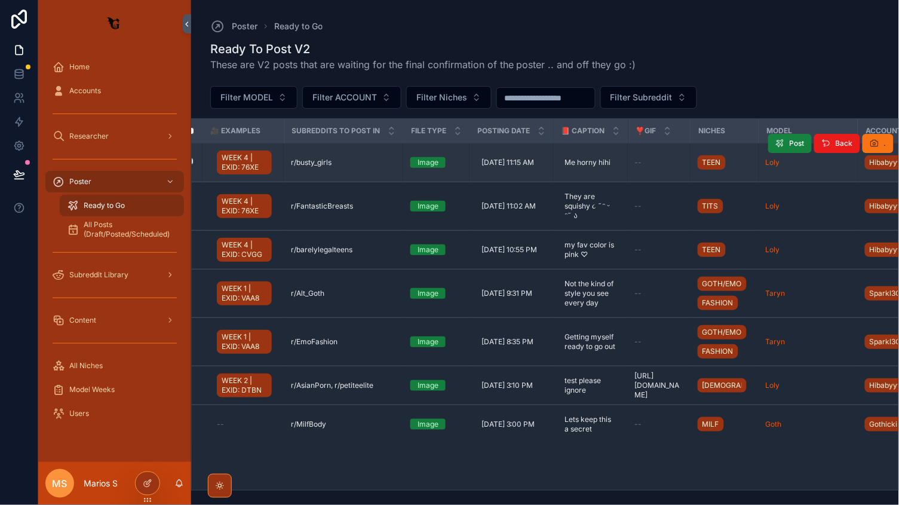
click at [790, 146] on span "Post" at bounding box center [797, 144] width 15 height 10
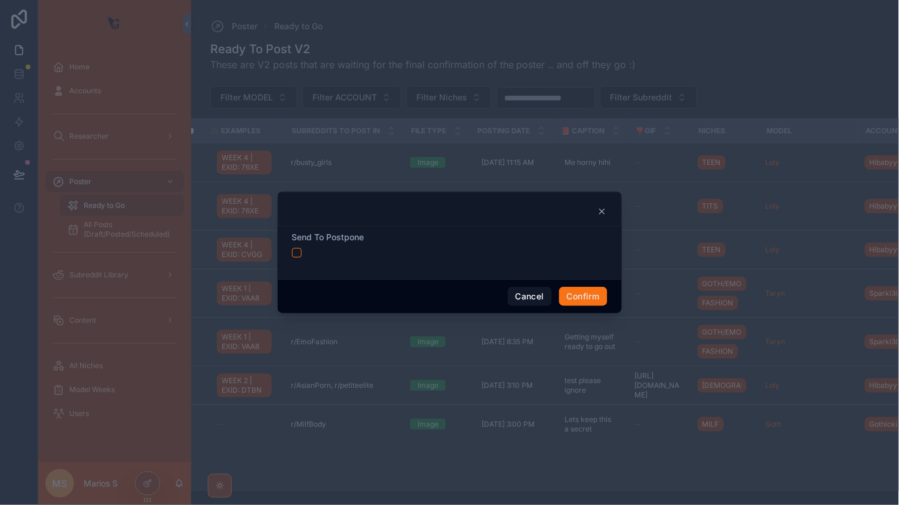
click at [295, 252] on button "button" at bounding box center [297, 253] width 10 height 10
click at [570, 294] on button "Confirm" at bounding box center [583, 296] width 48 height 19
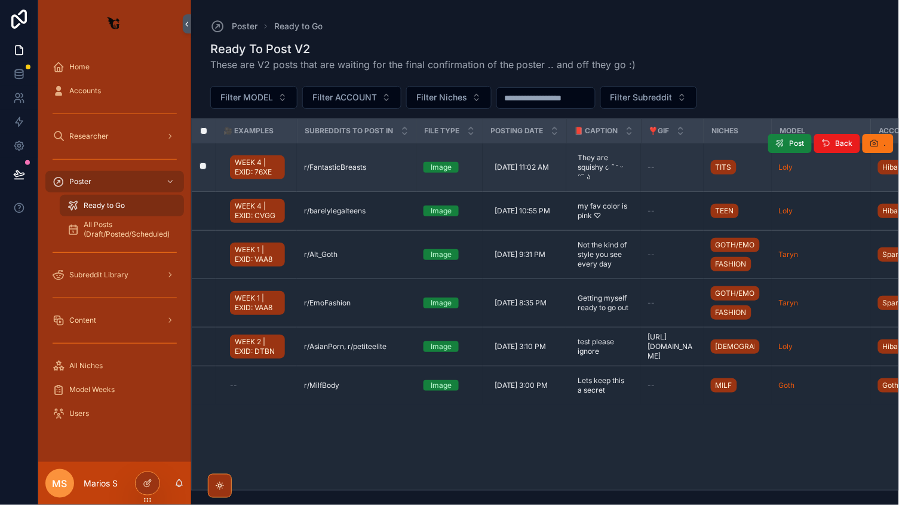
click at [781, 141] on icon "scrollable content" at bounding box center [781, 144] width 10 height 10
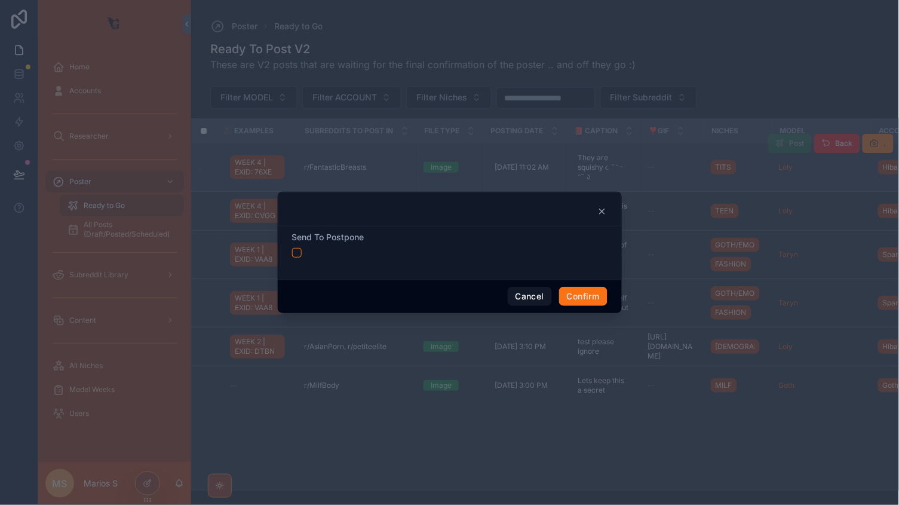
click at [298, 252] on button "button" at bounding box center [297, 253] width 10 height 10
click at [585, 295] on button "Confirm" at bounding box center [583, 296] width 48 height 19
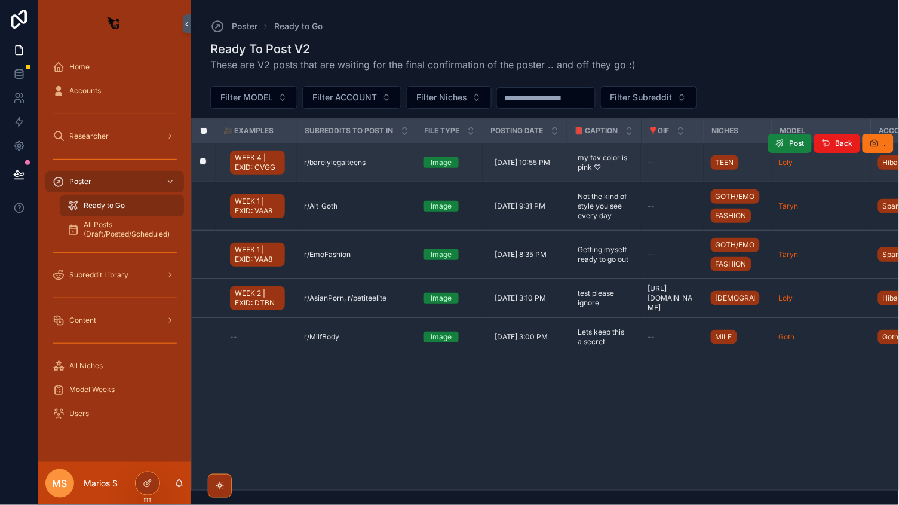
click at [791, 142] on span "Post" at bounding box center [797, 144] width 15 height 10
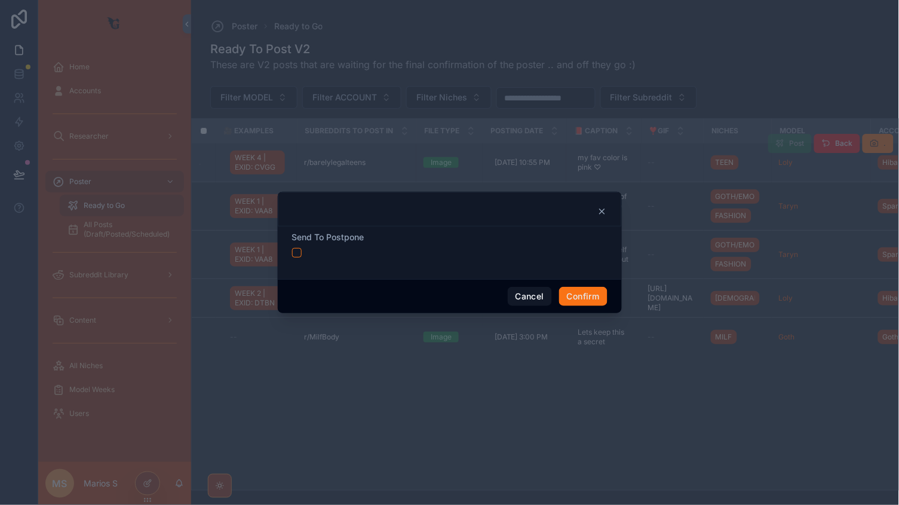
click at [295, 255] on button "button" at bounding box center [297, 253] width 10 height 10
click at [574, 294] on button "Confirm" at bounding box center [583, 296] width 48 height 19
